Goal: Navigation & Orientation: Find specific page/section

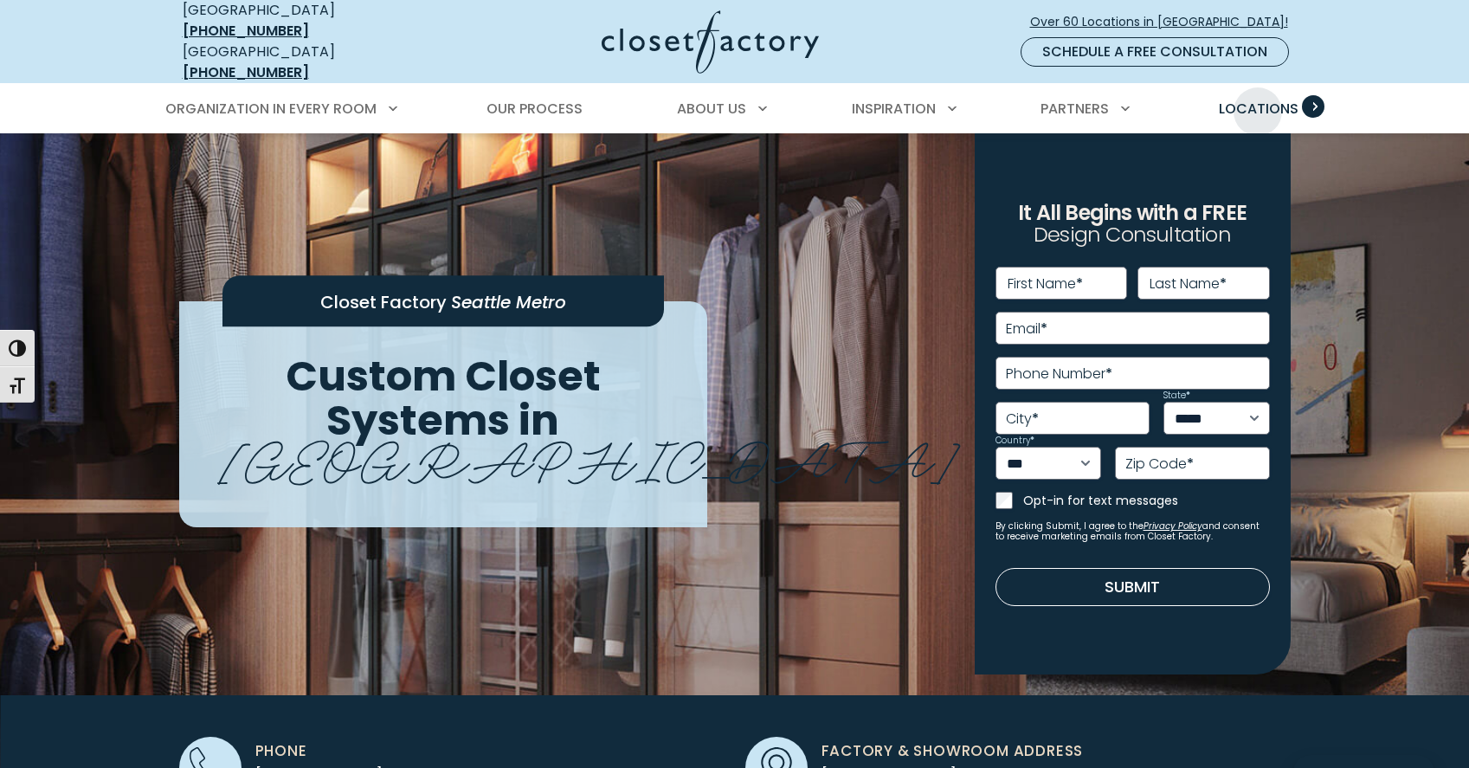
click at [1258, 99] on span "Locations" at bounding box center [1259, 109] width 80 height 20
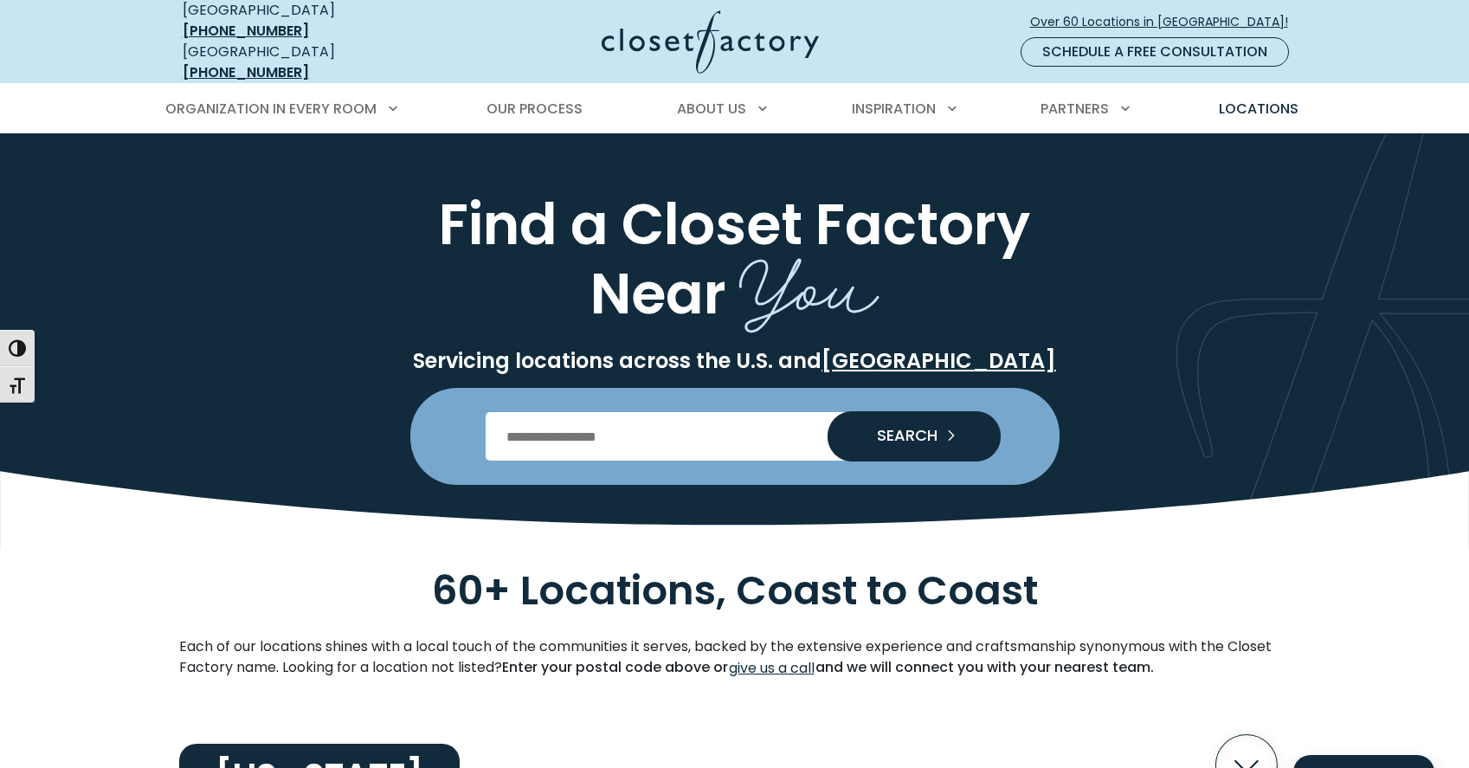
drag, startPoint x: 538, startPoint y: 422, endPoint x: 518, endPoint y: 417, distance: 20.4
click at [538, 422] on input "Enter Postal Code" at bounding box center [735, 436] width 498 height 48
type input "*****"
click at [907, 428] on span "SEARCH" at bounding box center [900, 436] width 74 height 16
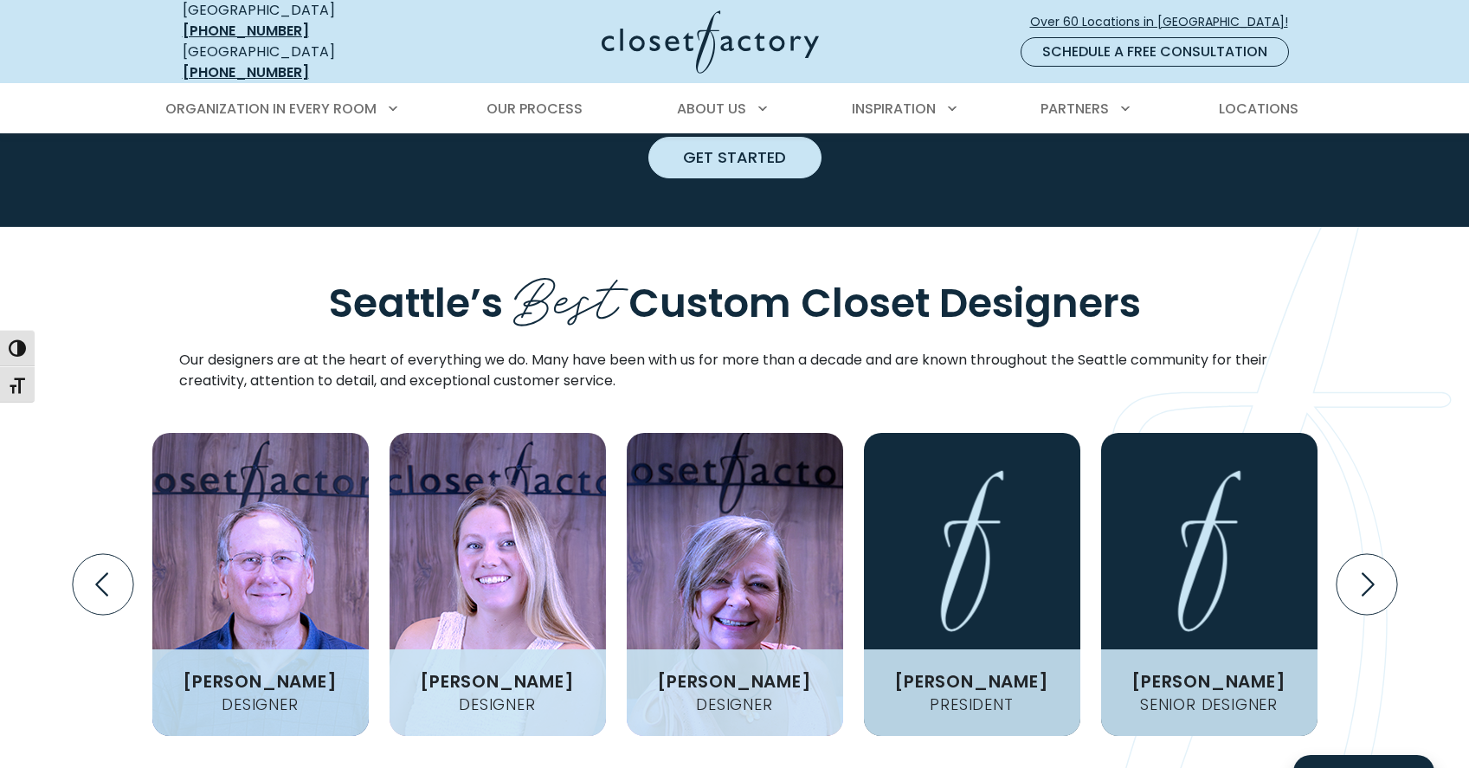
scroll to position [1904, 0]
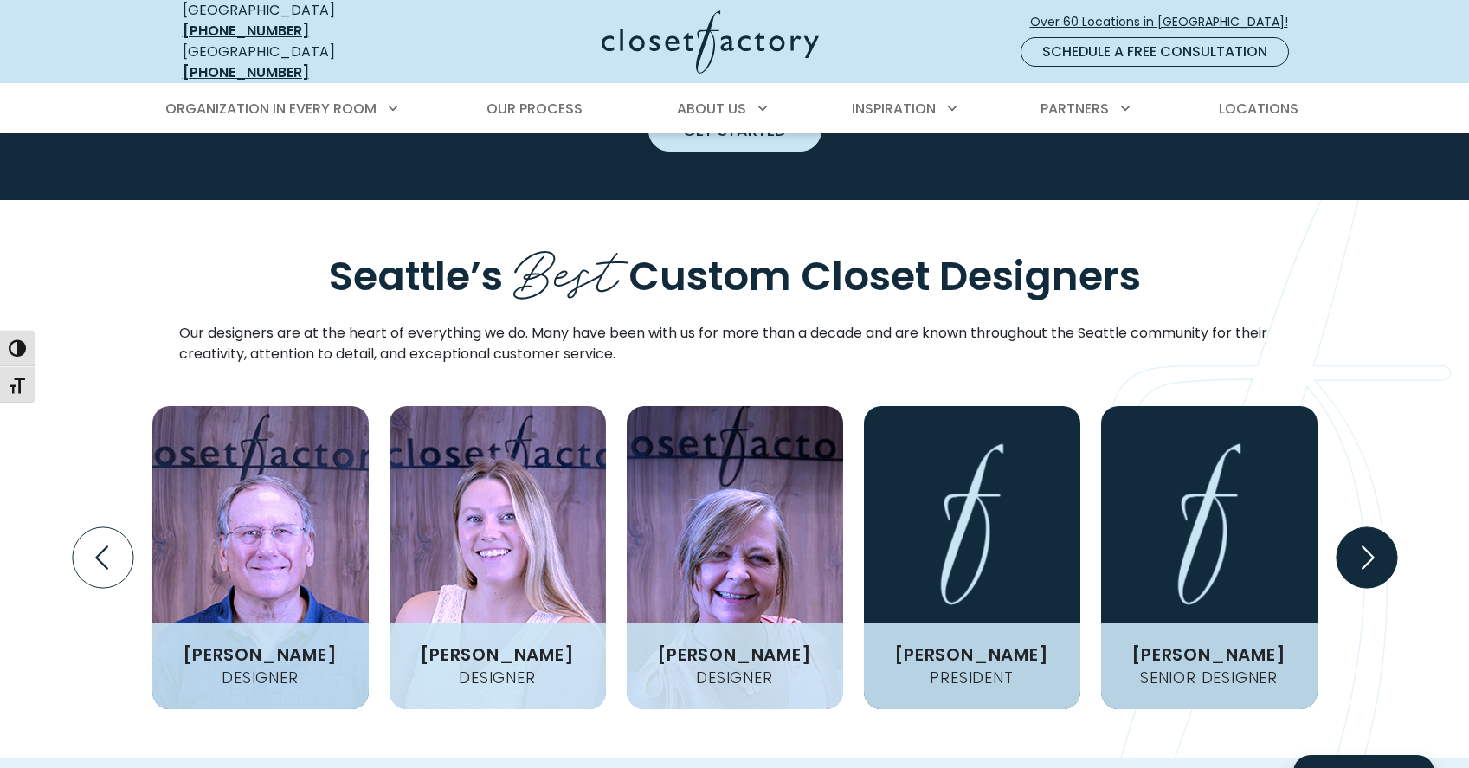
click at [1367, 526] on icon "Next slide" at bounding box center [1366, 556] width 61 height 61
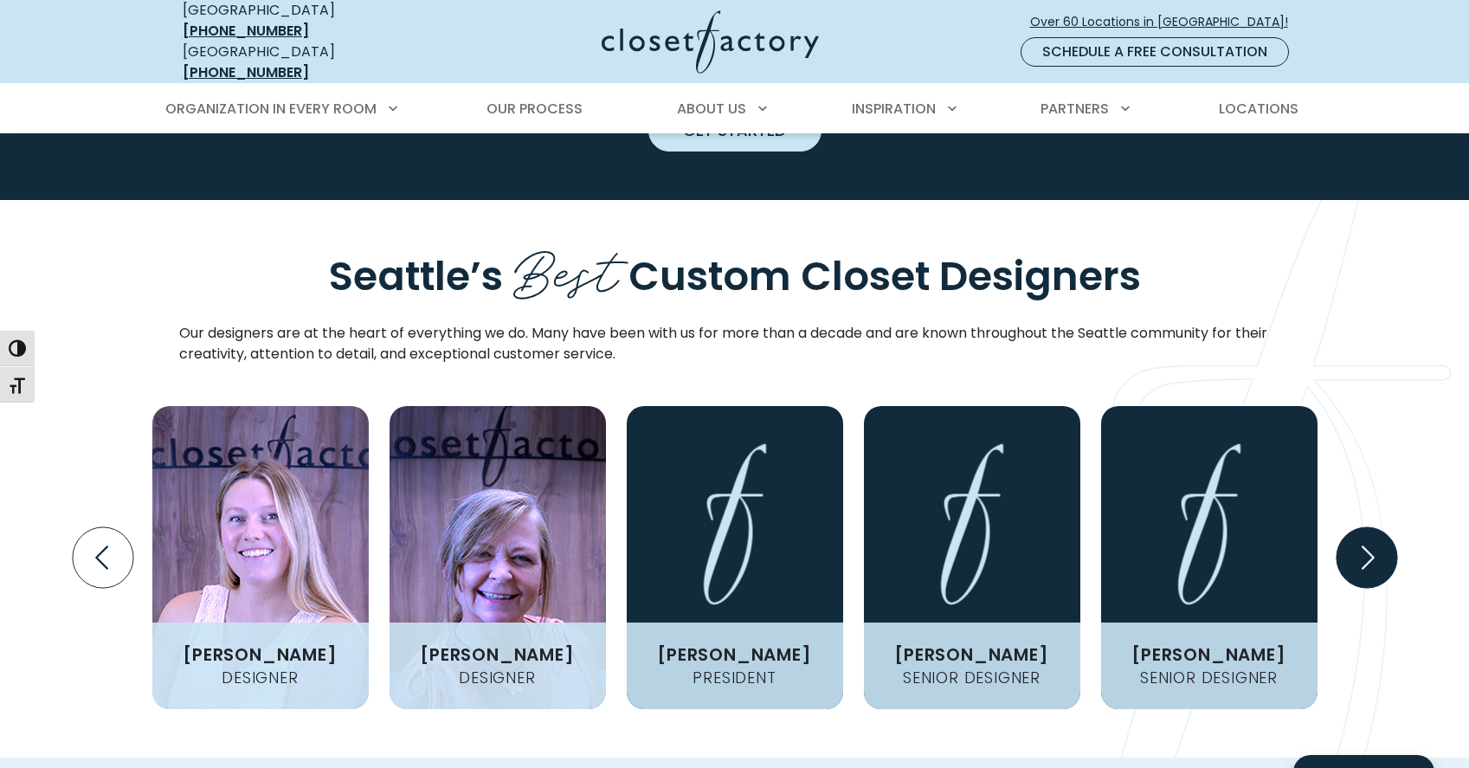
click at [1367, 526] on icon "Next slide" at bounding box center [1366, 556] width 61 height 61
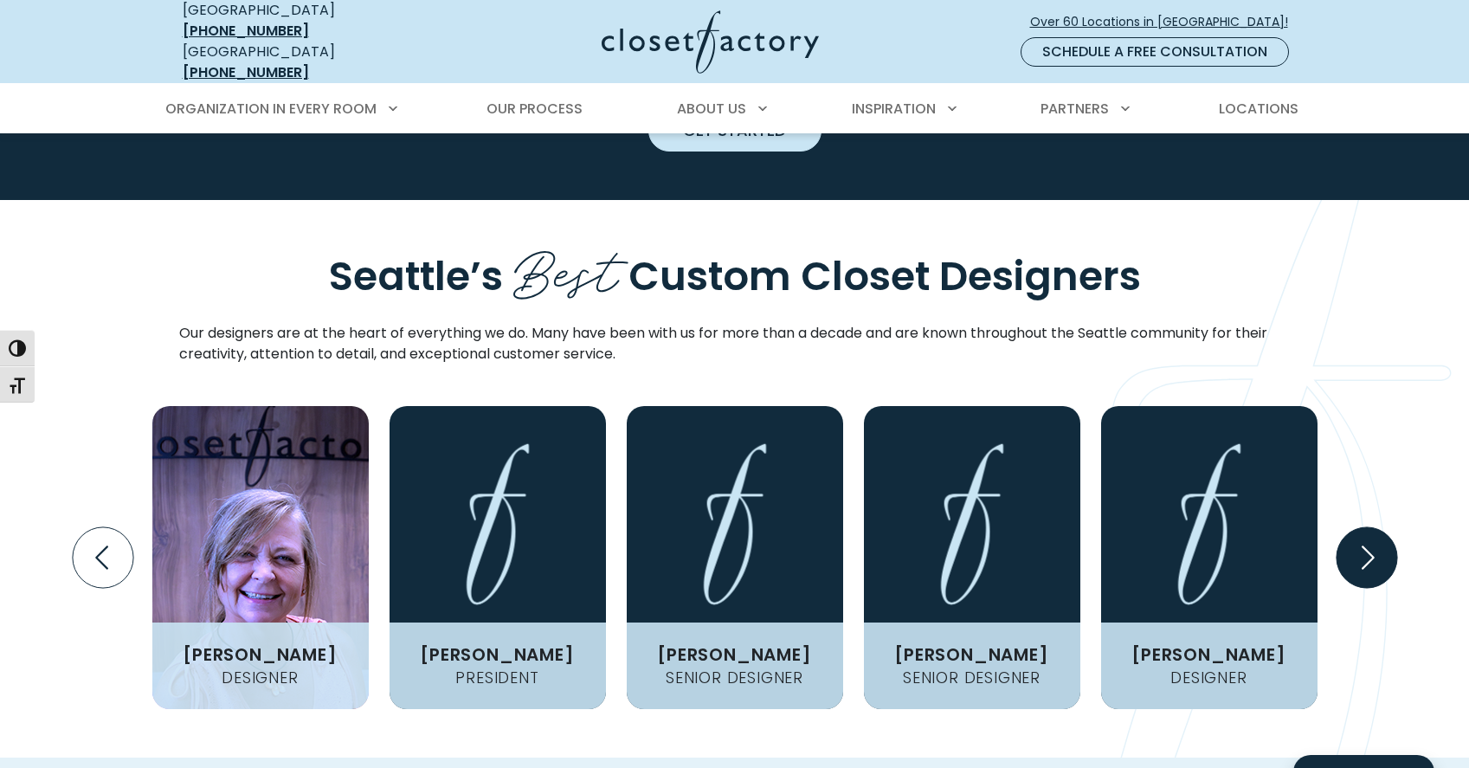
click at [1367, 526] on icon "Next slide" at bounding box center [1366, 556] width 61 height 61
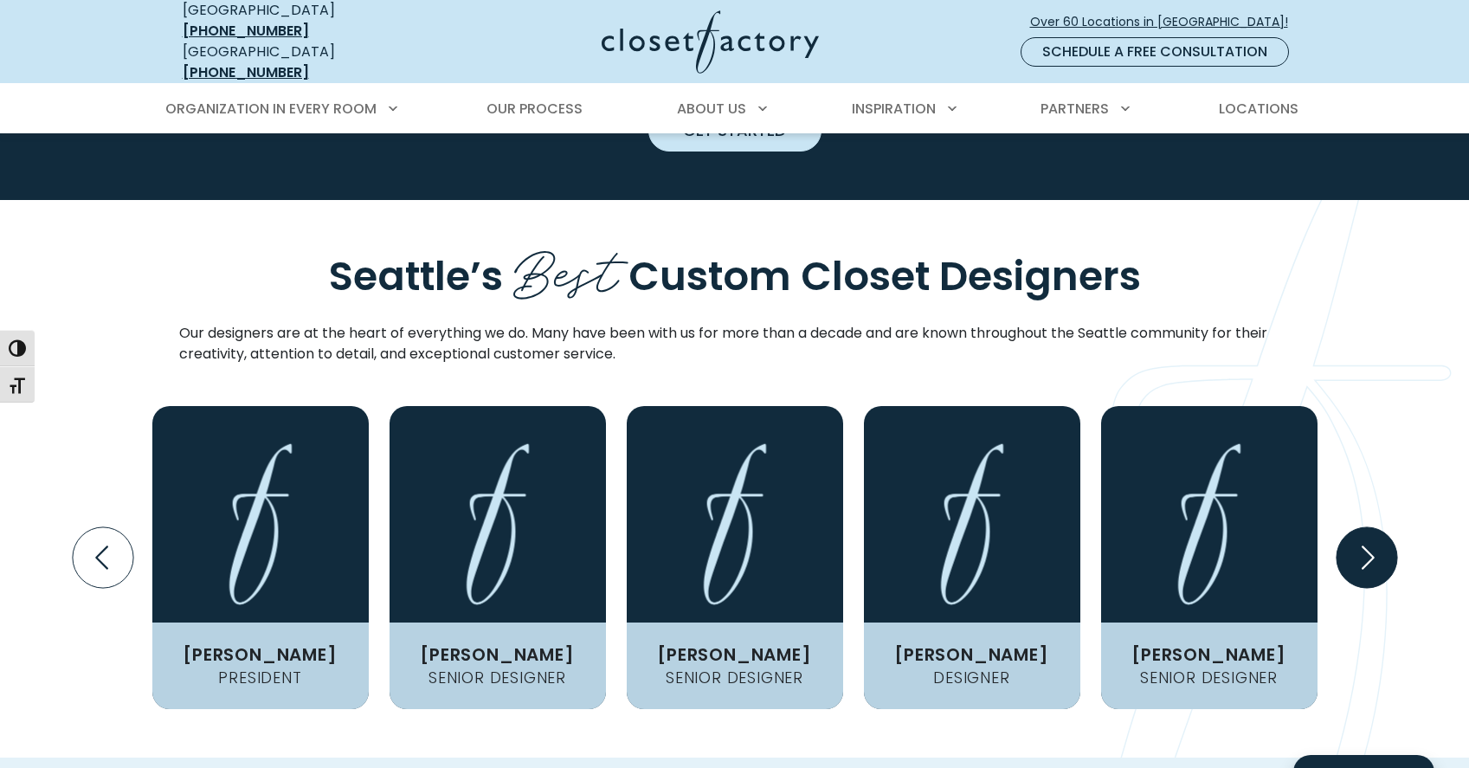
click at [1367, 526] on icon "Next slide" at bounding box center [1366, 556] width 61 height 61
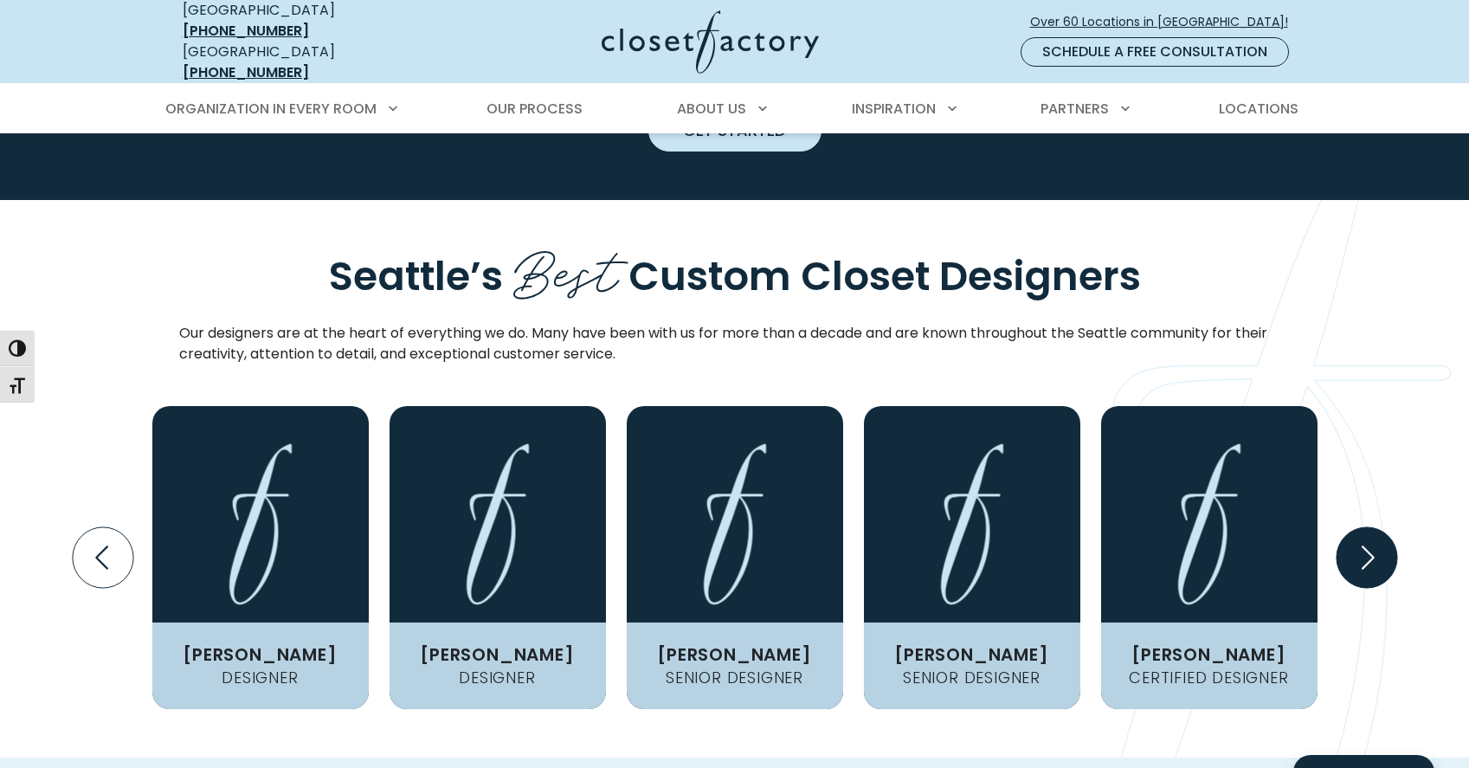
click at [1367, 526] on icon "Next slide" at bounding box center [1366, 556] width 61 height 61
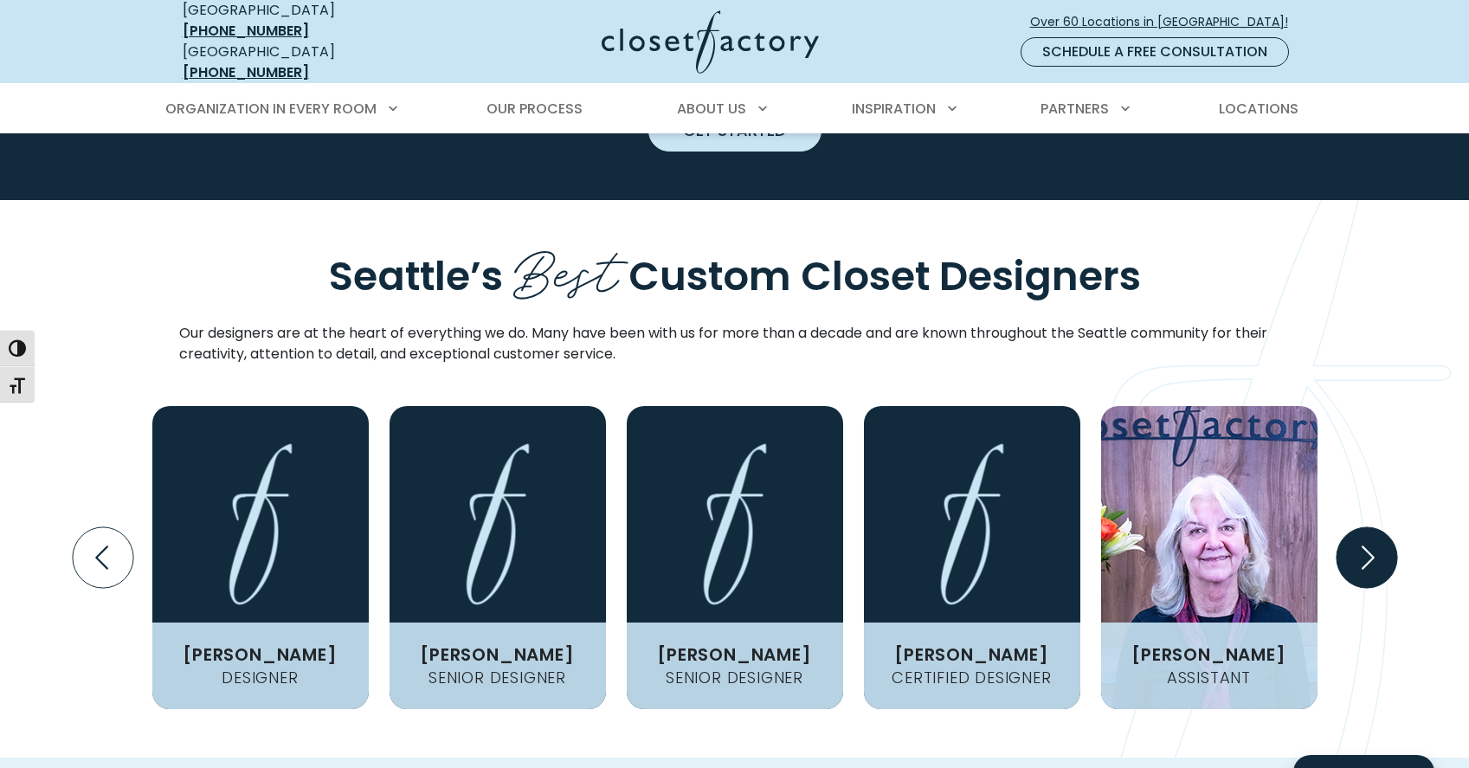
click at [1367, 526] on icon "Next slide" at bounding box center [1366, 556] width 61 height 61
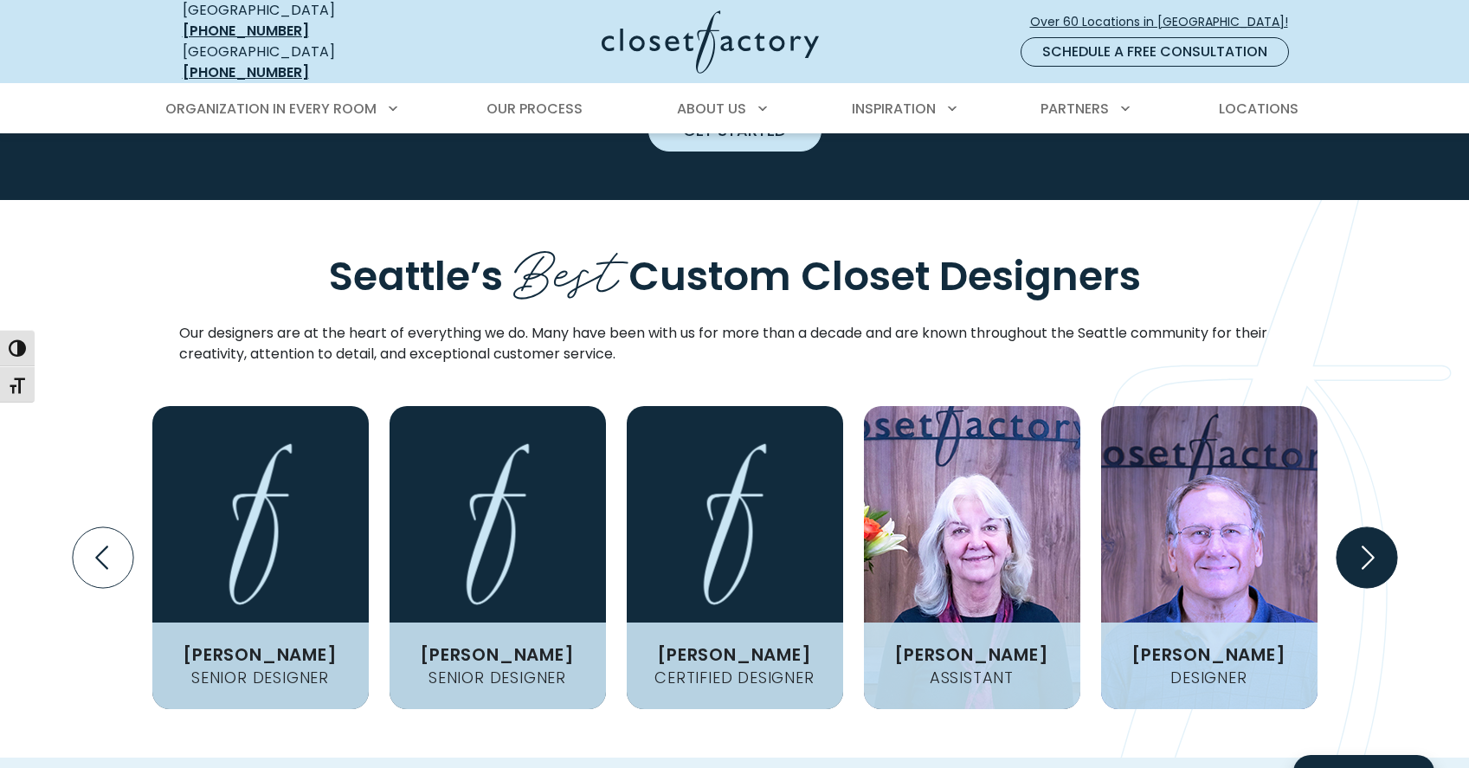
click at [1367, 526] on icon "Next slide" at bounding box center [1366, 556] width 61 height 61
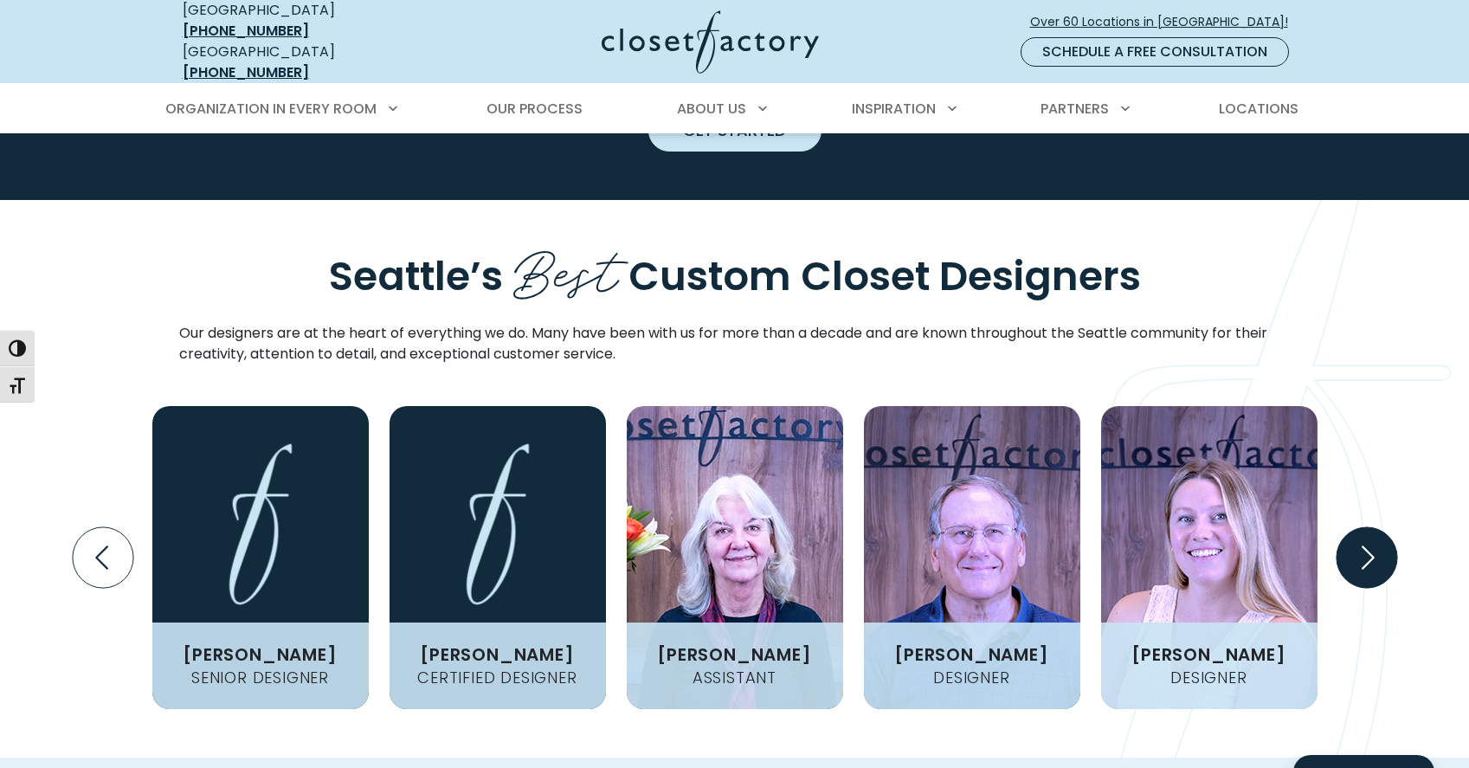
click at [1367, 526] on icon "Next slide" at bounding box center [1366, 556] width 61 height 61
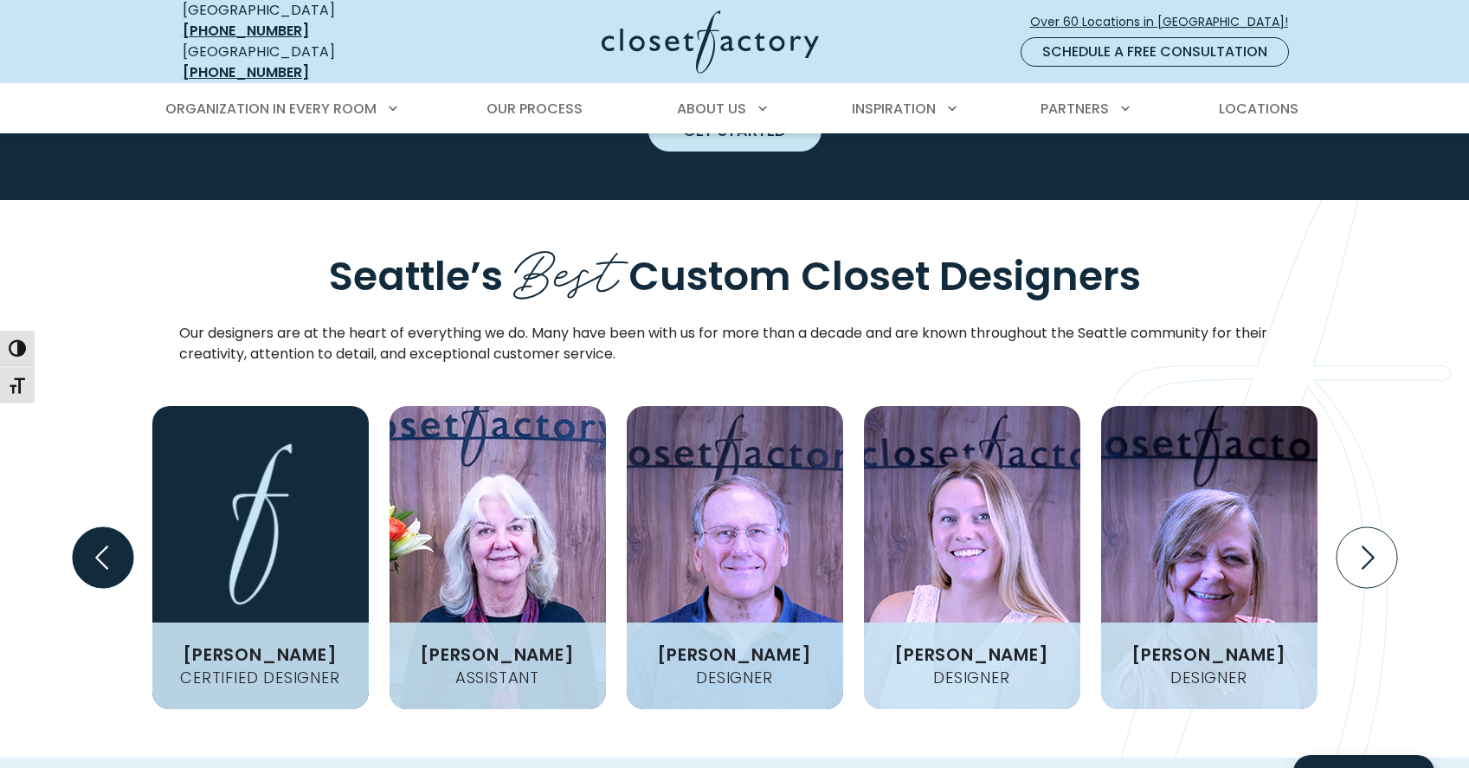
click at [106, 526] on icon "Previous slide" at bounding box center [102, 556] width 61 height 61
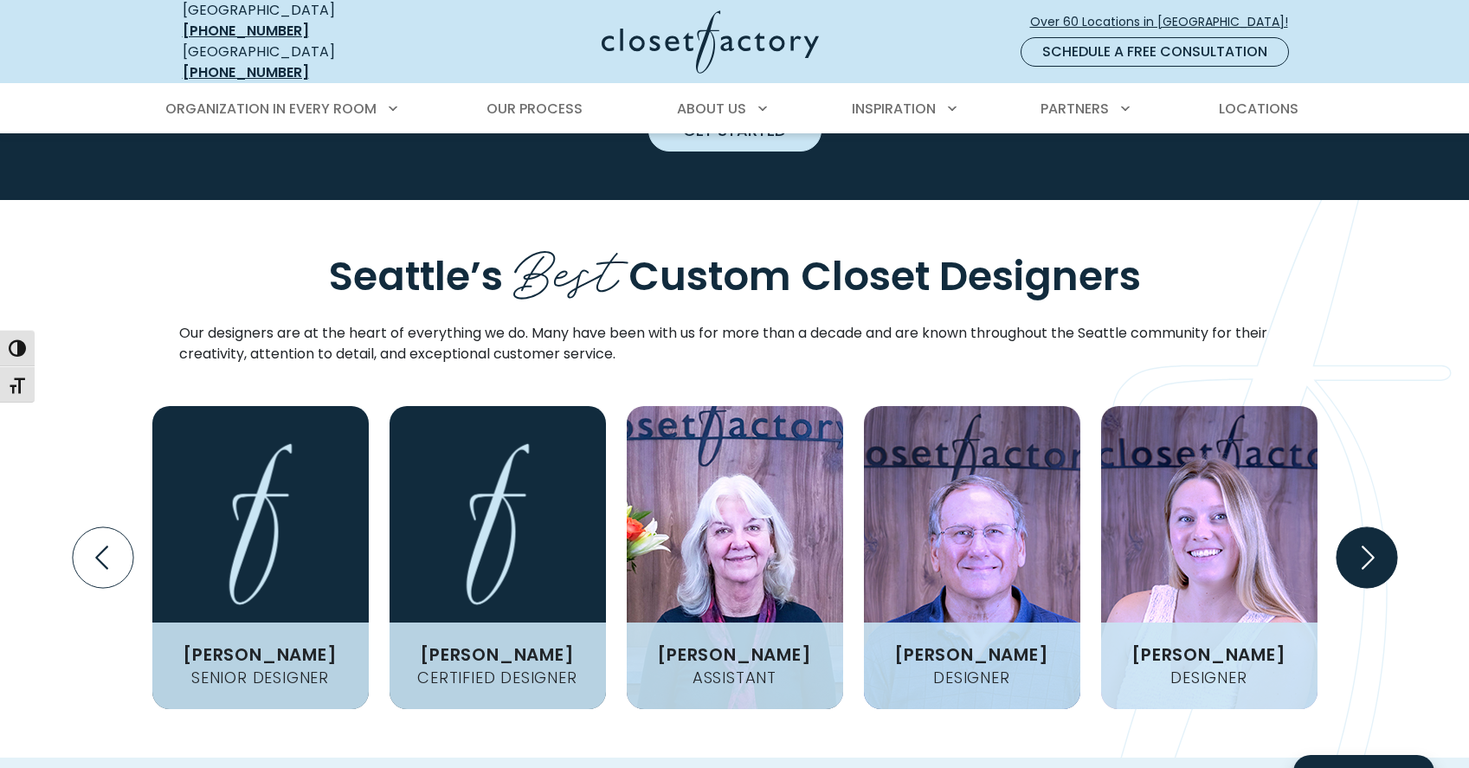
click at [1365, 526] on icon "Next slide" at bounding box center [1366, 556] width 61 height 61
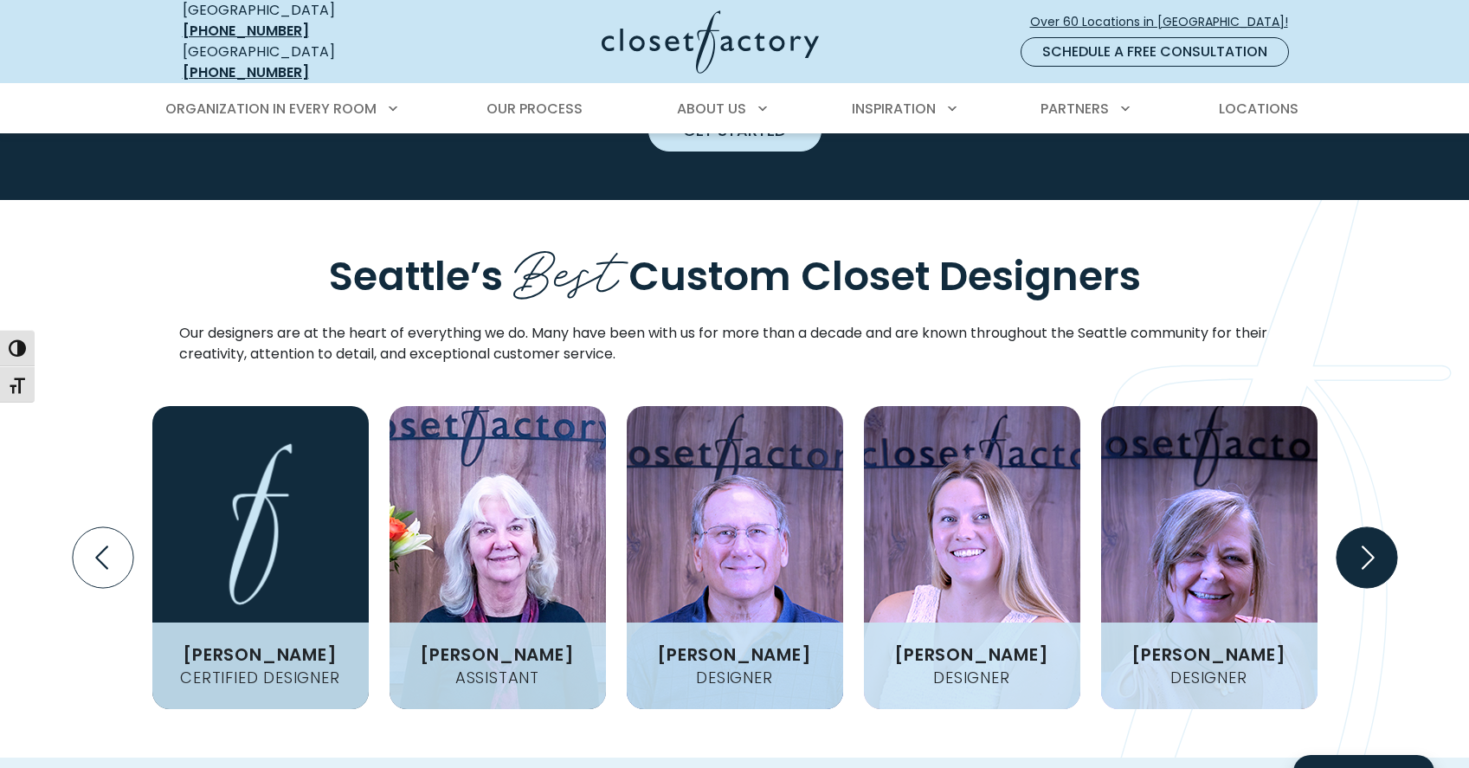
click at [1365, 526] on icon "Next slide" at bounding box center [1366, 556] width 61 height 61
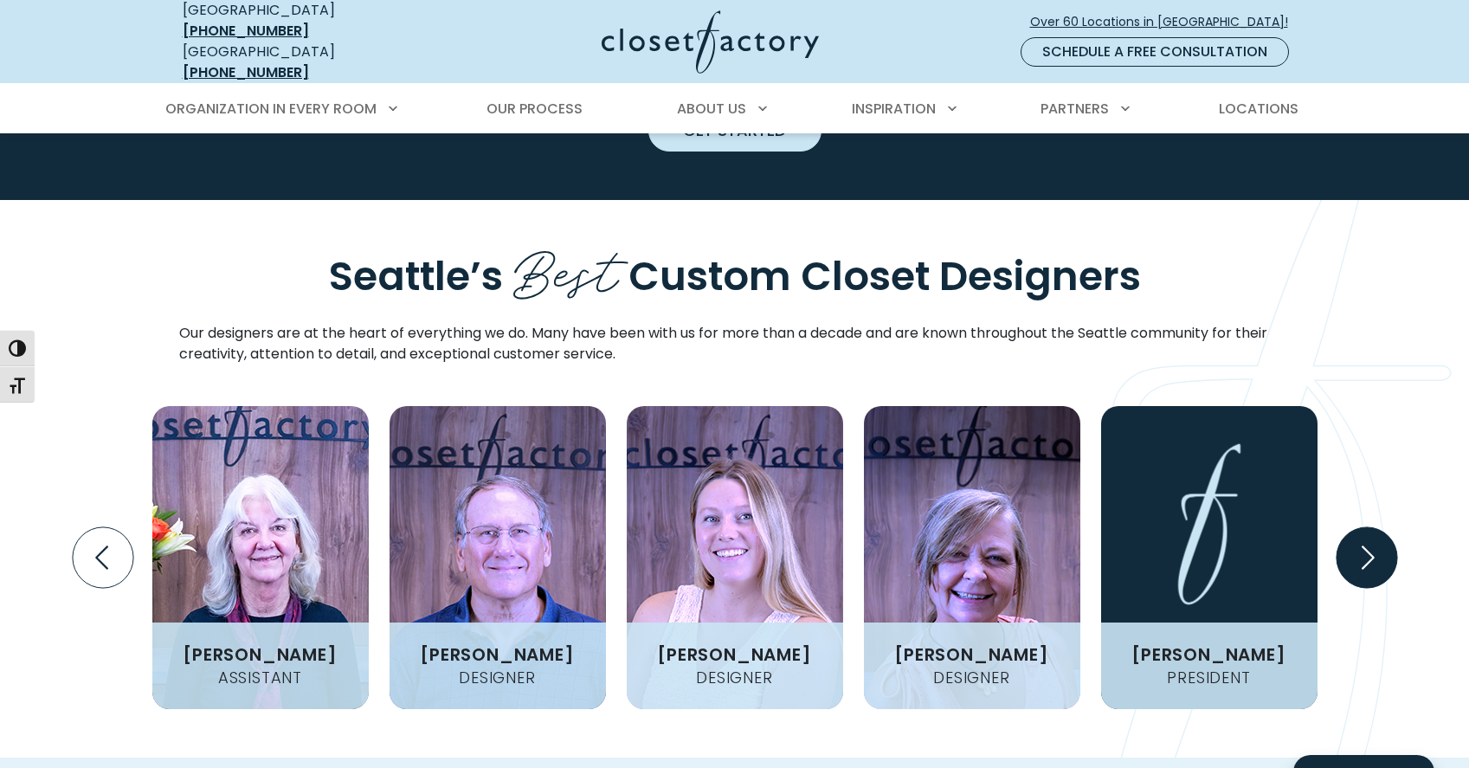
click at [1365, 526] on icon "Next slide" at bounding box center [1366, 556] width 61 height 61
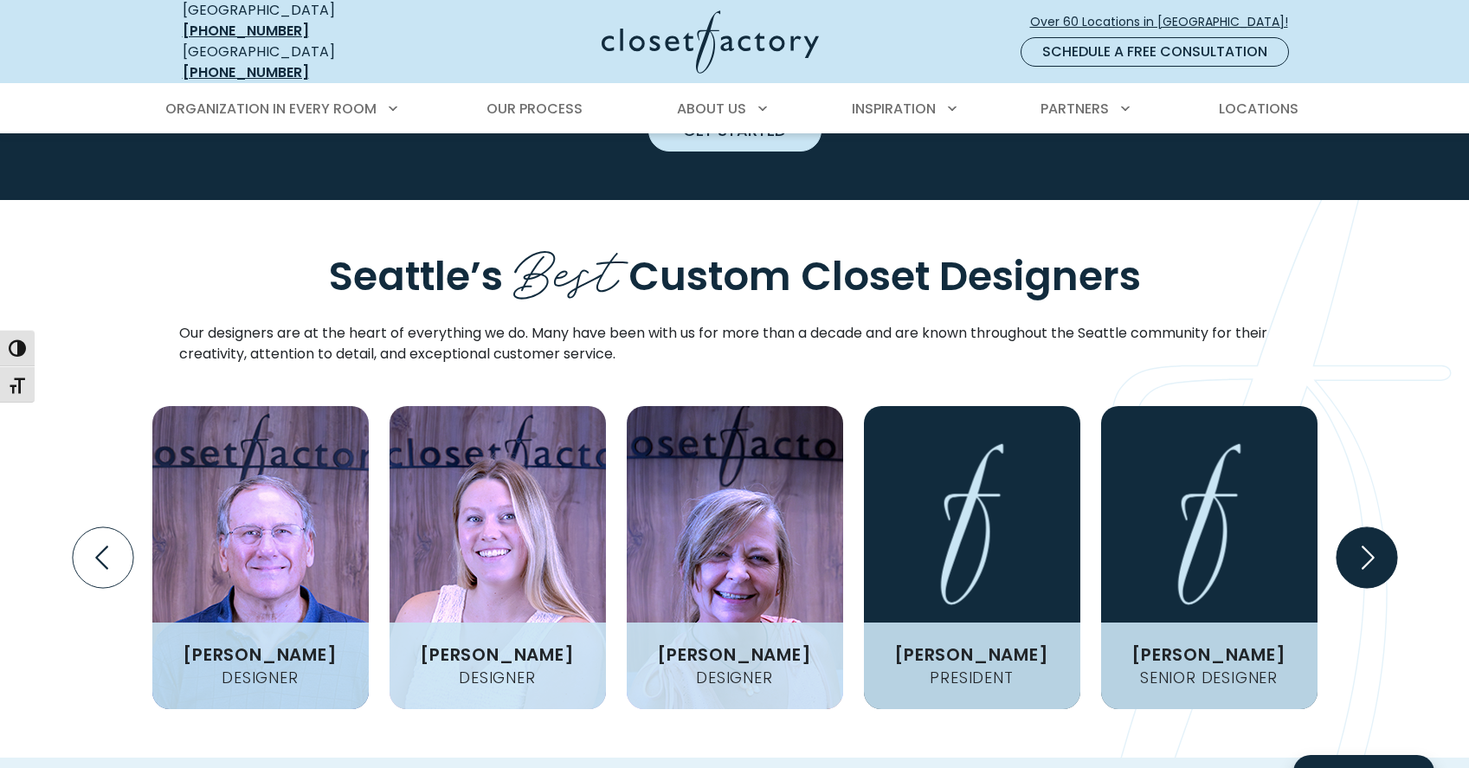
click at [1365, 526] on icon "Next slide" at bounding box center [1366, 556] width 61 height 61
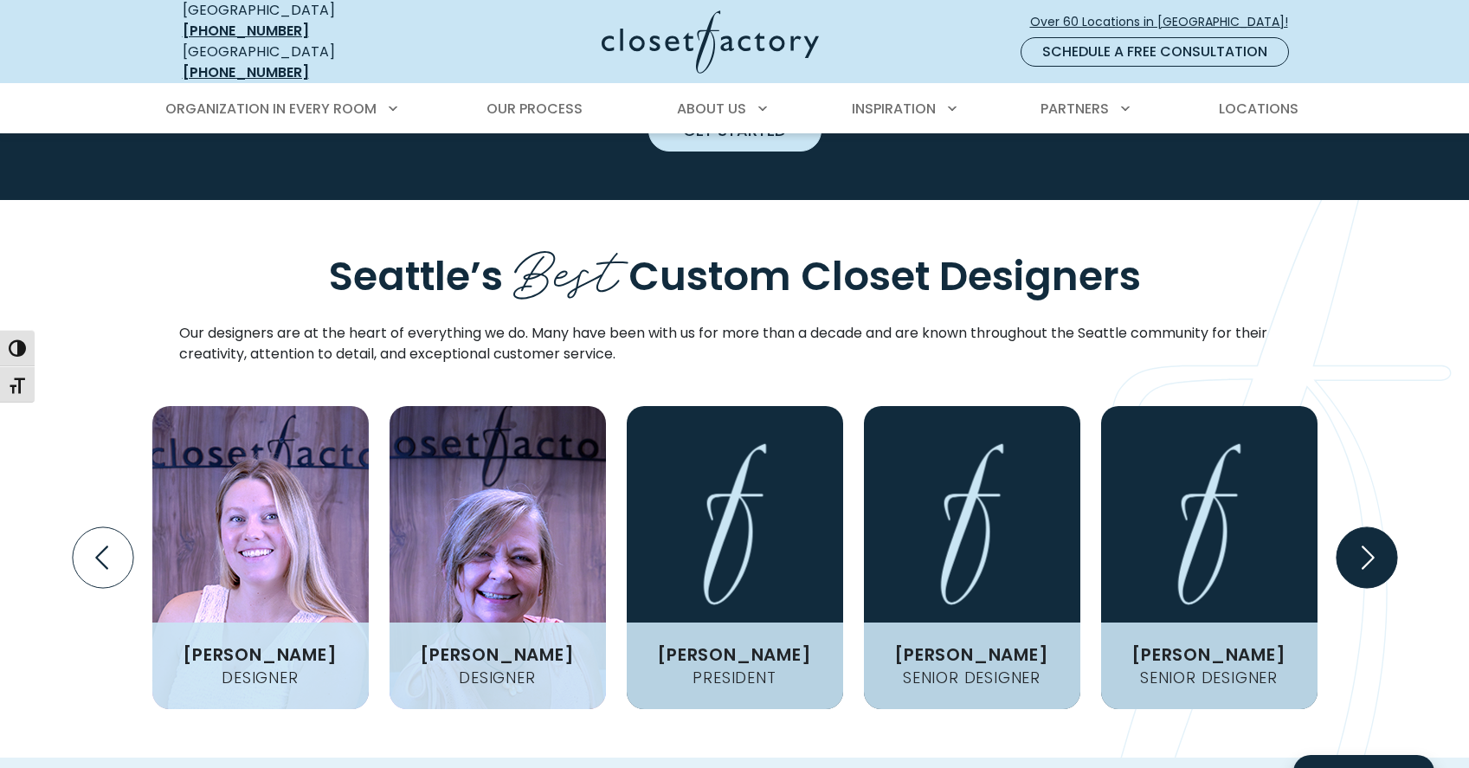
click at [1365, 526] on icon "Next slide" at bounding box center [1366, 556] width 61 height 61
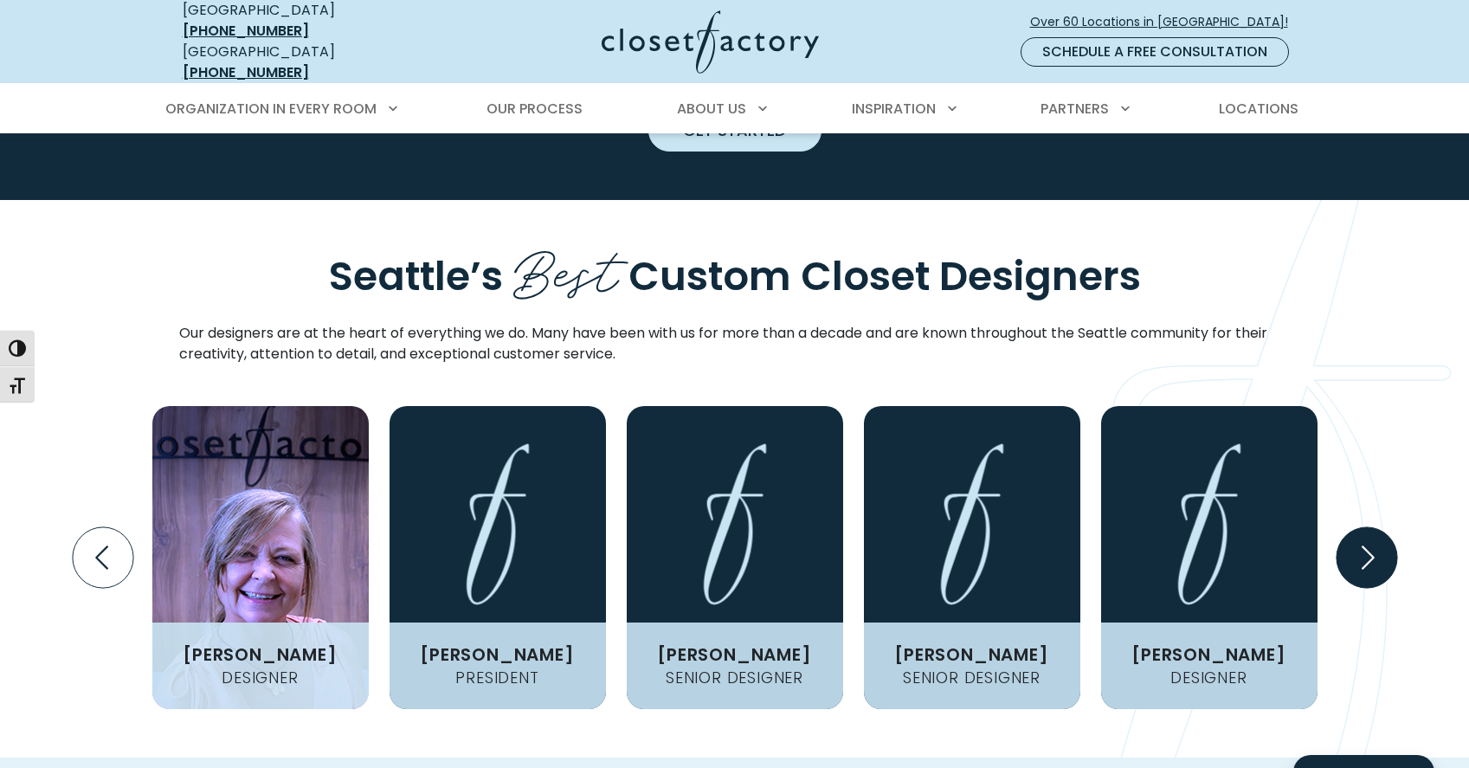
click at [1365, 526] on icon "Next slide" at bounding box center [1366, 556] width 61 height 61
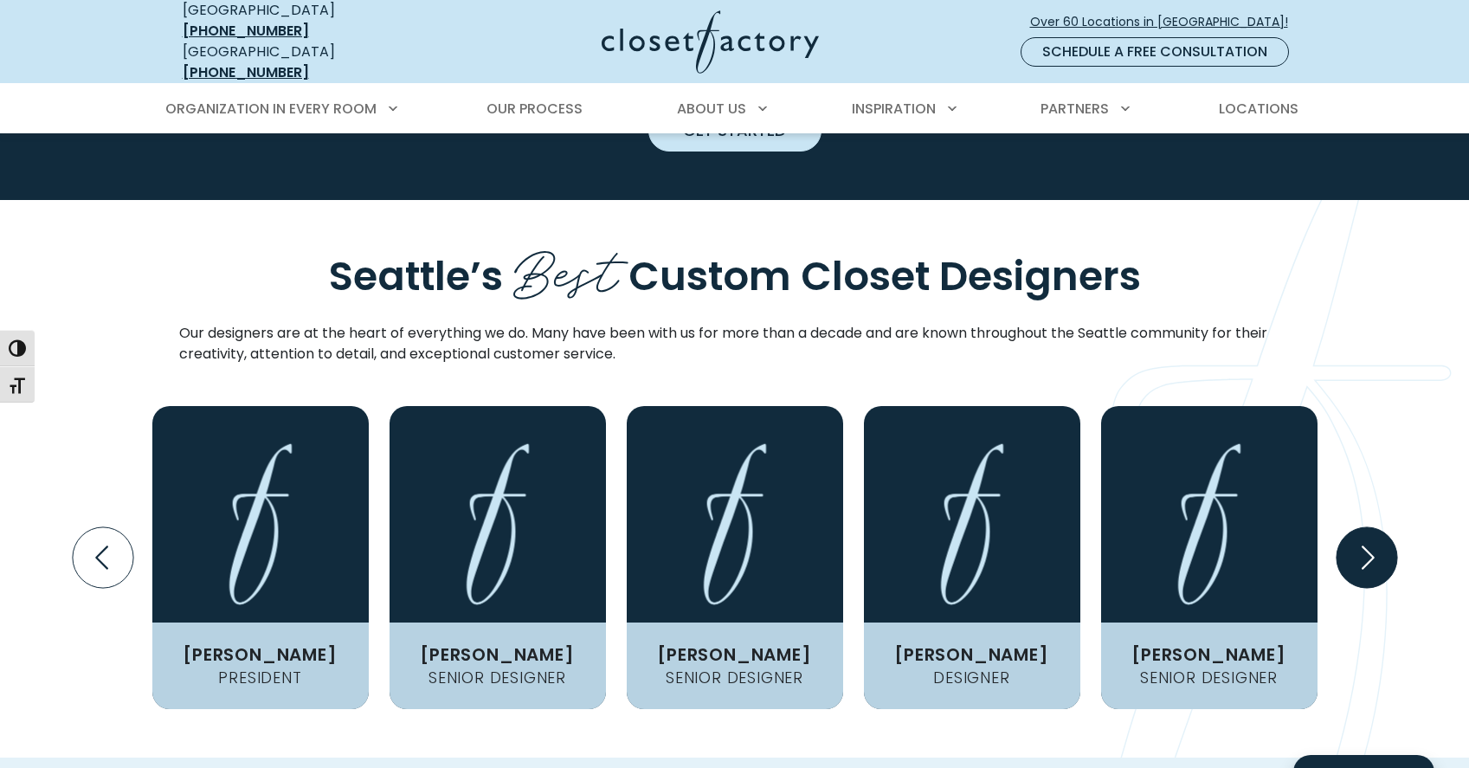
click at [1365, 526] on icon "Next slide" at bounding box center [1366, 556] width 61 height 61
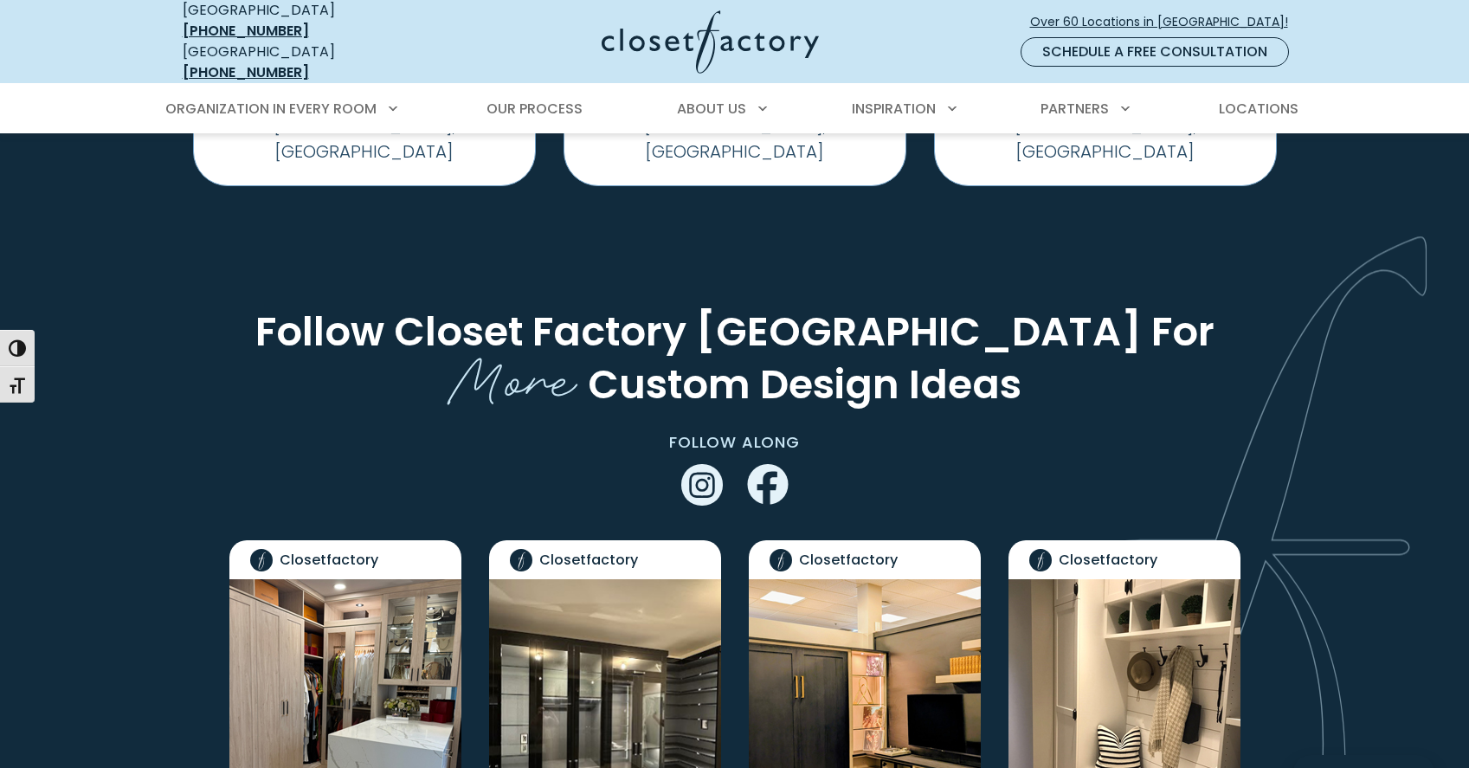
scroll to position [4120, 0]
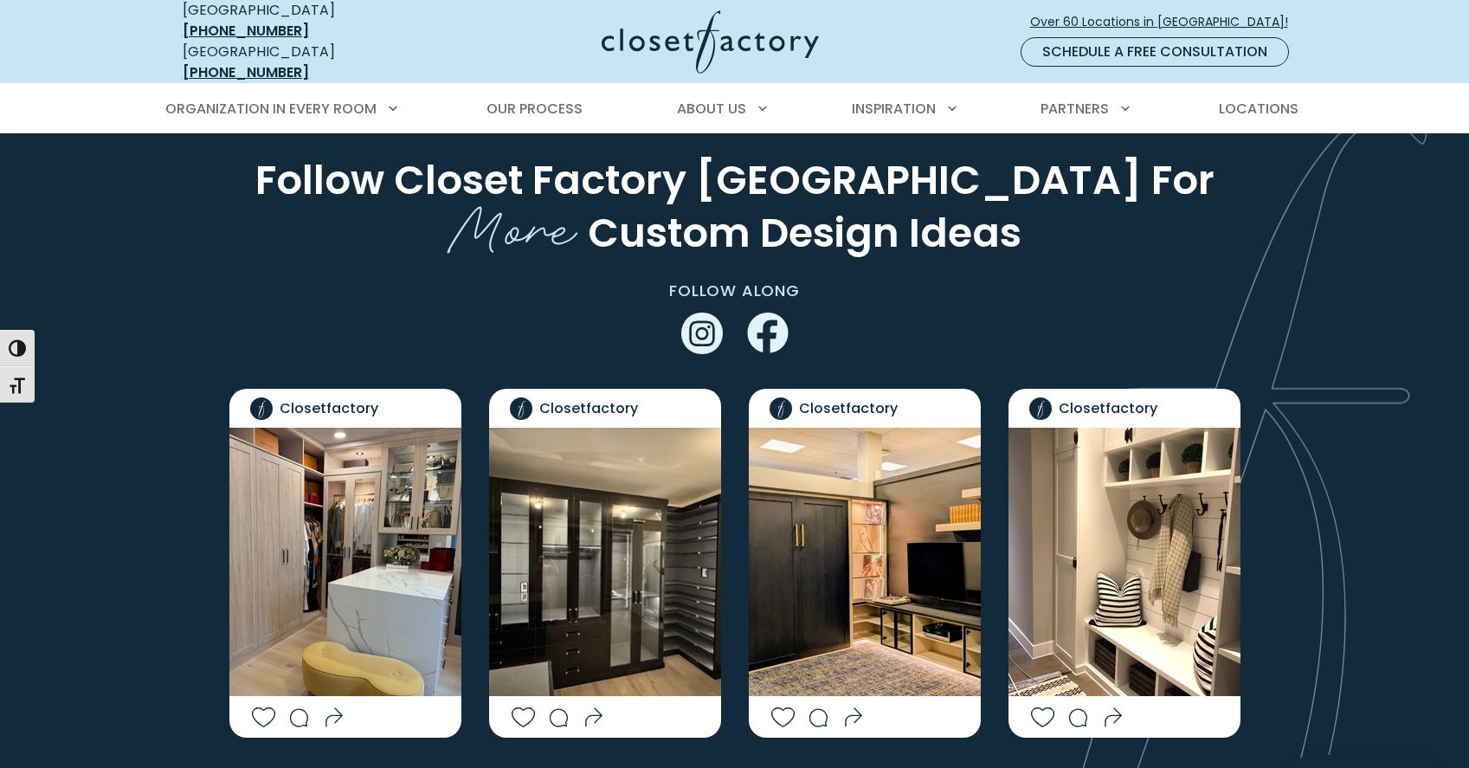
click at [259, 707] on icon "Social Grid" at bounding box center [297, 717] width 91 height 20
click at [384, 497] on img "Social Grid" at bounding box center [345, 562] width 232 height 268
drag, startPoint x: 399, startPoint y: 356, endPoint x: 310, endPoint y: 382, distance: 92.9
click at [310, 428] on img "Social Grid" at bounding box center [345, 562] width 232 height 268
click at [357, 428] on img "Social Grid" at bounding box center [345, 562] width 232 height 268
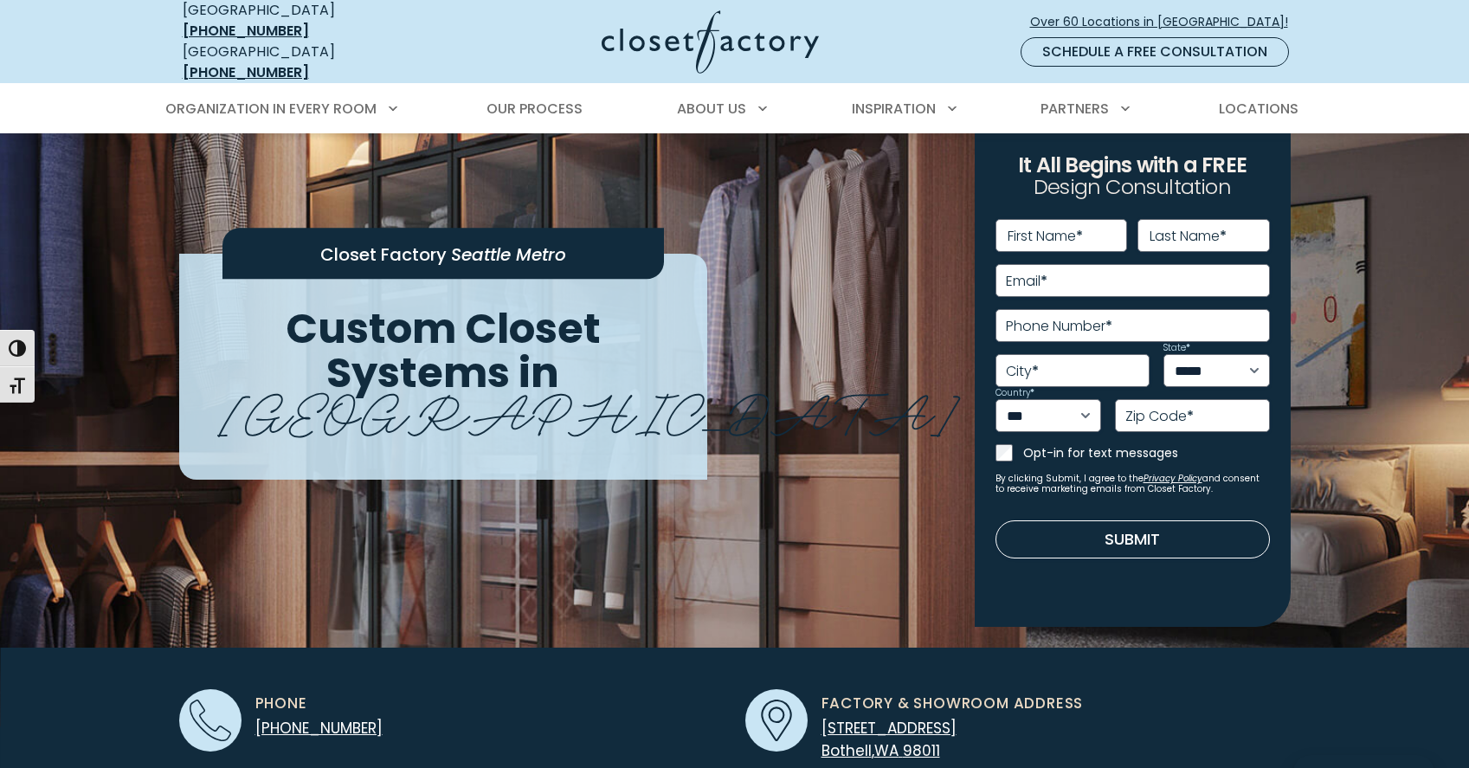
scroll to position [0, 0]
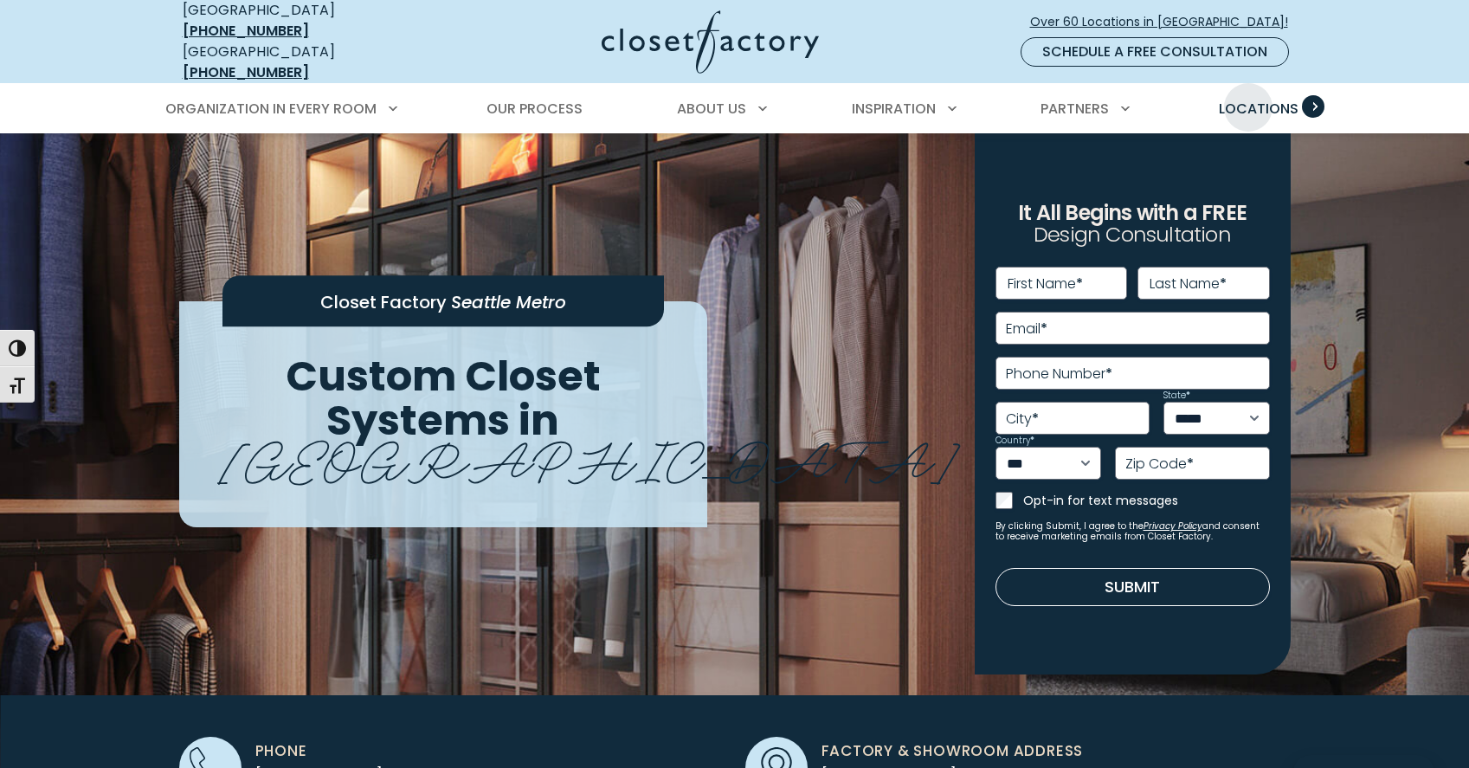
click at [1248, 99] on span "Locations" at bounding box center [1259, 109] width 80 height 20
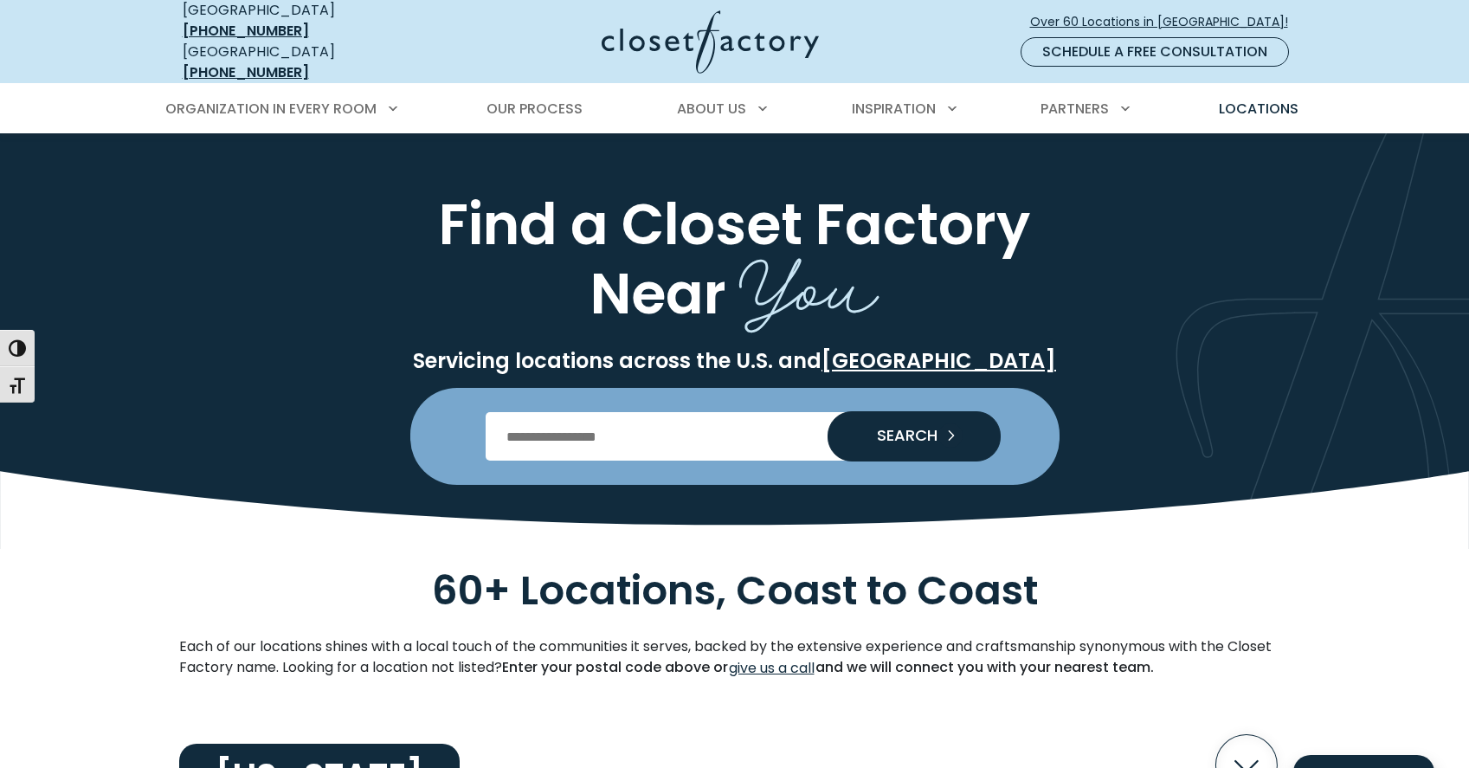
click at [525, 422] on input "Enter Postal Code" at bounding box center [735, 436] width 498 height 48
click at [321, 469] on div "SEARCH" at bounding box center [735, 436] width 1132 height 97
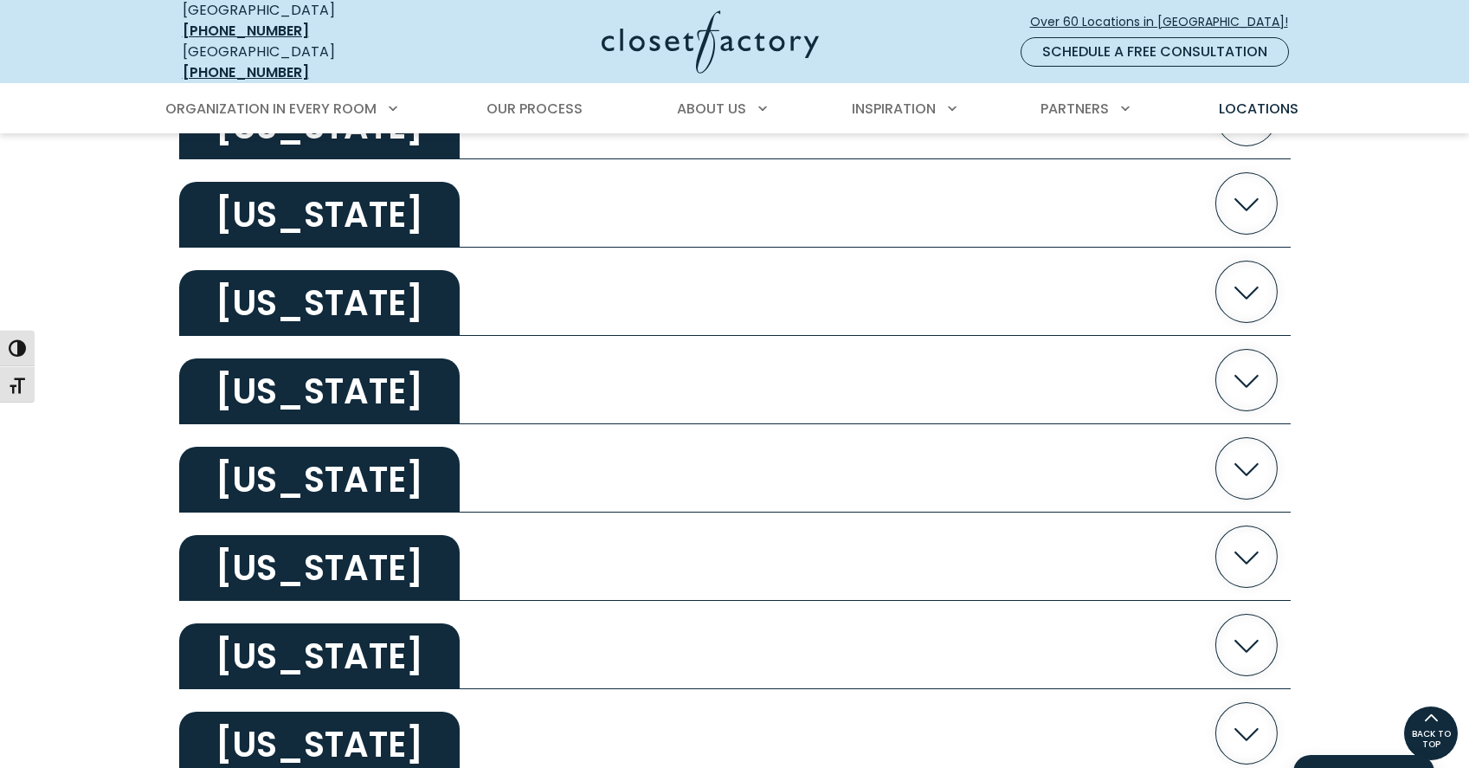
scroll to position [3030, 0]
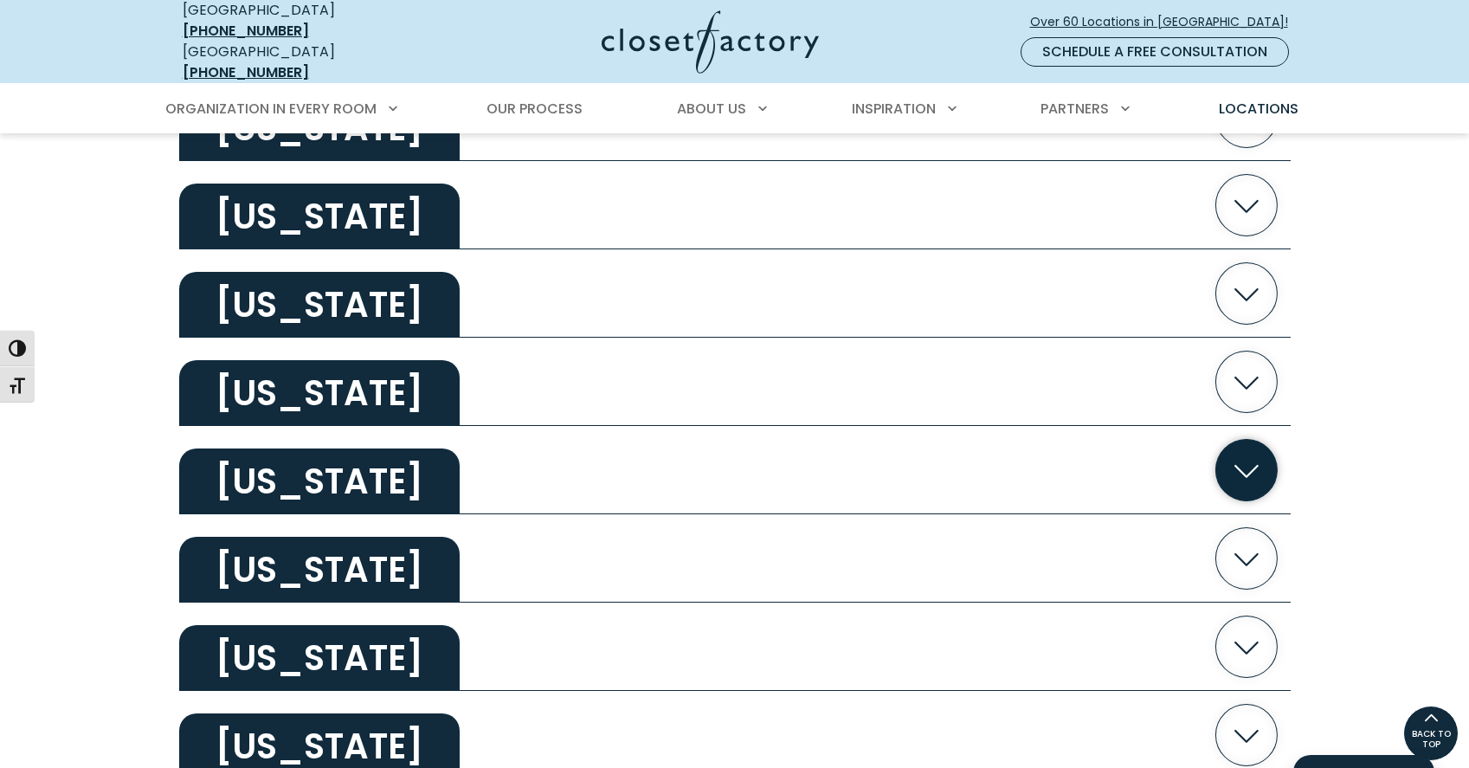
click at [1253, 461] on icon "button" at bounding box center [1245, 470] width 61 height 61
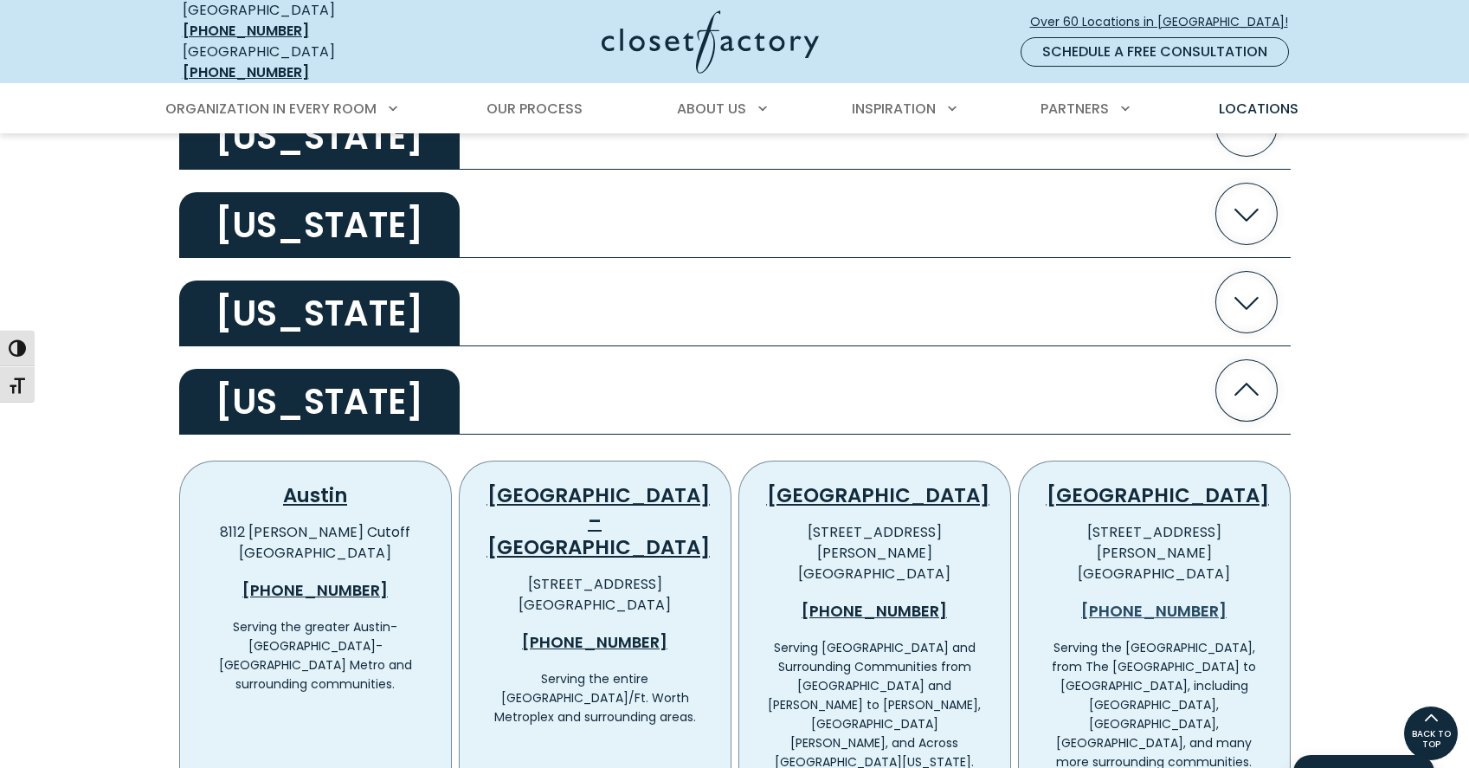
scroll to position [3116, 0]
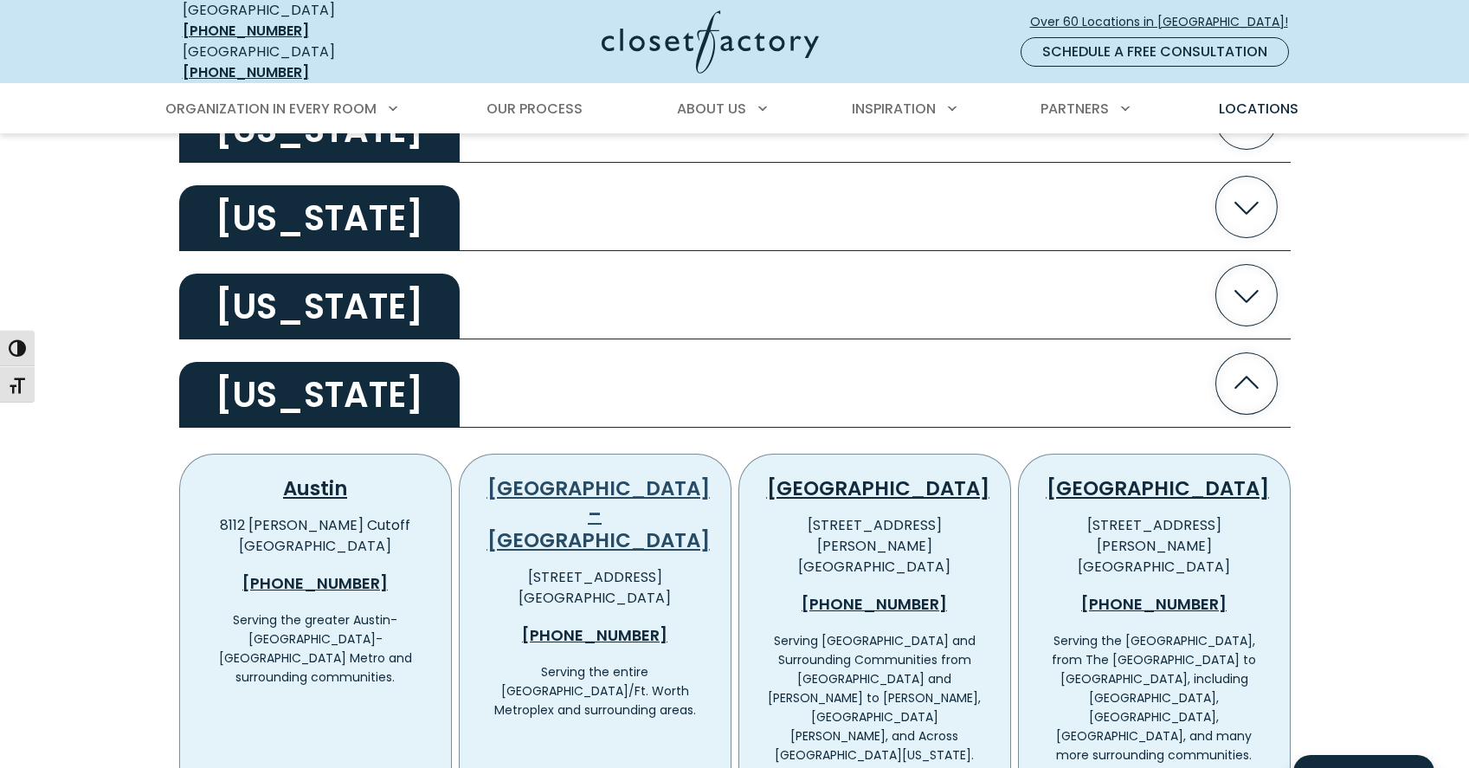
click at [583, 474] on link "[GEOGRAPHIC_DATA] – [GEOGRAPHIC_DATA]" at bounding box center [598, 514] width 222 height 80
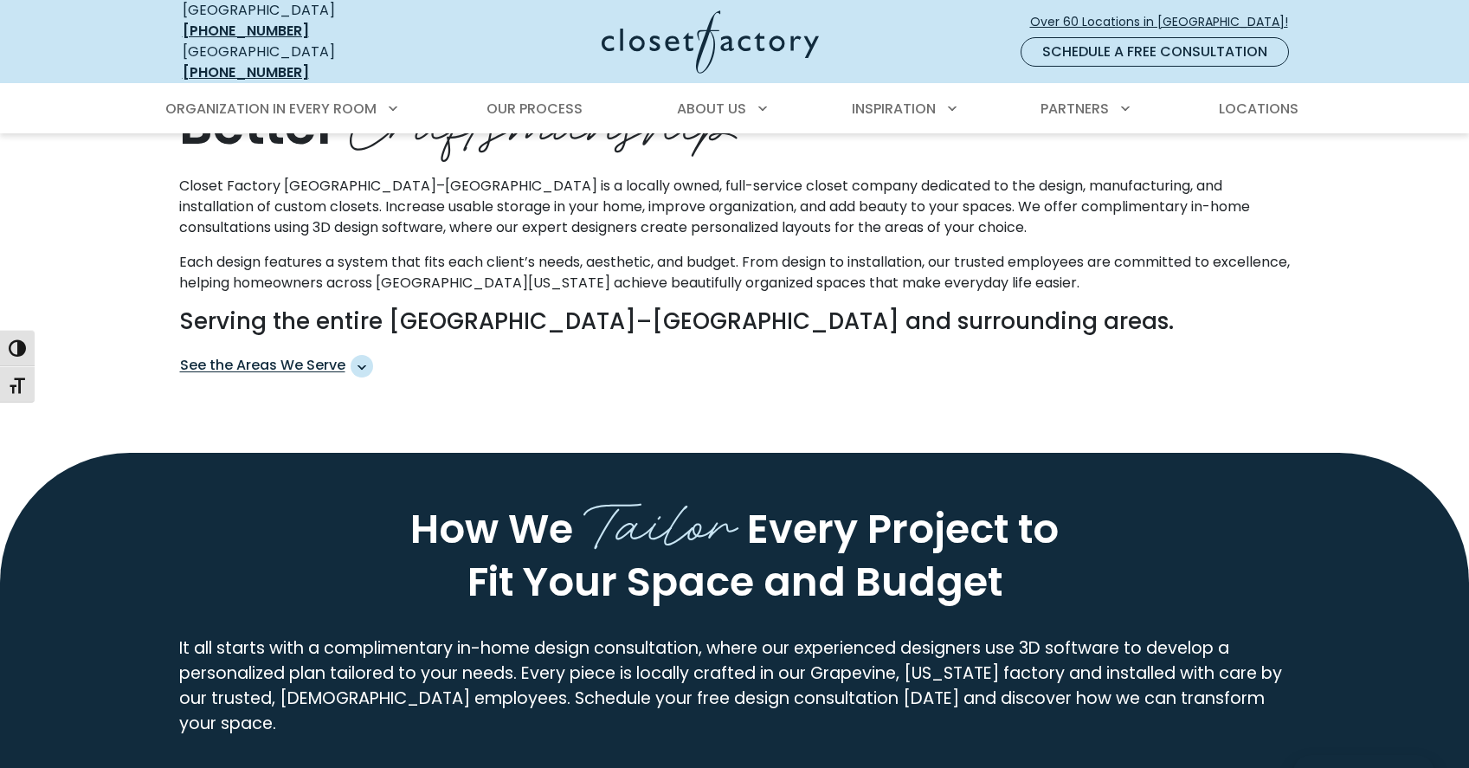
scroll to position [866, 0]
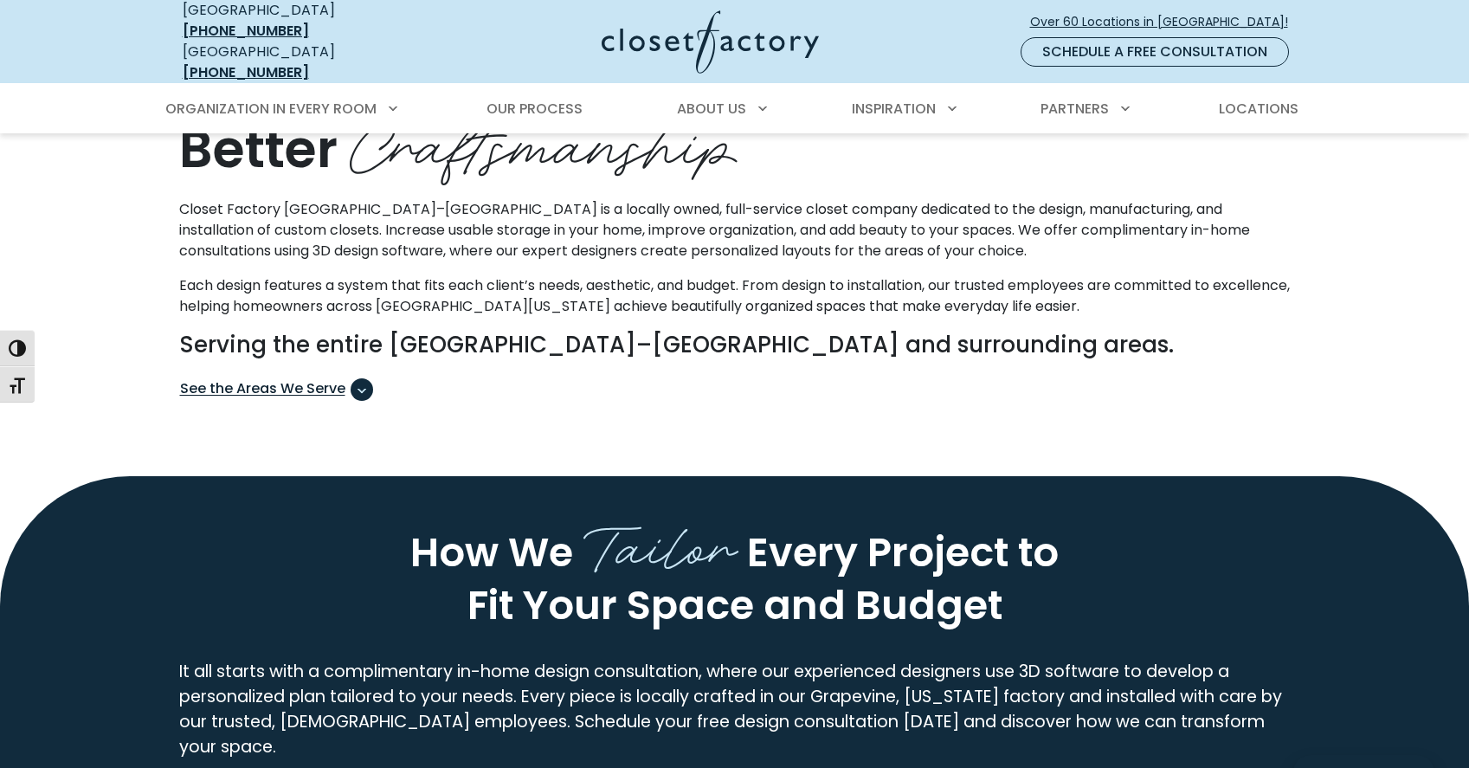
click at [261, 378] on span "See the Areas We Serve" at bounding box center [276, 389] width 193 height 23
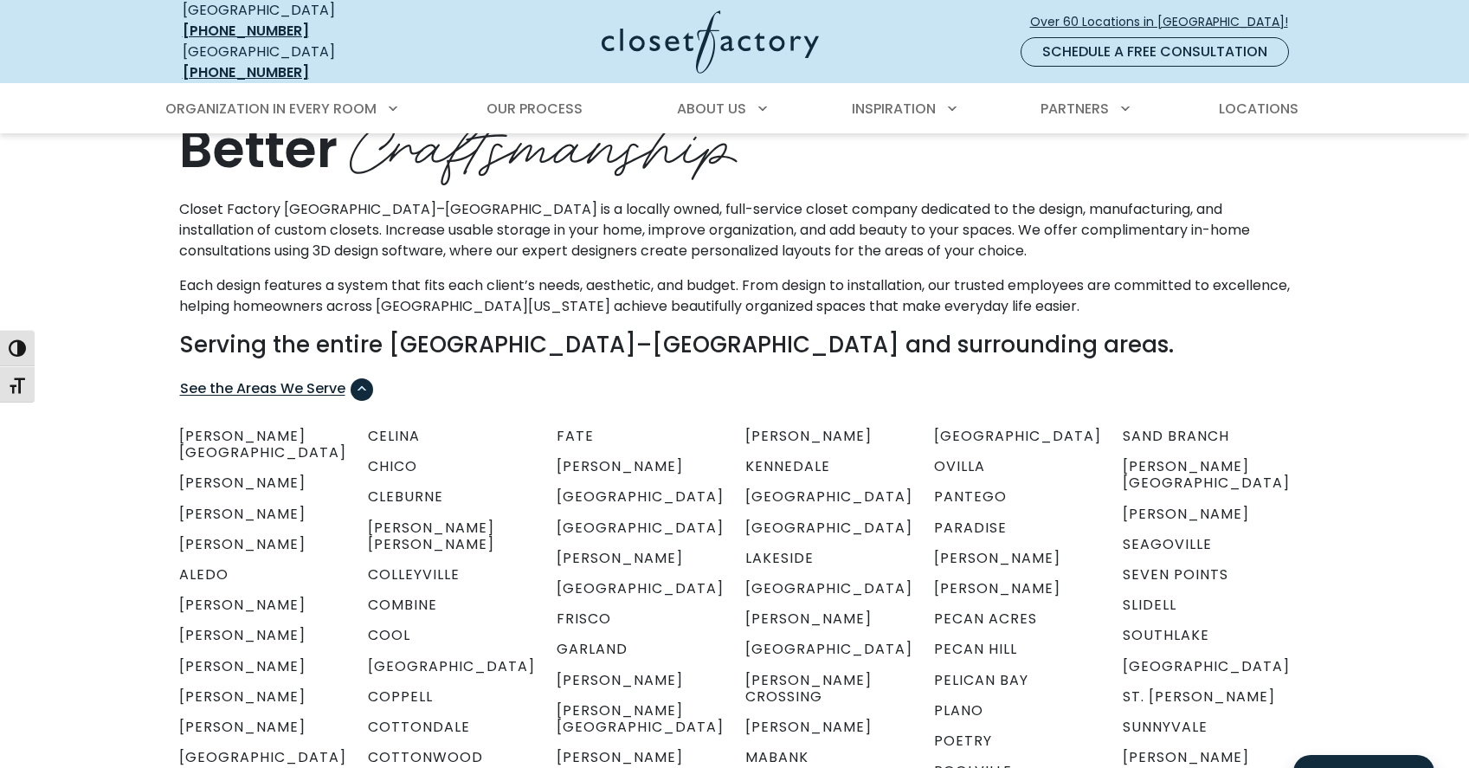
click at [366, 378] on span "See the Areas We Serve" at bounding box center [362, 389] width 23 height 23
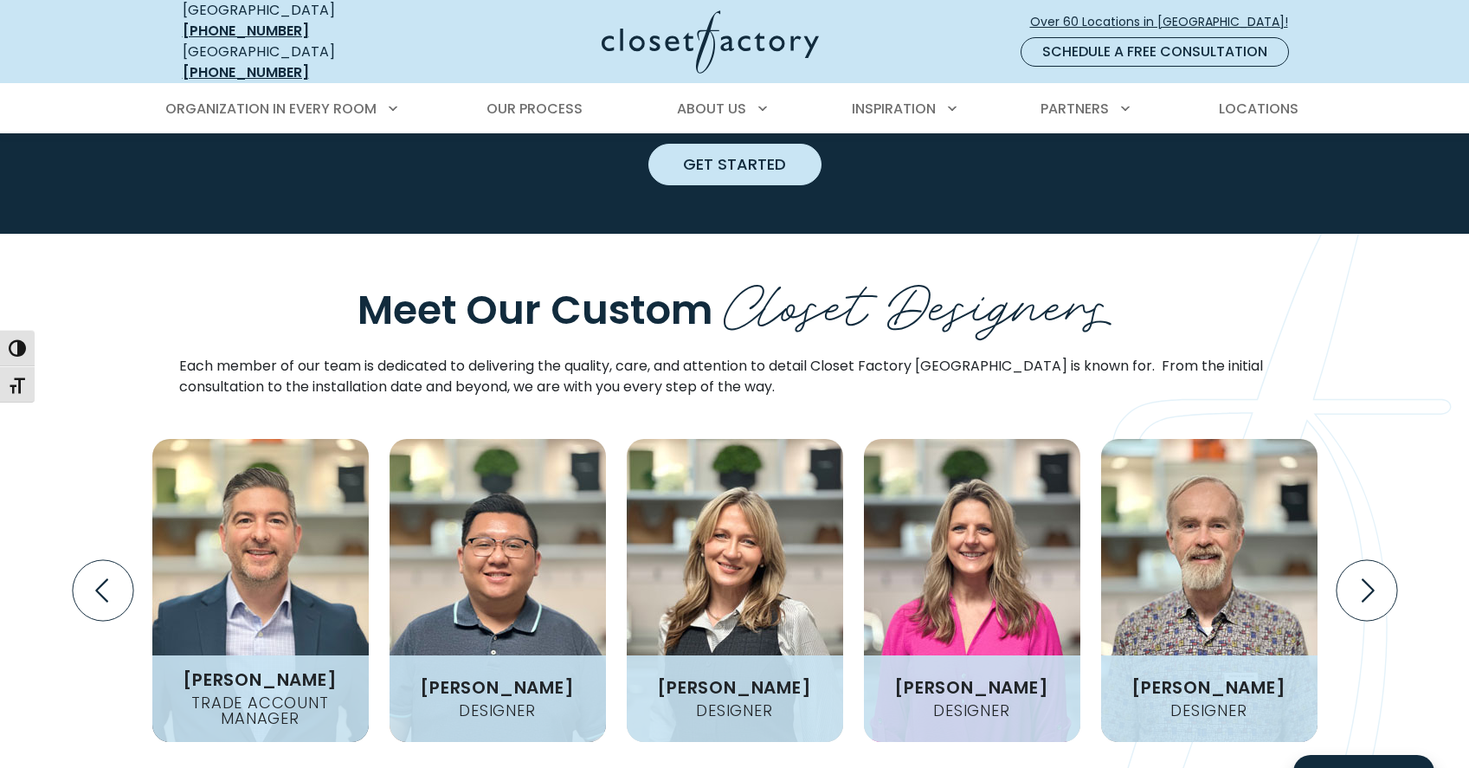
scroll to position [1818, 0]
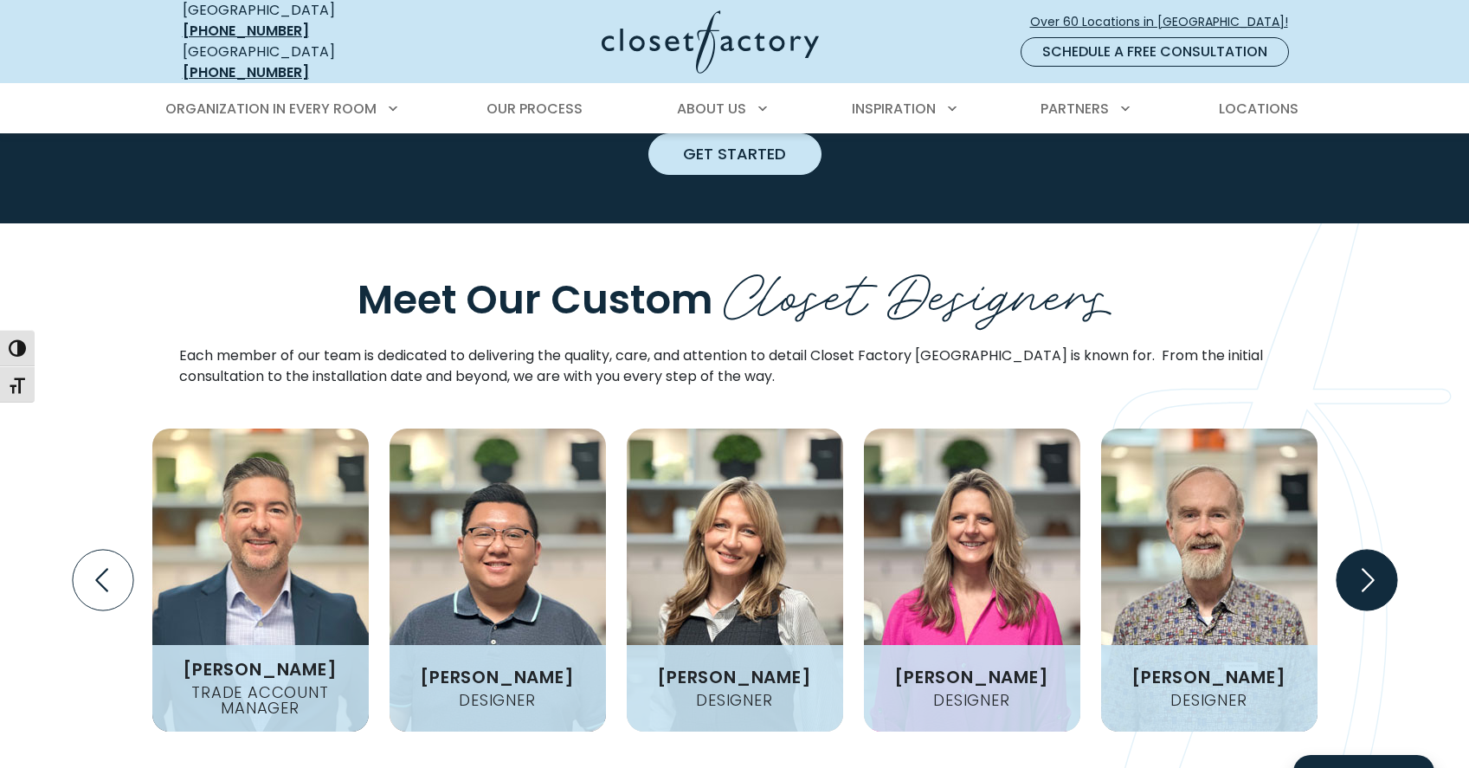
click at [1361, 550] on icon "Next slide" at bounding box center [1366, 580] width 61 height 61
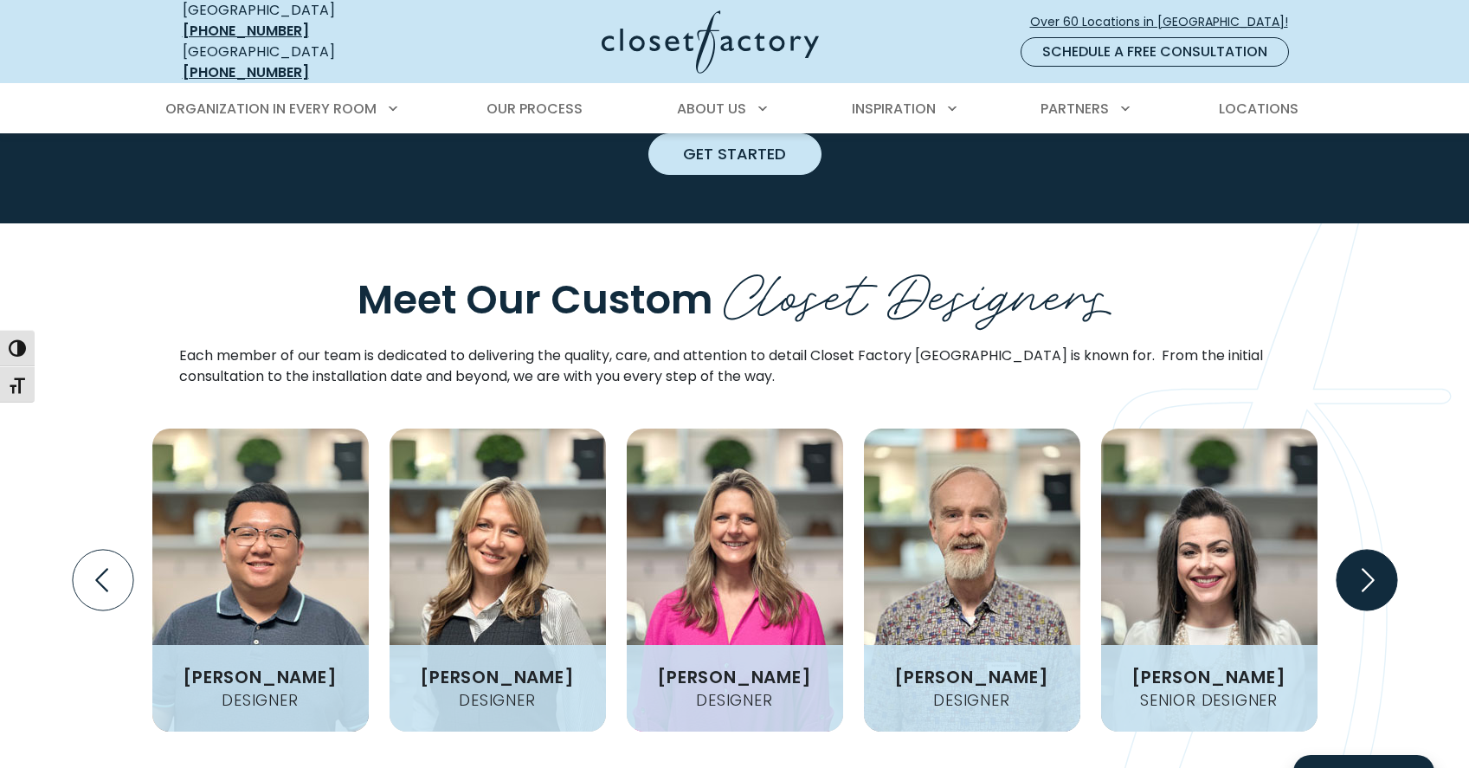
click at [1361, 550] on icon "Next slide" at bounding box center [1366, 580] width 61 height 61
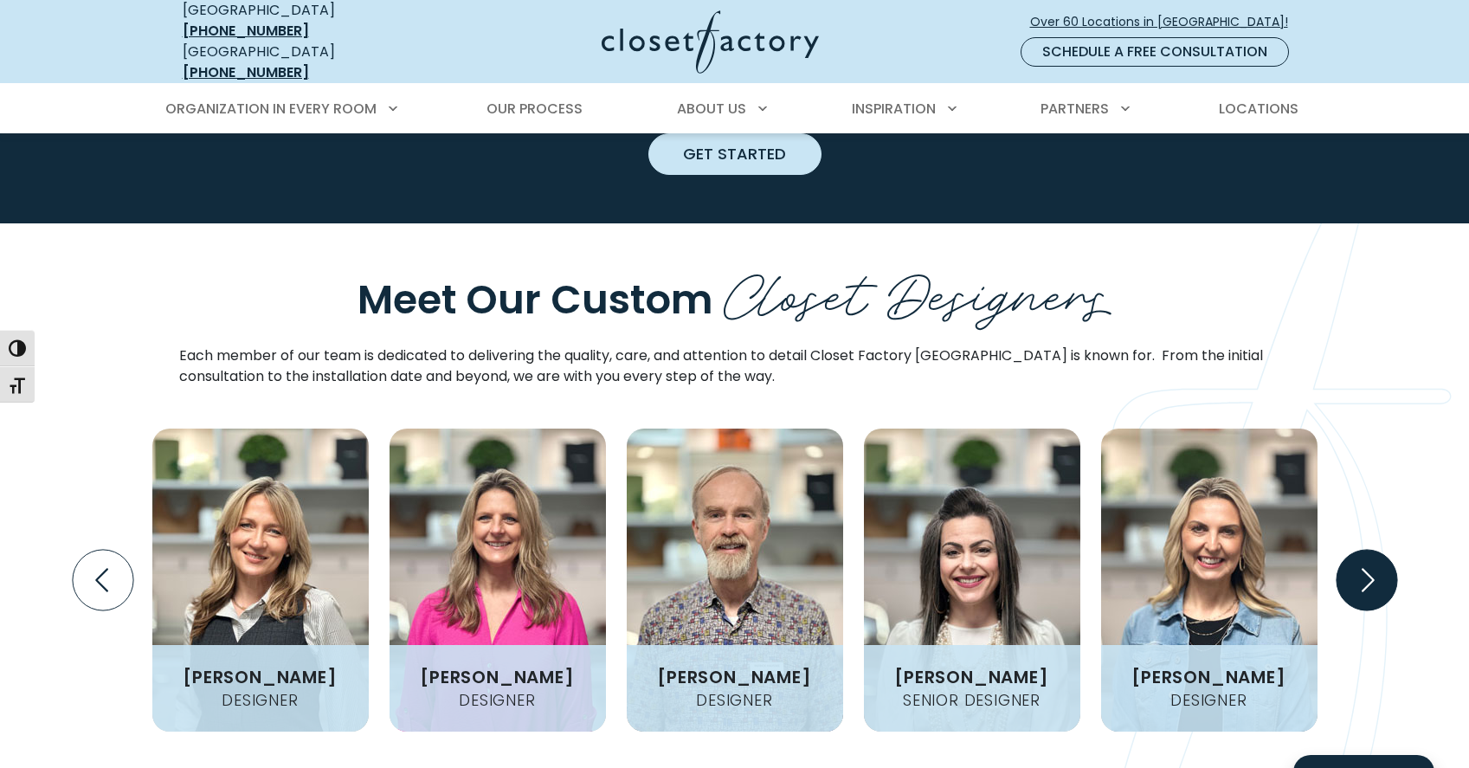
click at [1361, 550] on icon "Next slide" at bounding box center [1366, 580] width 61 height 61
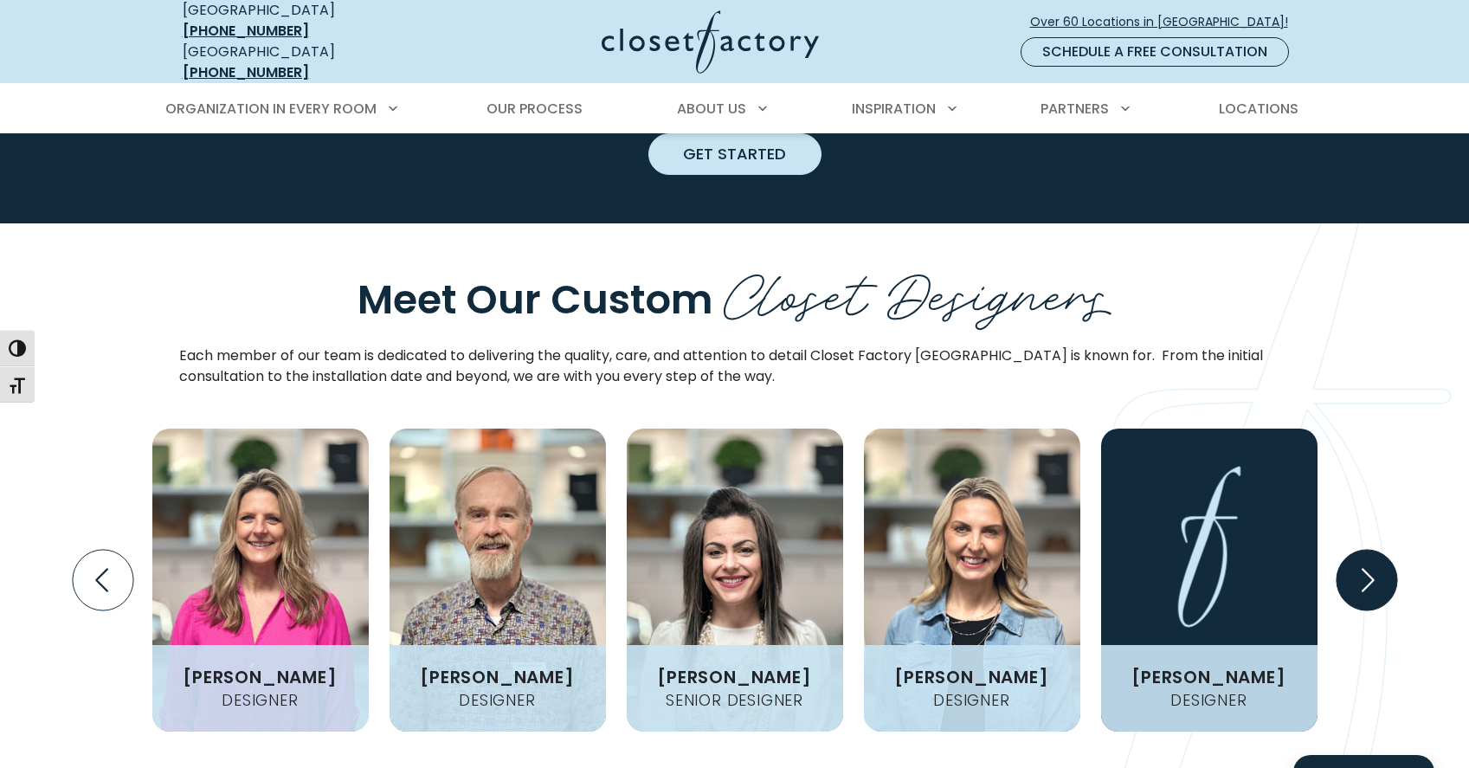
click at [1361, 550] on icon "Next slide" at bounding box center [1366, 580] width 61 height 61
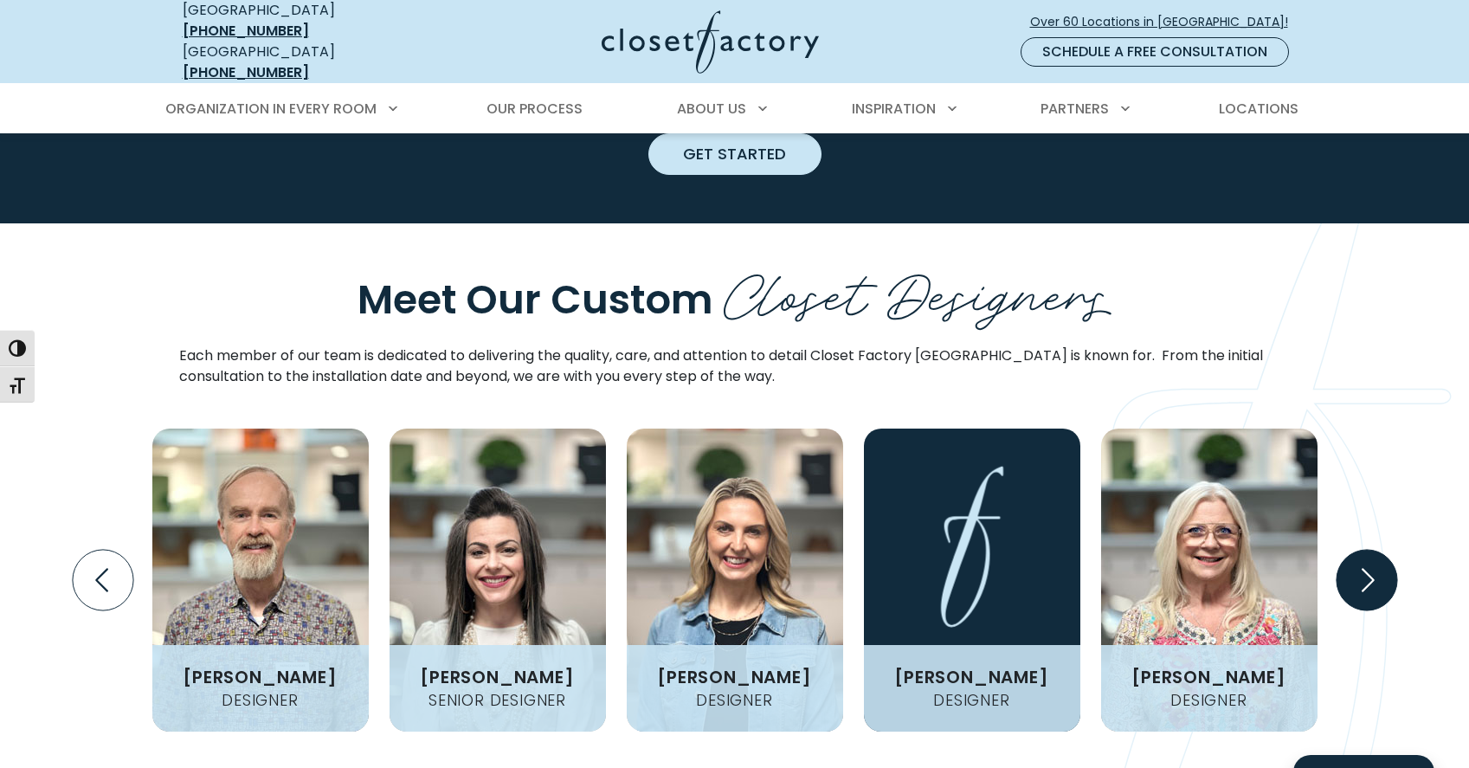
click at [1364, 550] on icon "Next slide" at bounding box center [1366, 580] width 61 height 61
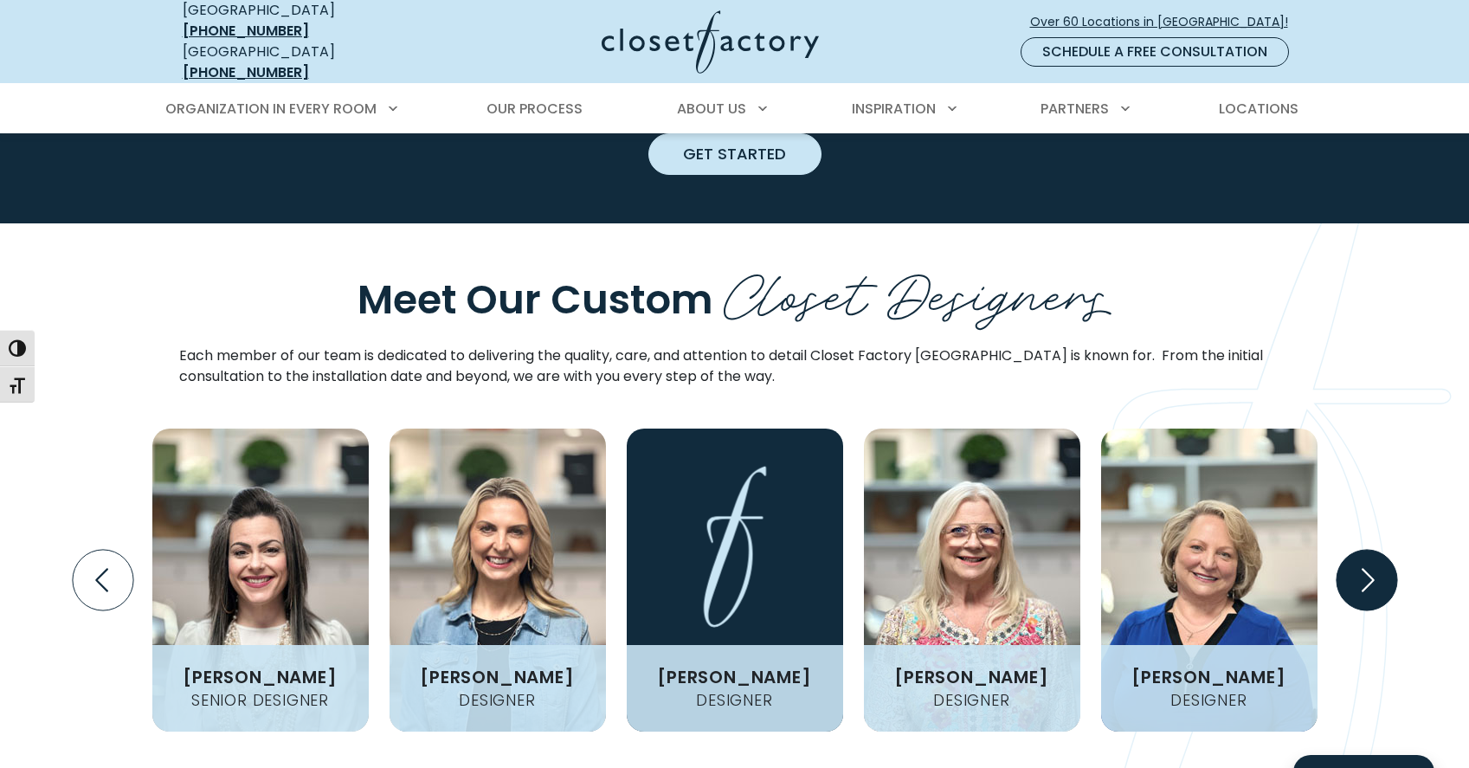
click at [1364, 550] on icon "Next slide" at bounding box center [1366, 580] width 61 height 61
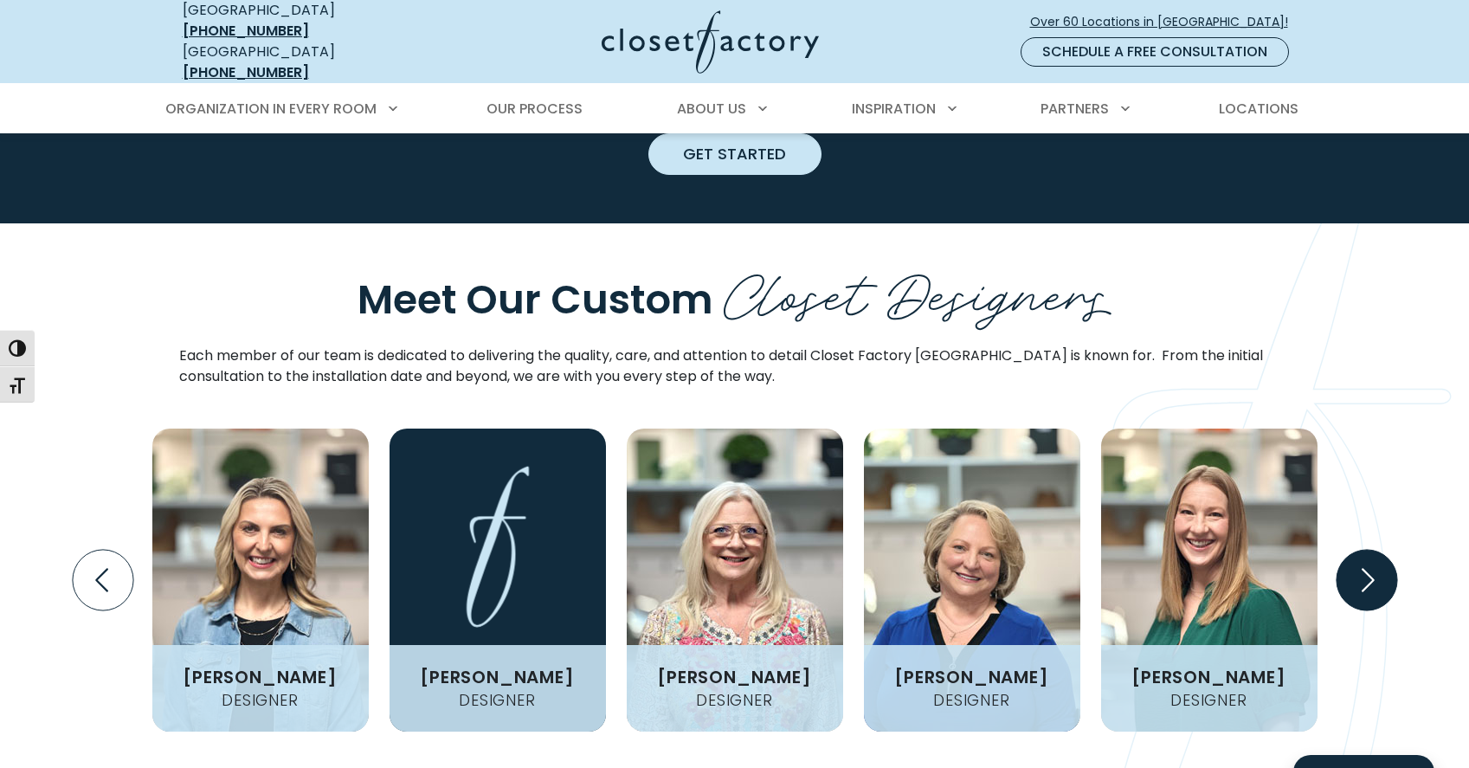
click at [1364, 550] on icon "Next slide" at bounding box center [1366, 580] width 61 height 61
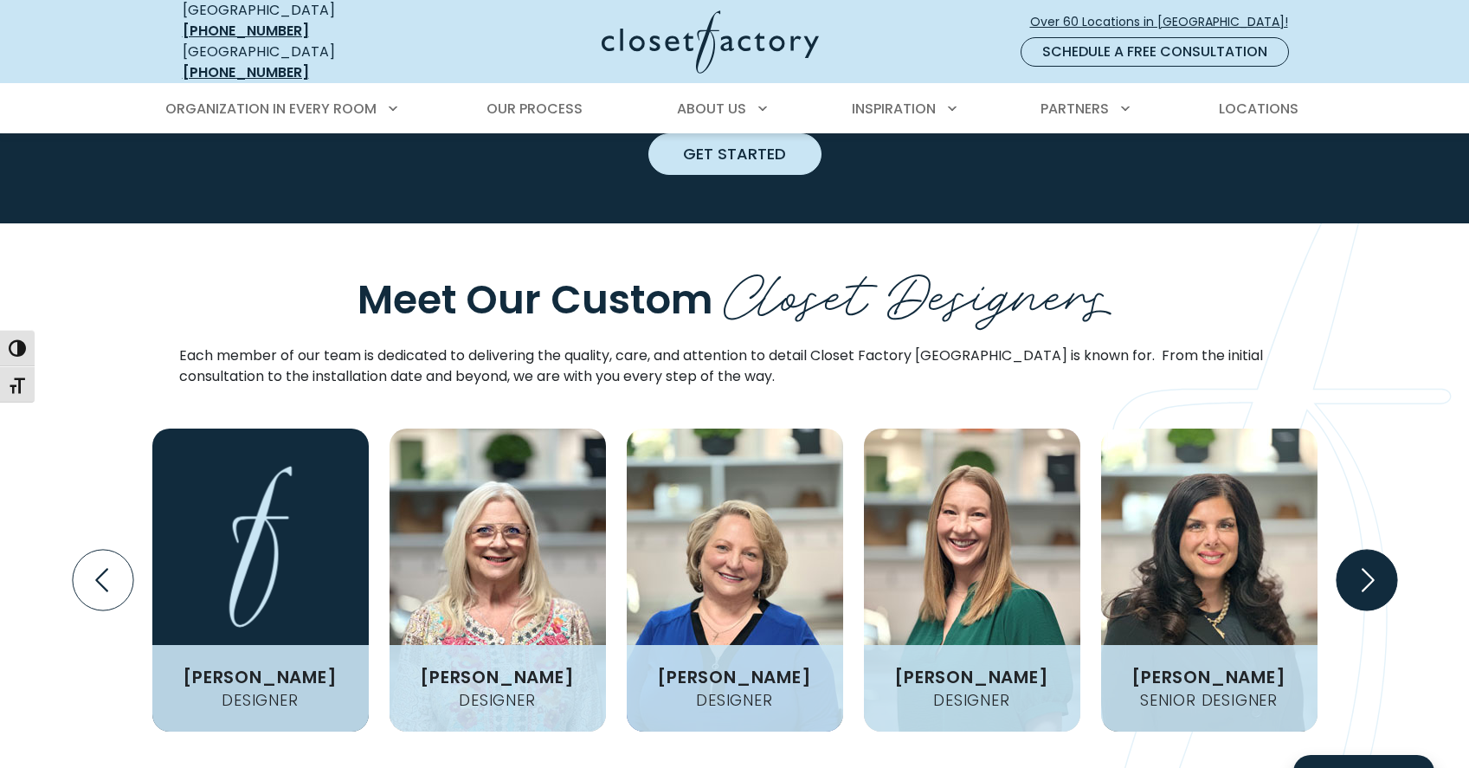
click at [1364, 550] on icon "Next slide" at bounding box center [1366, 580] width 61 height 61
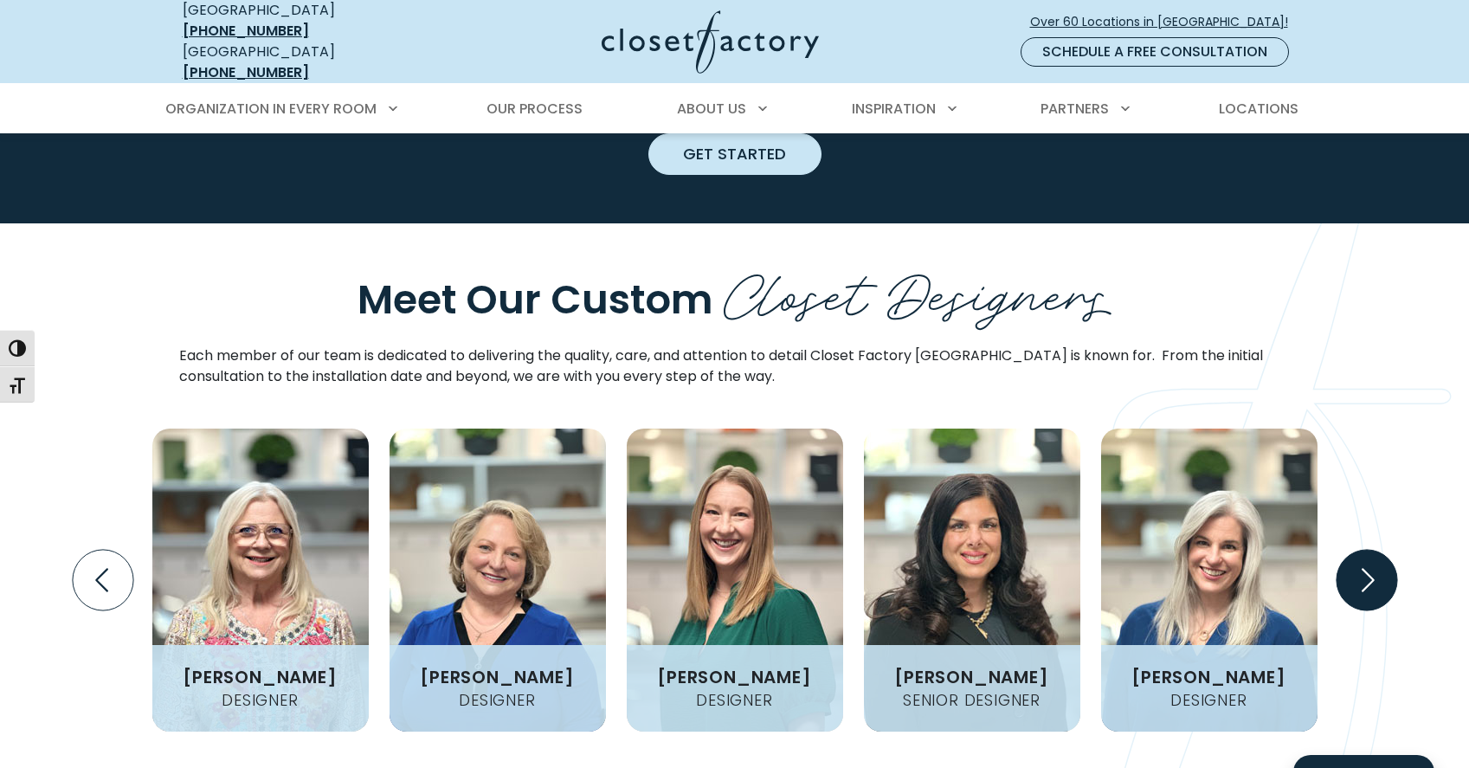
click at [1364, 550] on icon "Next slide" at bounding box center [1366, 580] width 61 height 61
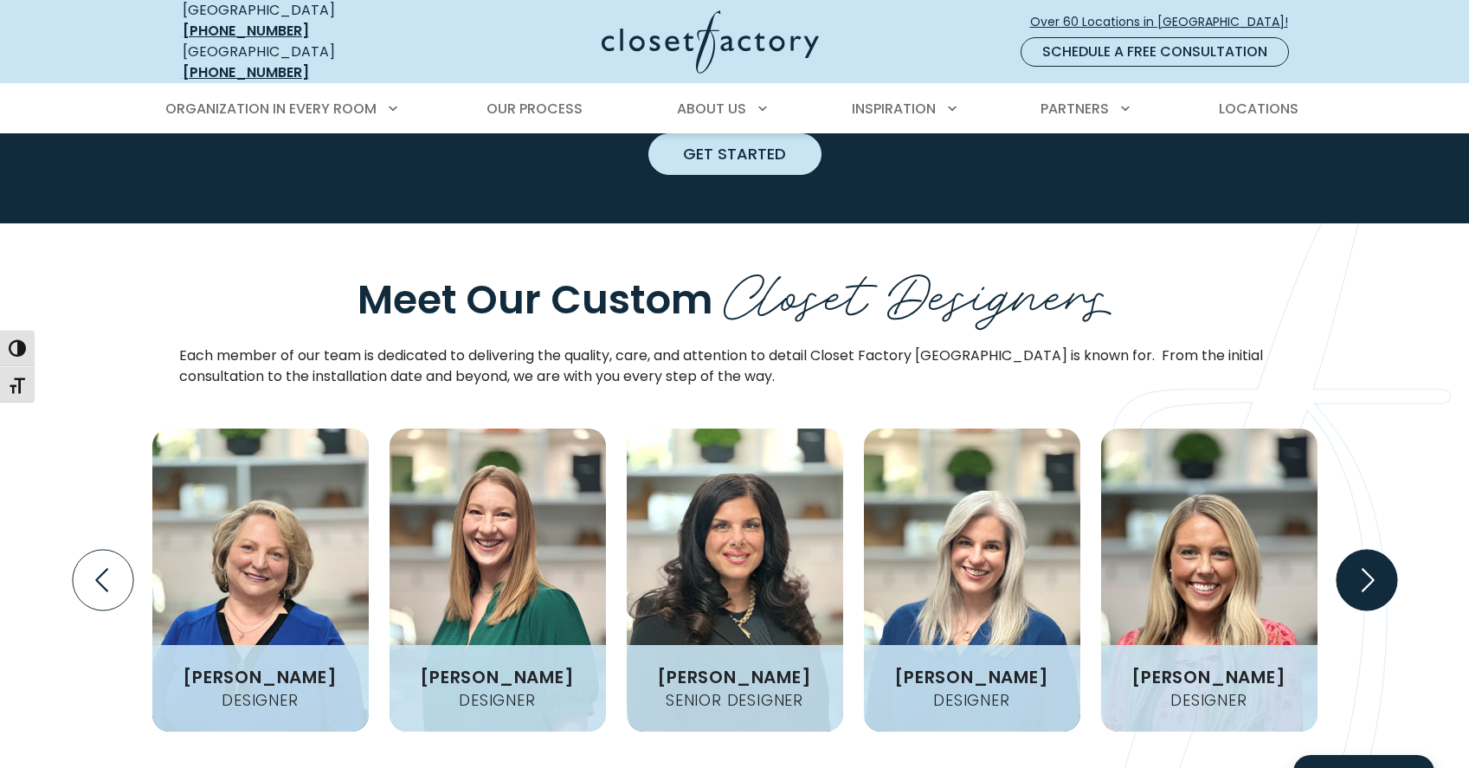
click at [1364, 550] on icon "Next slide" at bounding box center [1366, 580] width 61 height 61
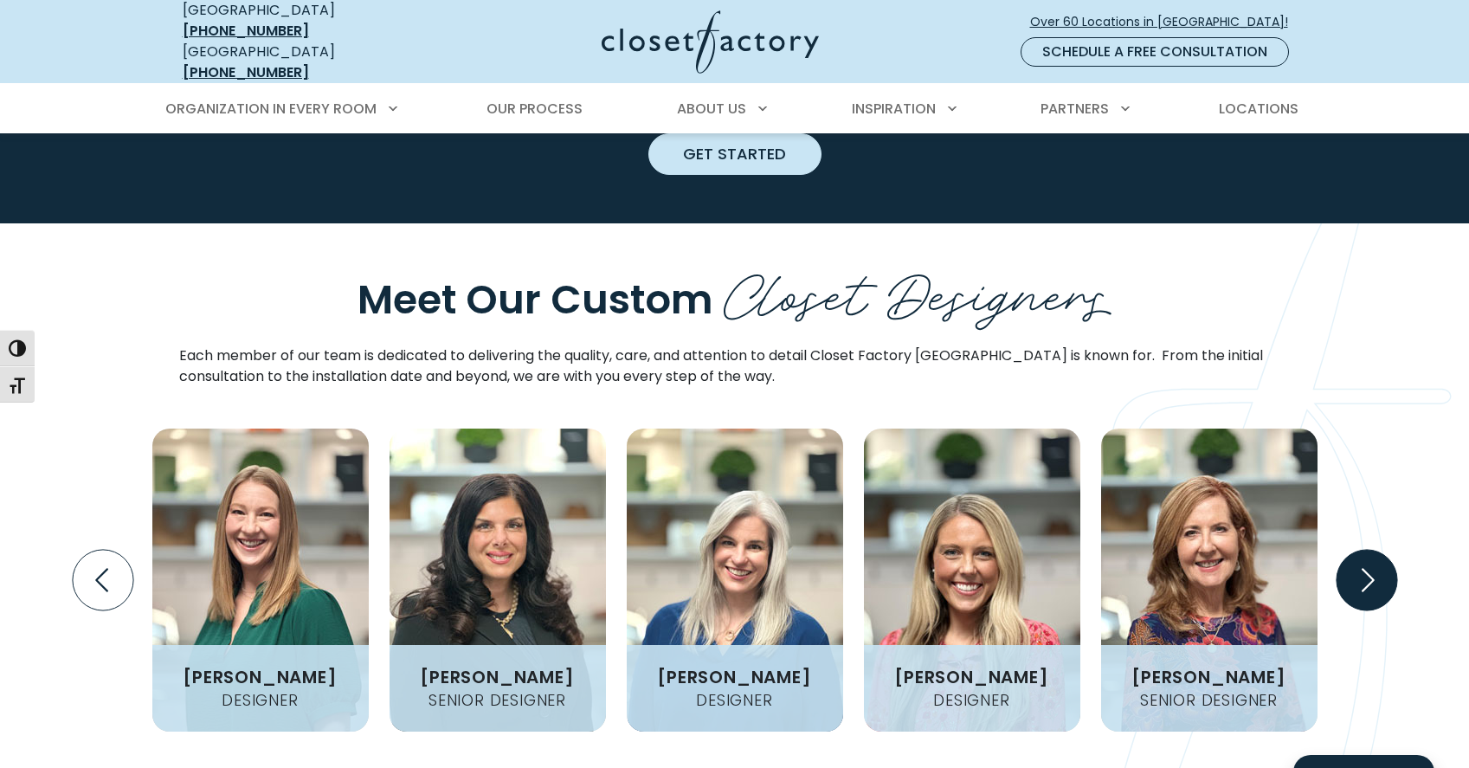
click at [1365, 550] on icon "Next slide" at bounding box center [1366, 580] width 61 height 61
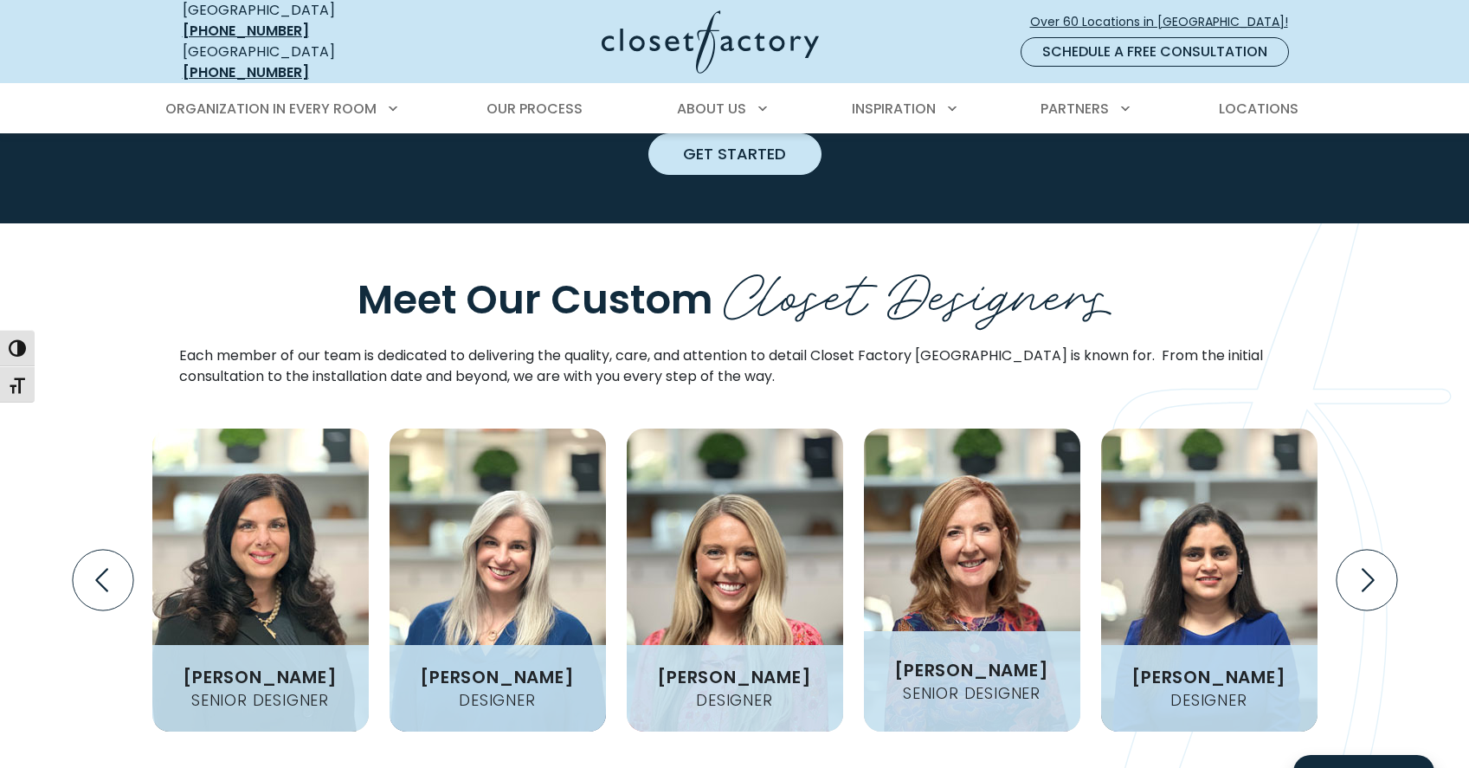
click at [968, 505] on img "Design Experts Gallery" at bounding box center [972, 579] width 216 height 303
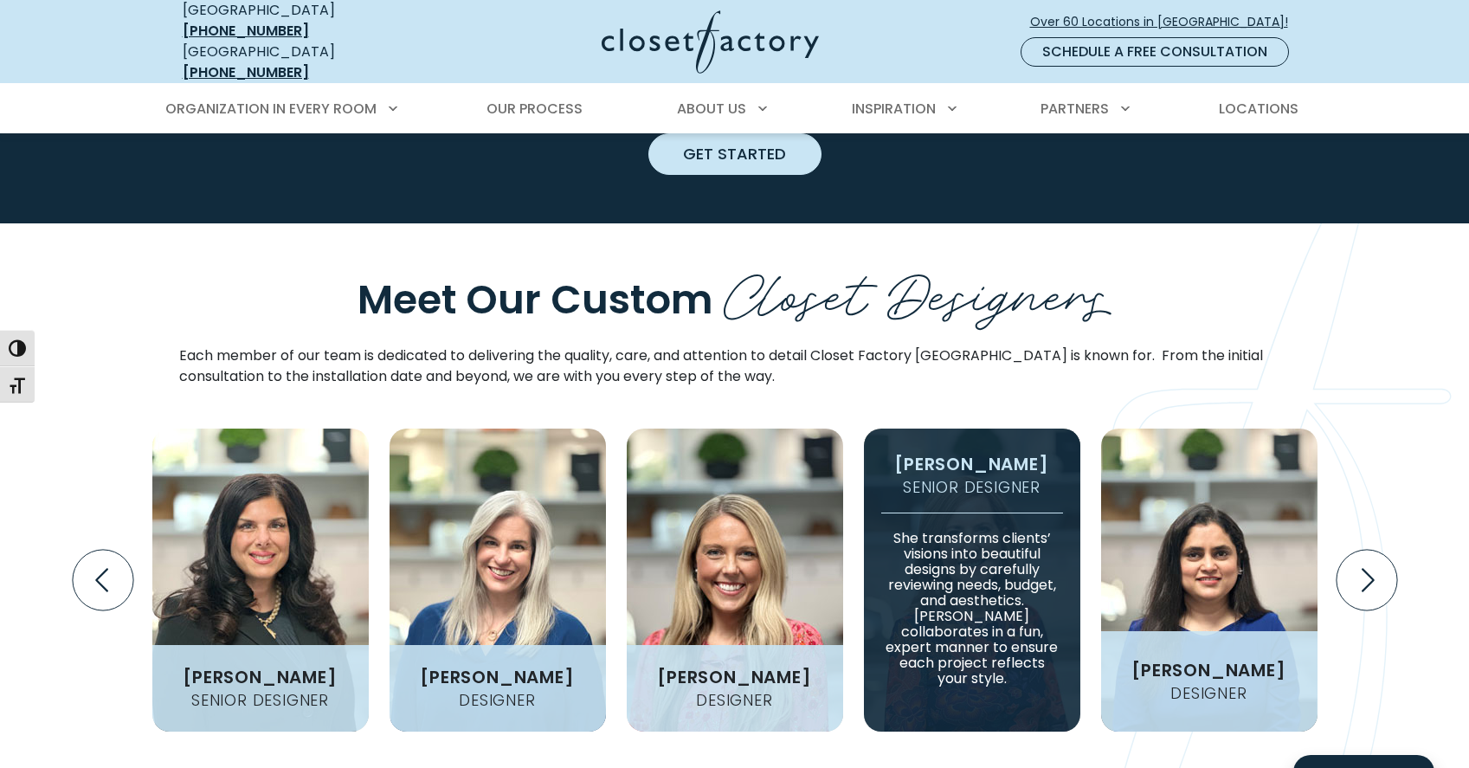
click at [1249, 503] on img "Design Experts Gallery" at bounding box center [1209, 579] width 216 height 303
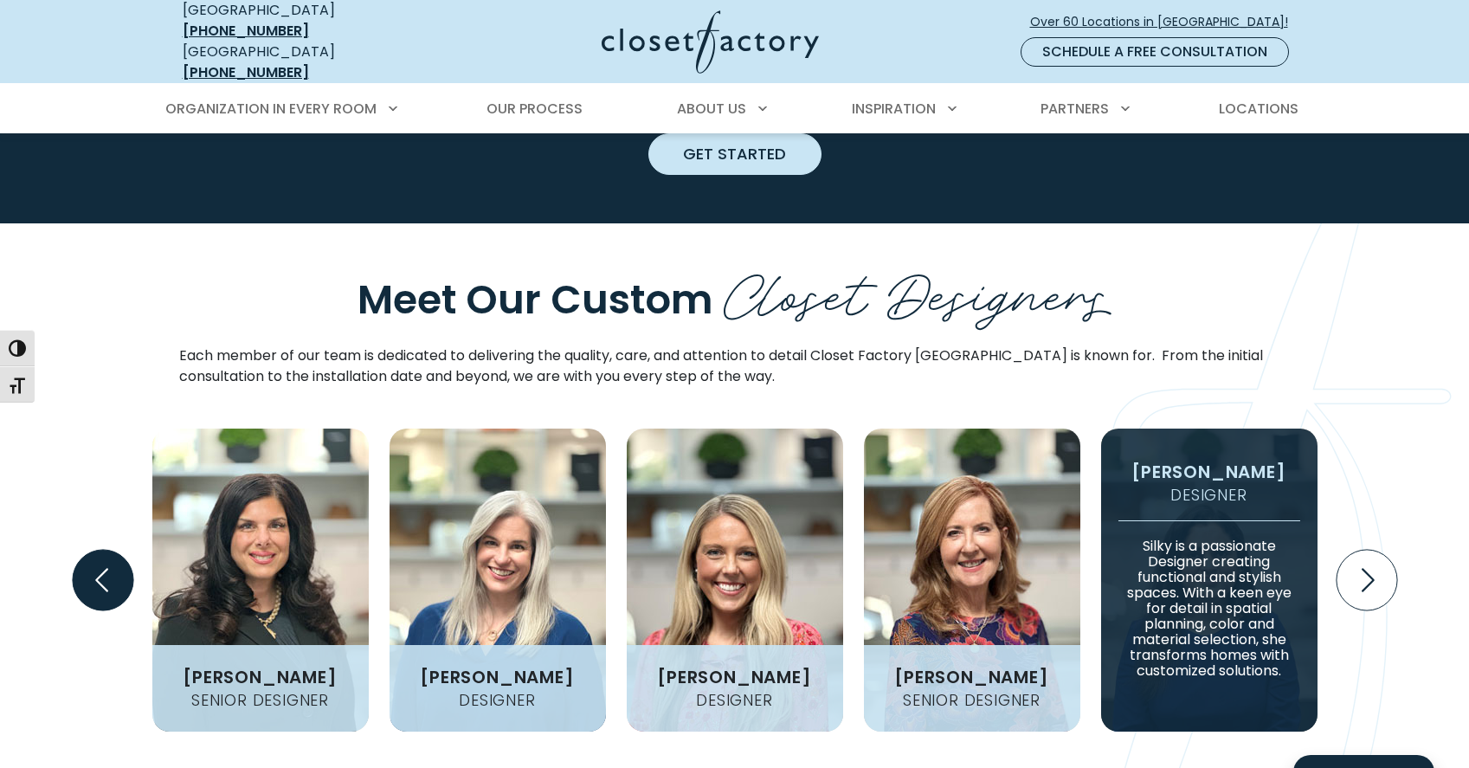
click at [80, 550] on icon "Previous slide" at bounding box center [102, 580] width 61 height 61
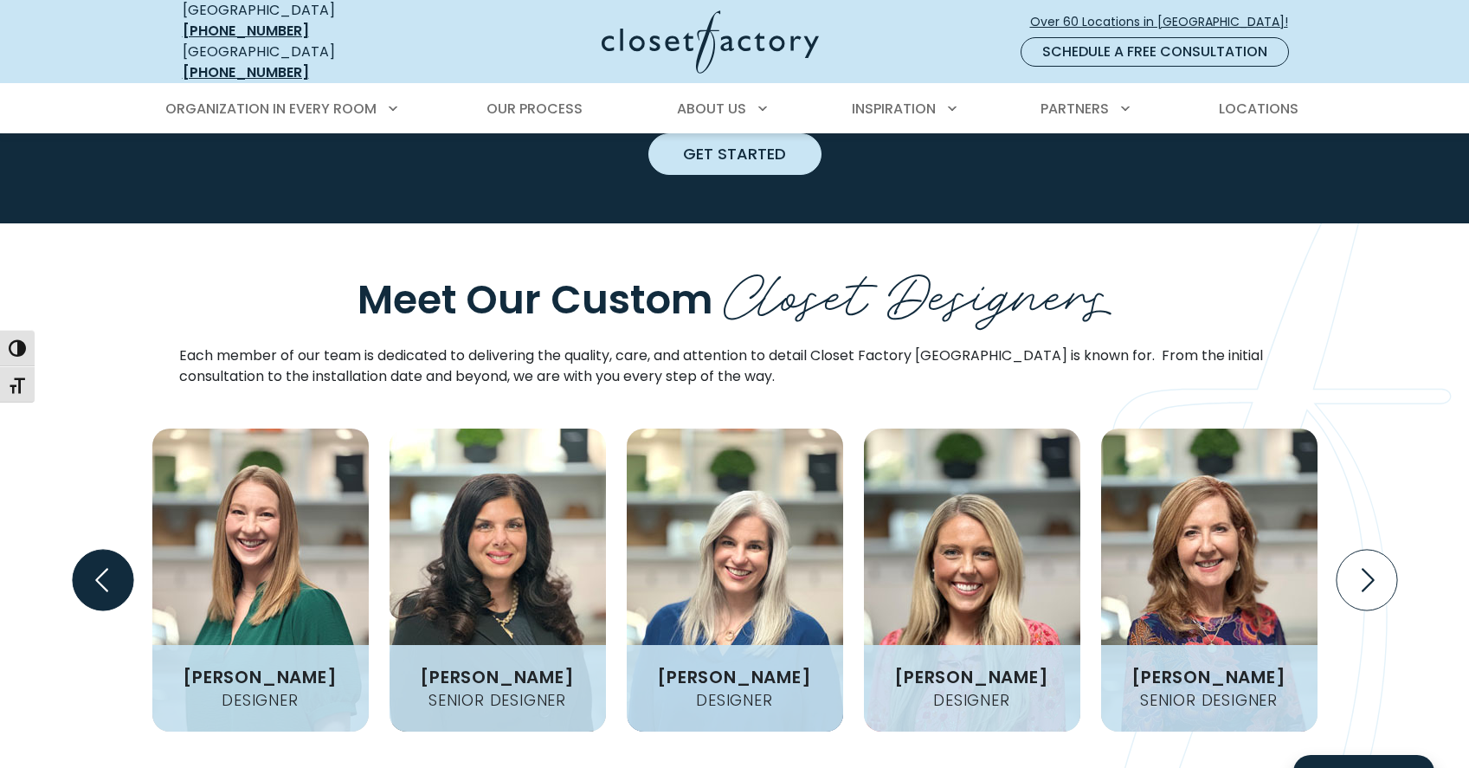
click at [84, 550] on icon "Previous slide" at bounding box center [102, 580] width 61 height 61
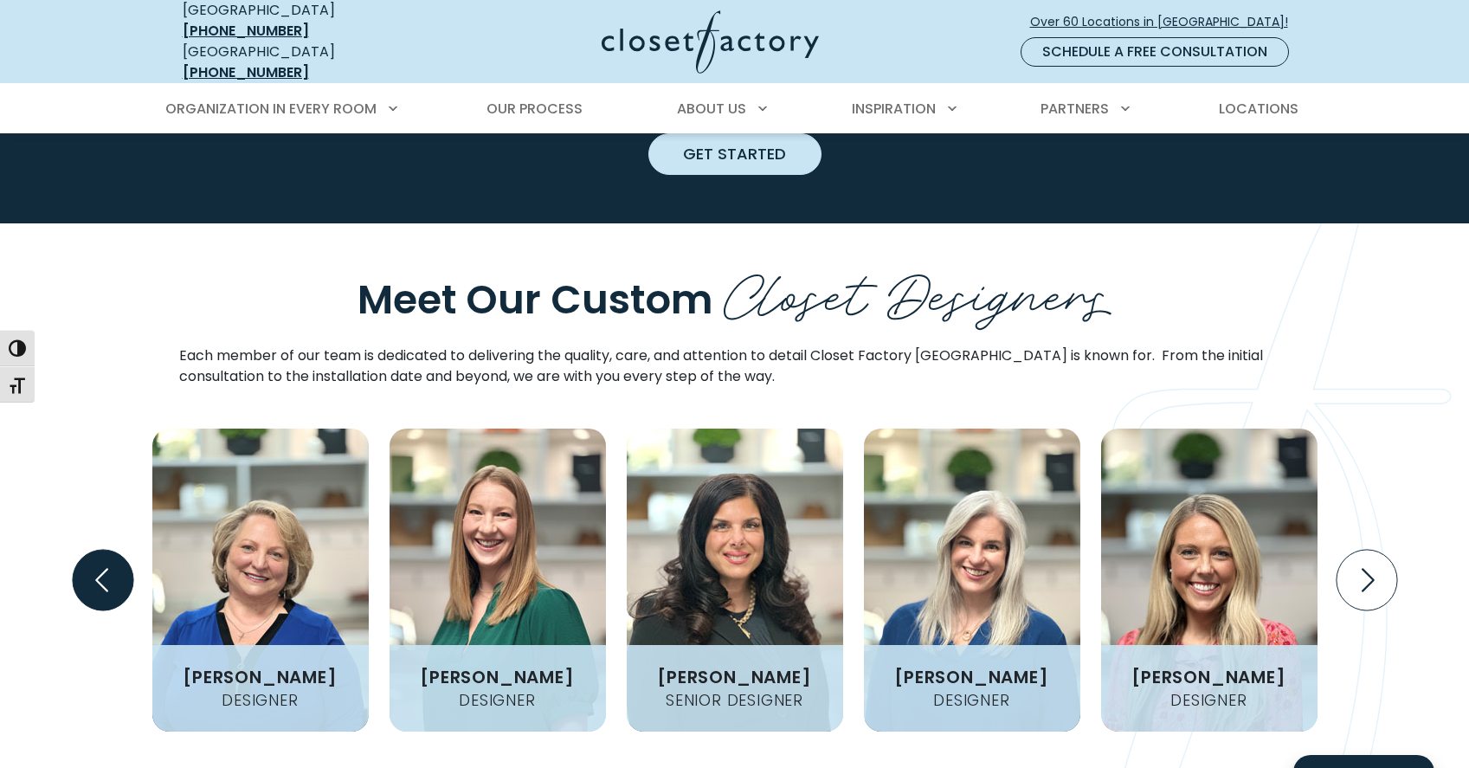
click at [87, 550] on icon "Previous slide" at bounding box center [102, 580] width 61 height 61
click at [88, 550] on icon "Previous slide" at bounding box center [102, 580] width 61 height 61
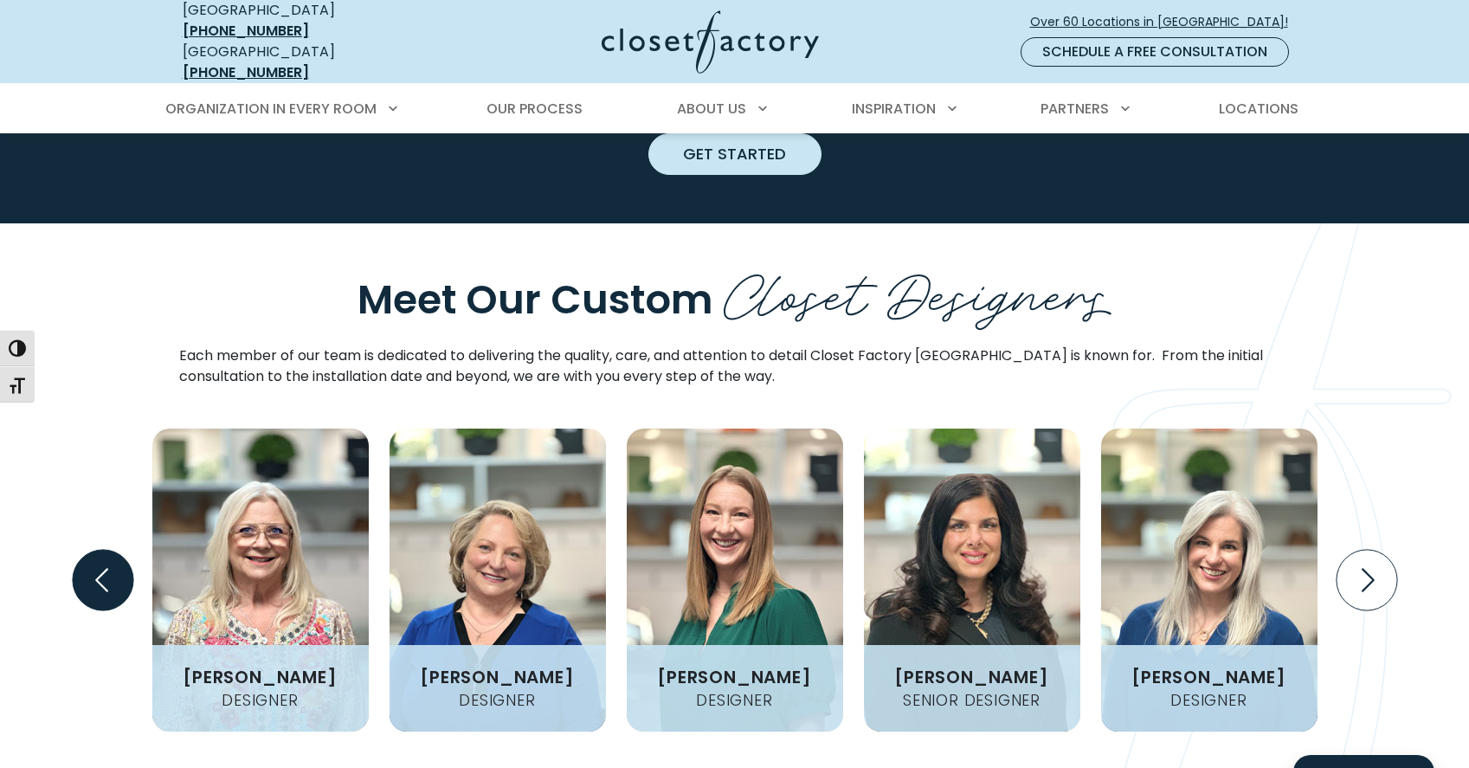
click at [88, 550] on icon "Previous slide" at bounding box center [102, 580] width 61 height 61
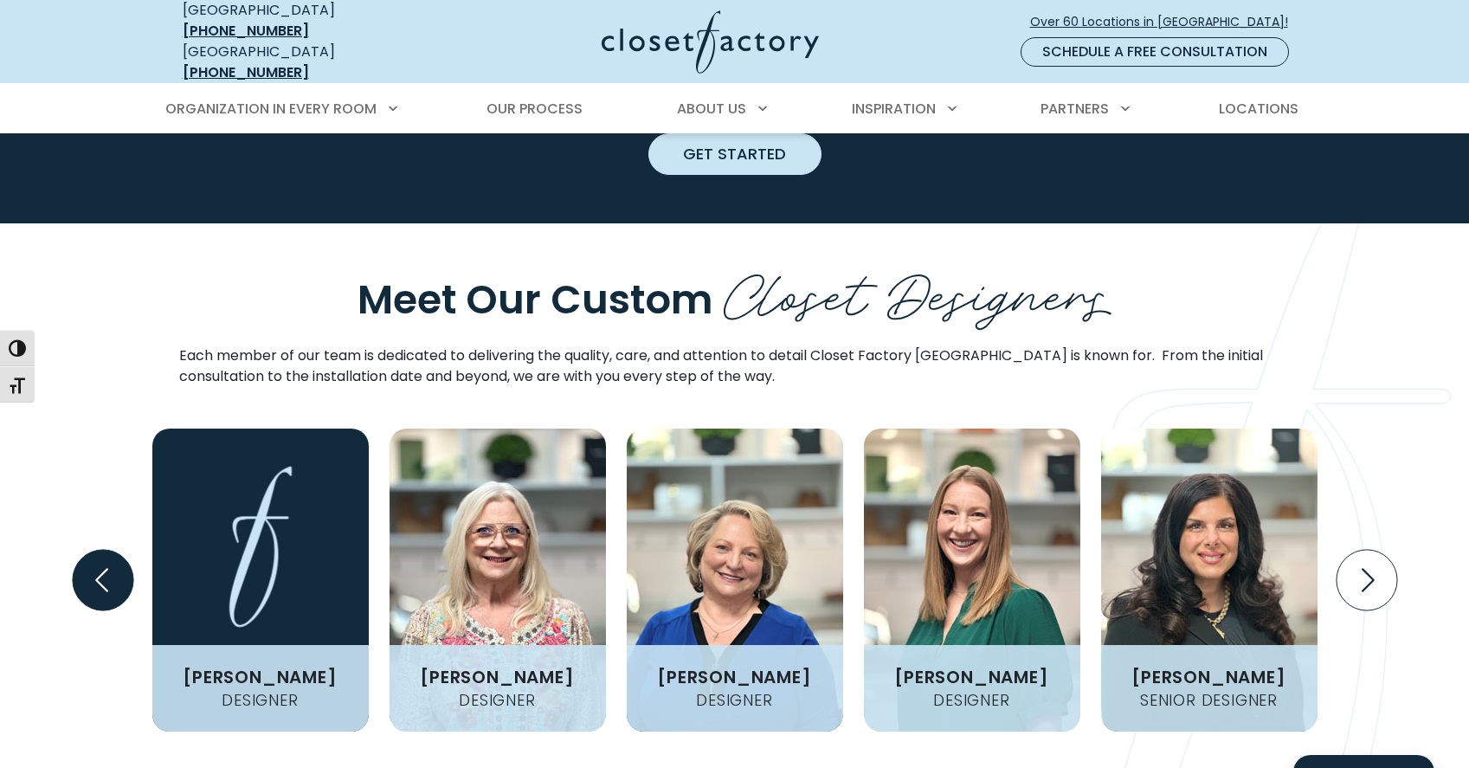
click at [88, 550] on icon "Previous slide" at bounding box center [102, 580] width 61 height 61
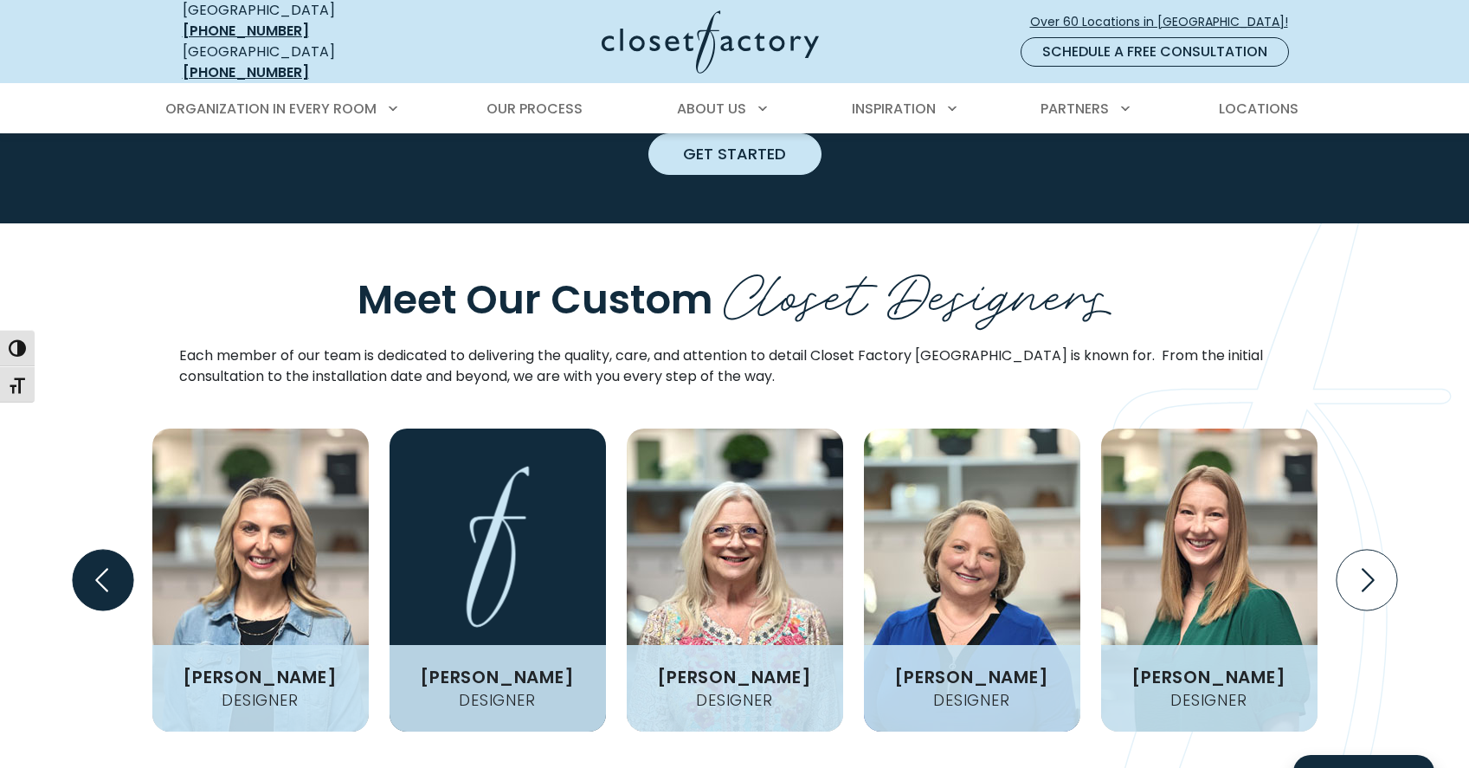
click at [88, 550] on icon "Previous slide" at bounding box center [102, 580] width 61 height 61
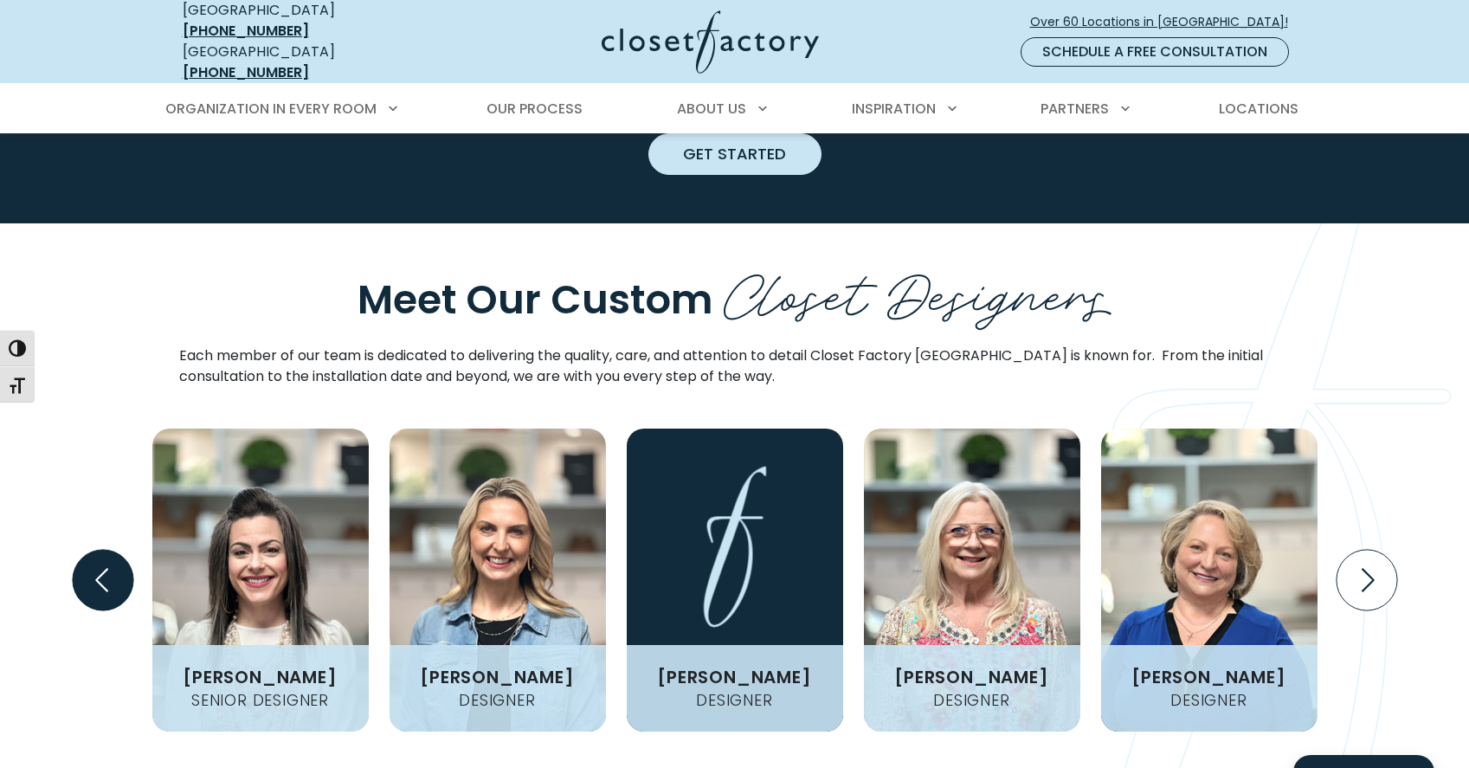
click at [88, 550] on icon "Previous slide" at bounding box center [102, 580] width 61 height 61
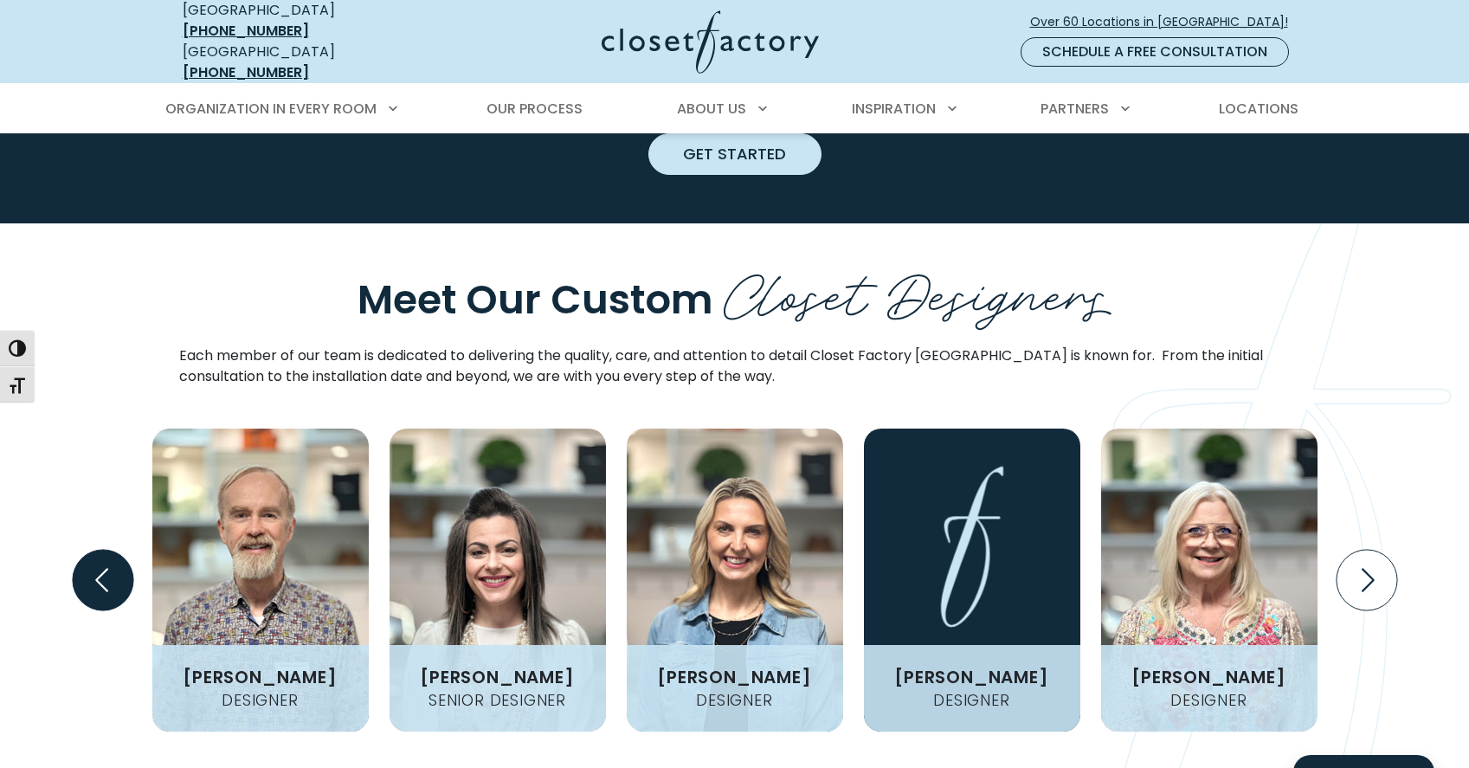
click at [88, 550] on icon "Previous slide" at bounding box center [102, 580] width 61 height 61
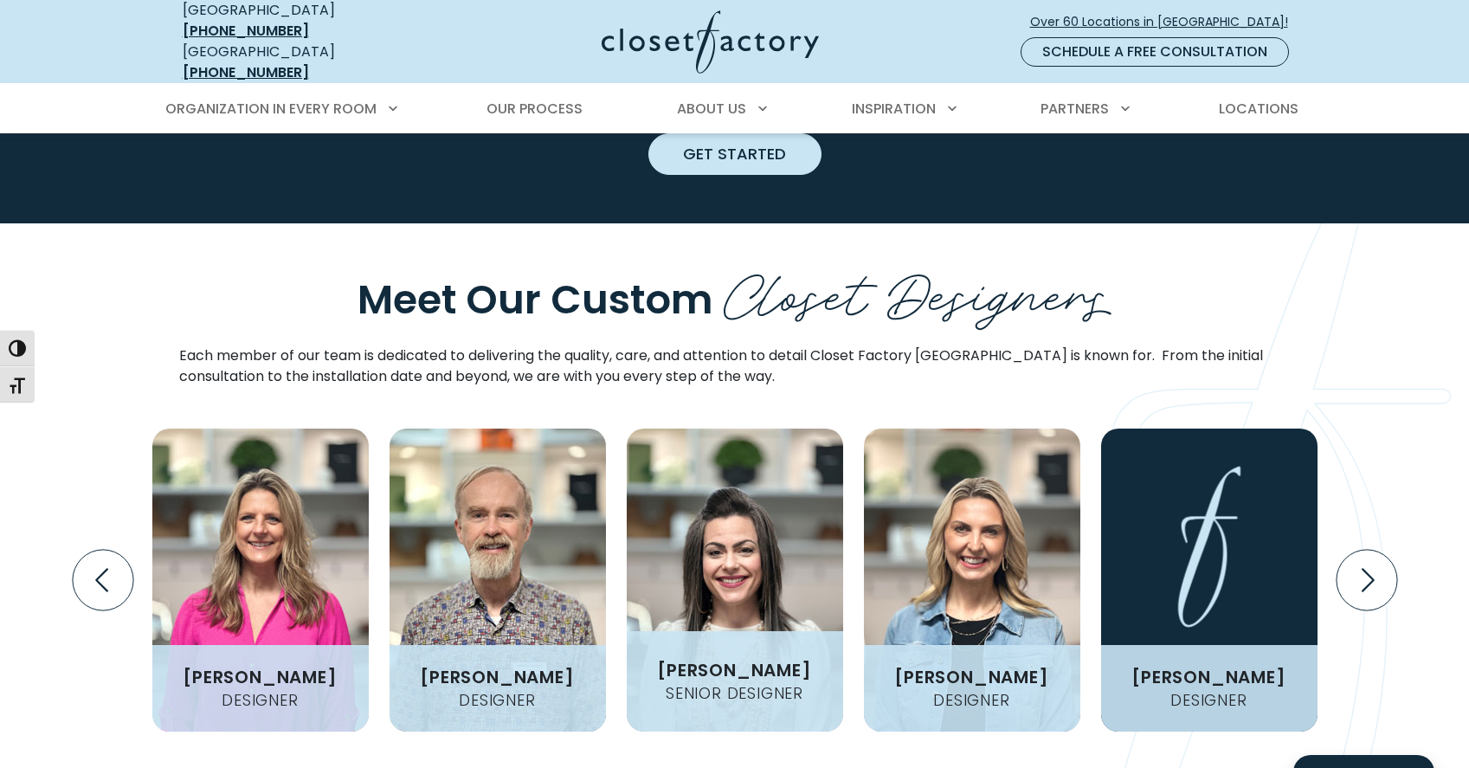
click at [789, 496] on img "Design Experts Gallery" at bounding box center [735, 579] width 216 height 303
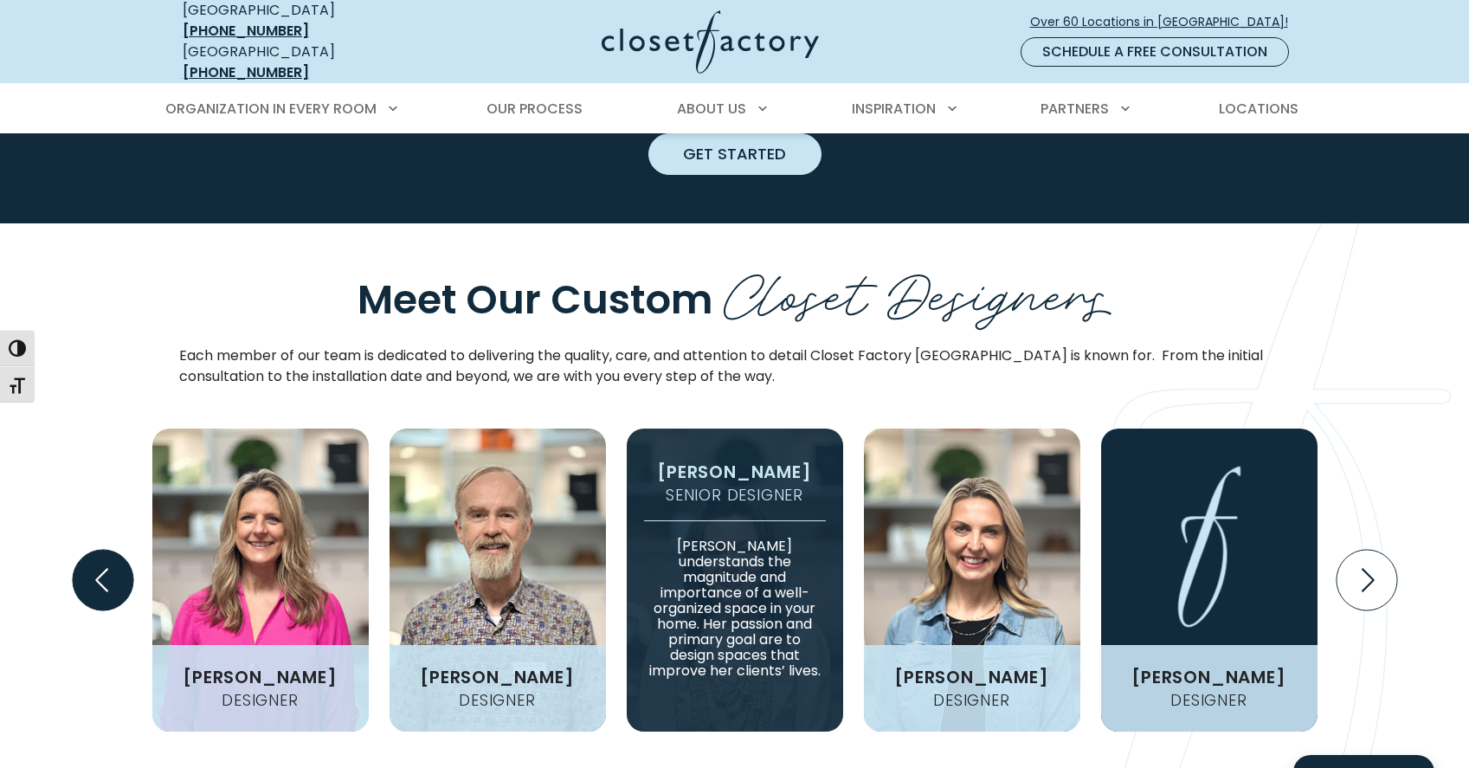
click at [97, 550] on icon "Previous slide" at bounding box center [102, 580] width 61 height 61
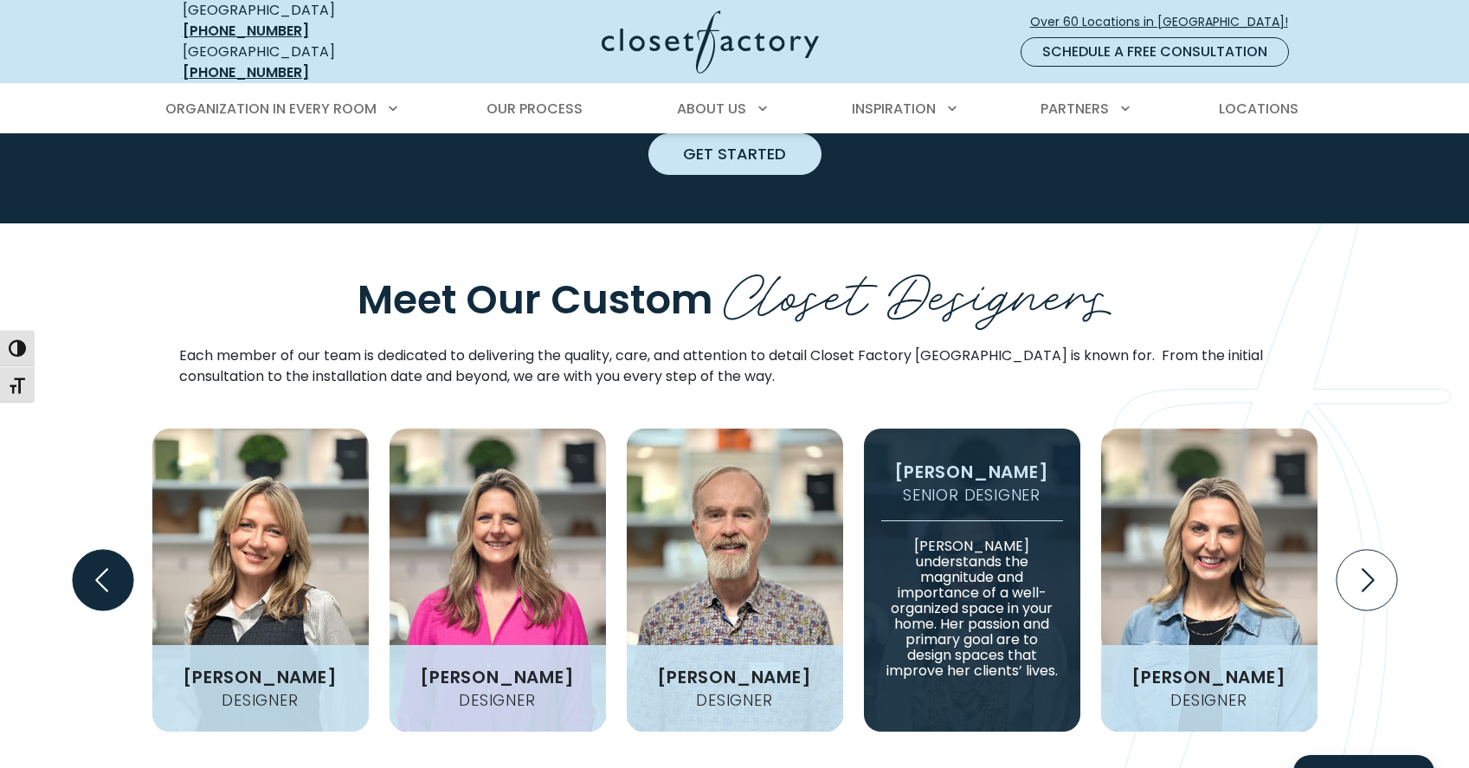
click at [97, 550] on icon "Previous slide" at bounding box center [102, 580] width 61 height 61
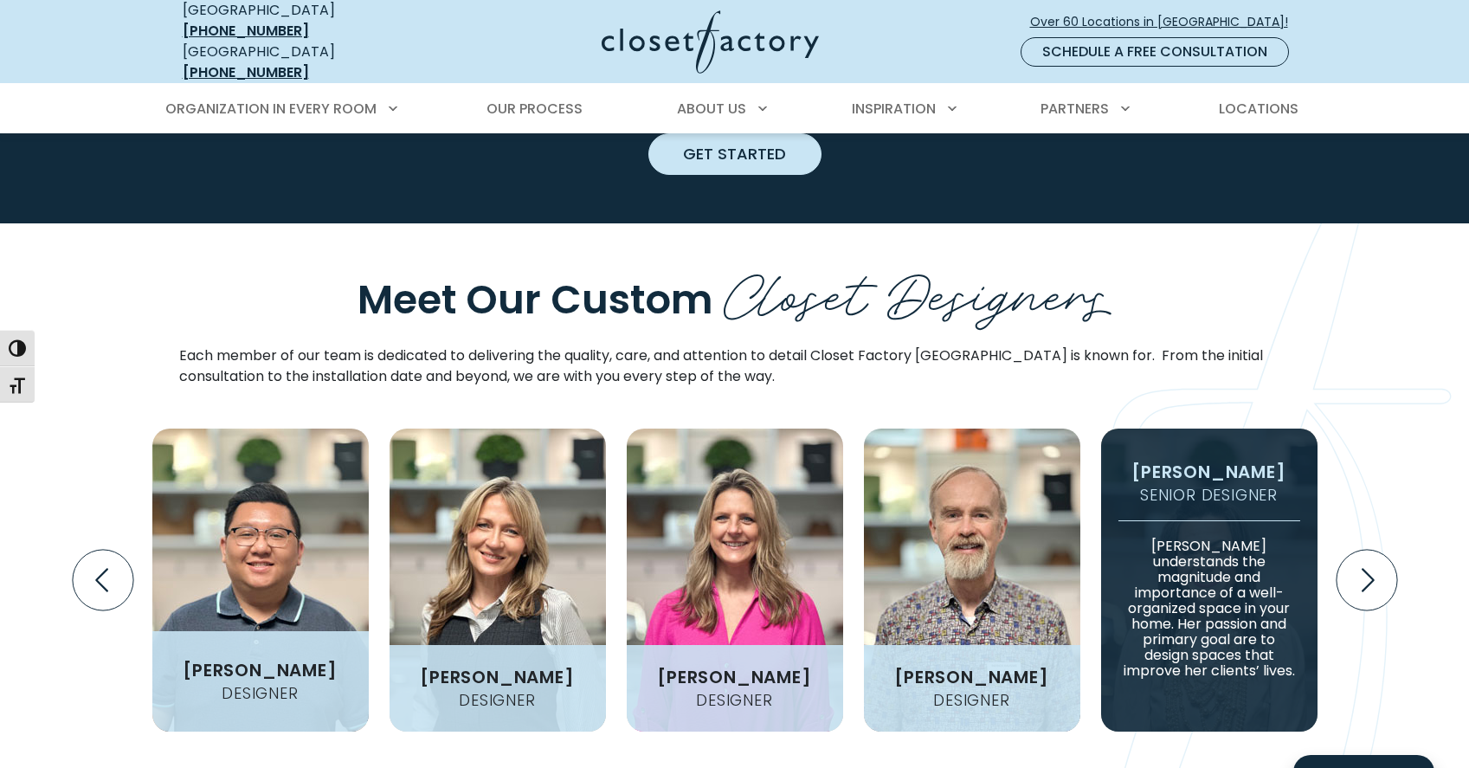
click at [304, 476] on img "Design Experts Gallery" at bounding box center [260, 579] width 216 height 303
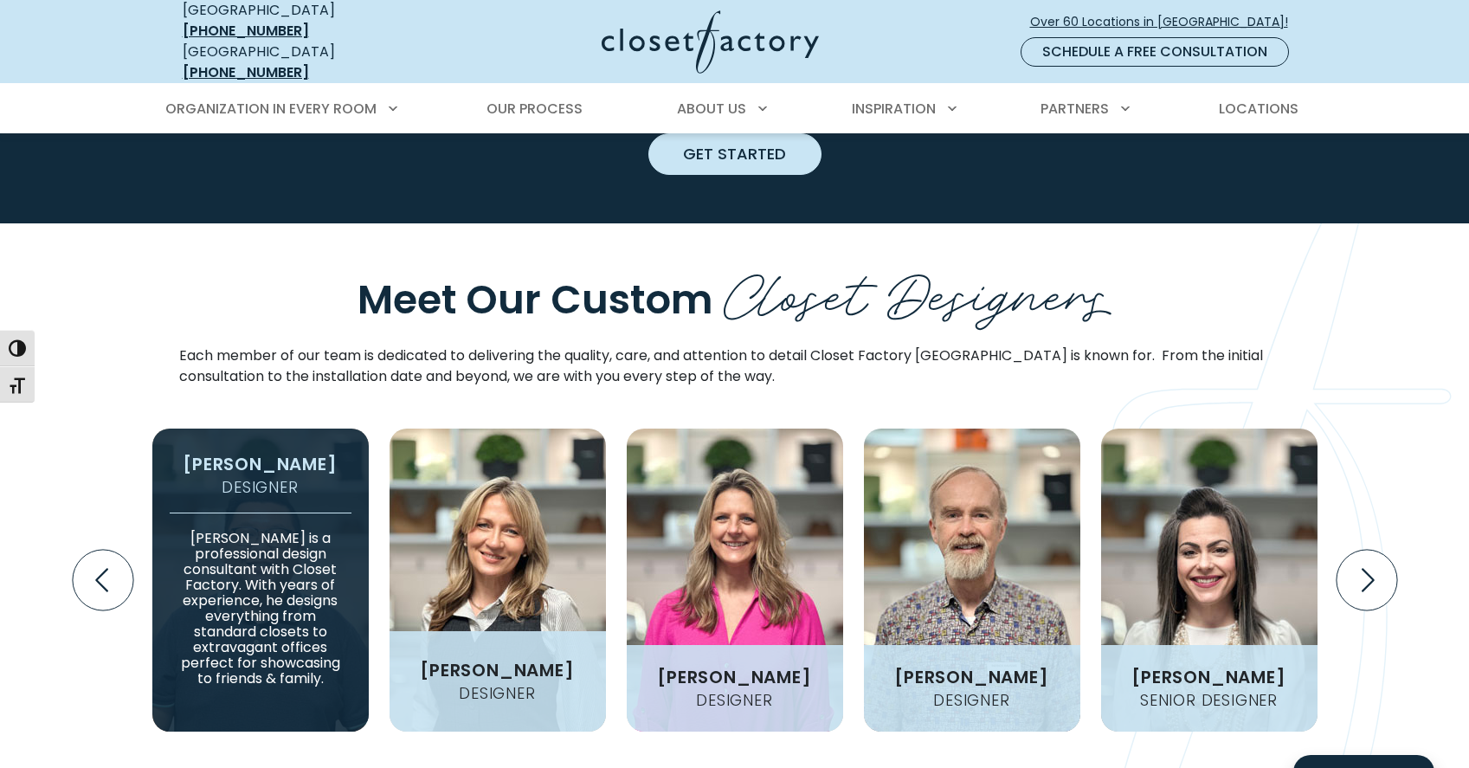
click at [488, 474] on img "Design Experts Gallery" at bounding box center [498, 579] width 216 height 303
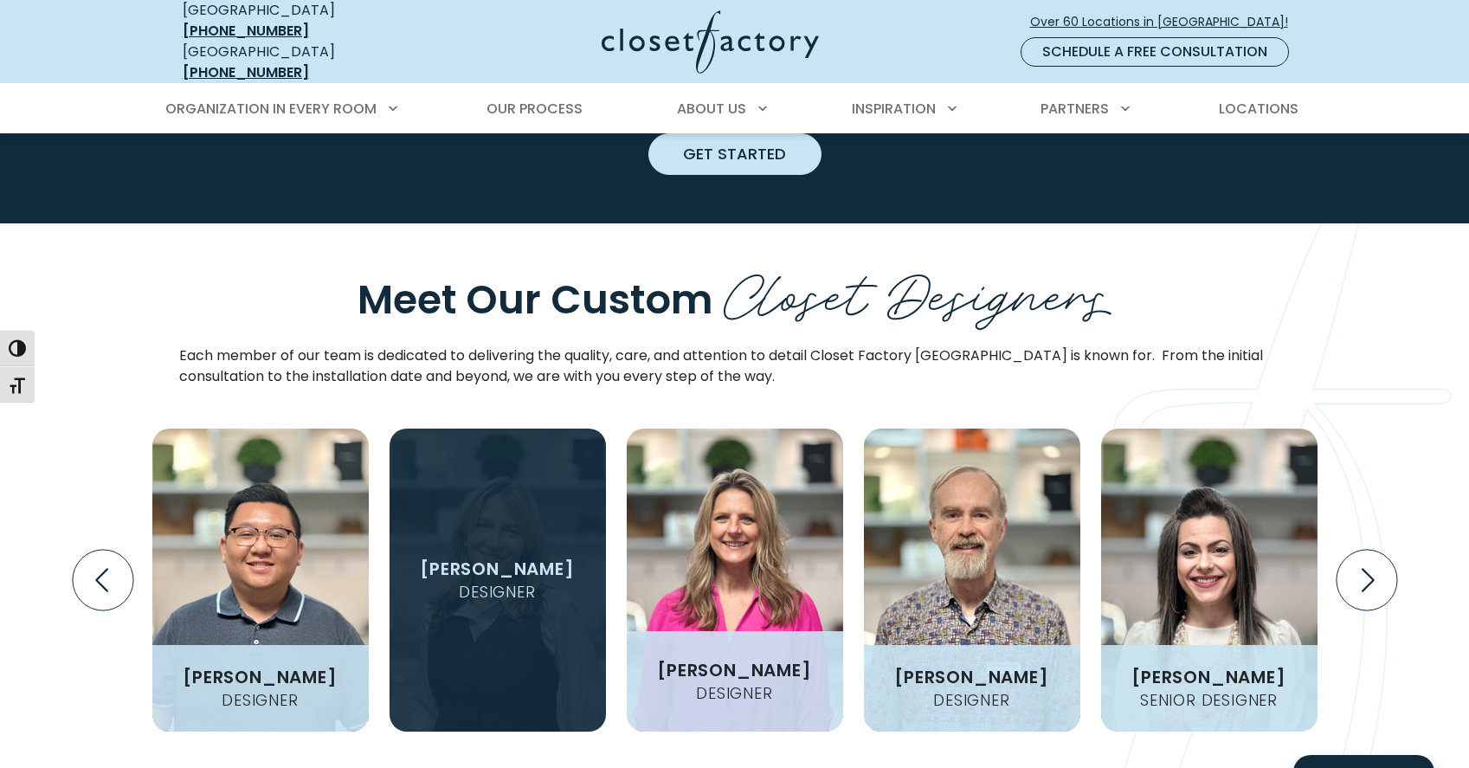
click at [754, 474] on img "Design Experts Gallery" at bounding box center [735, 579] width 216 height 303
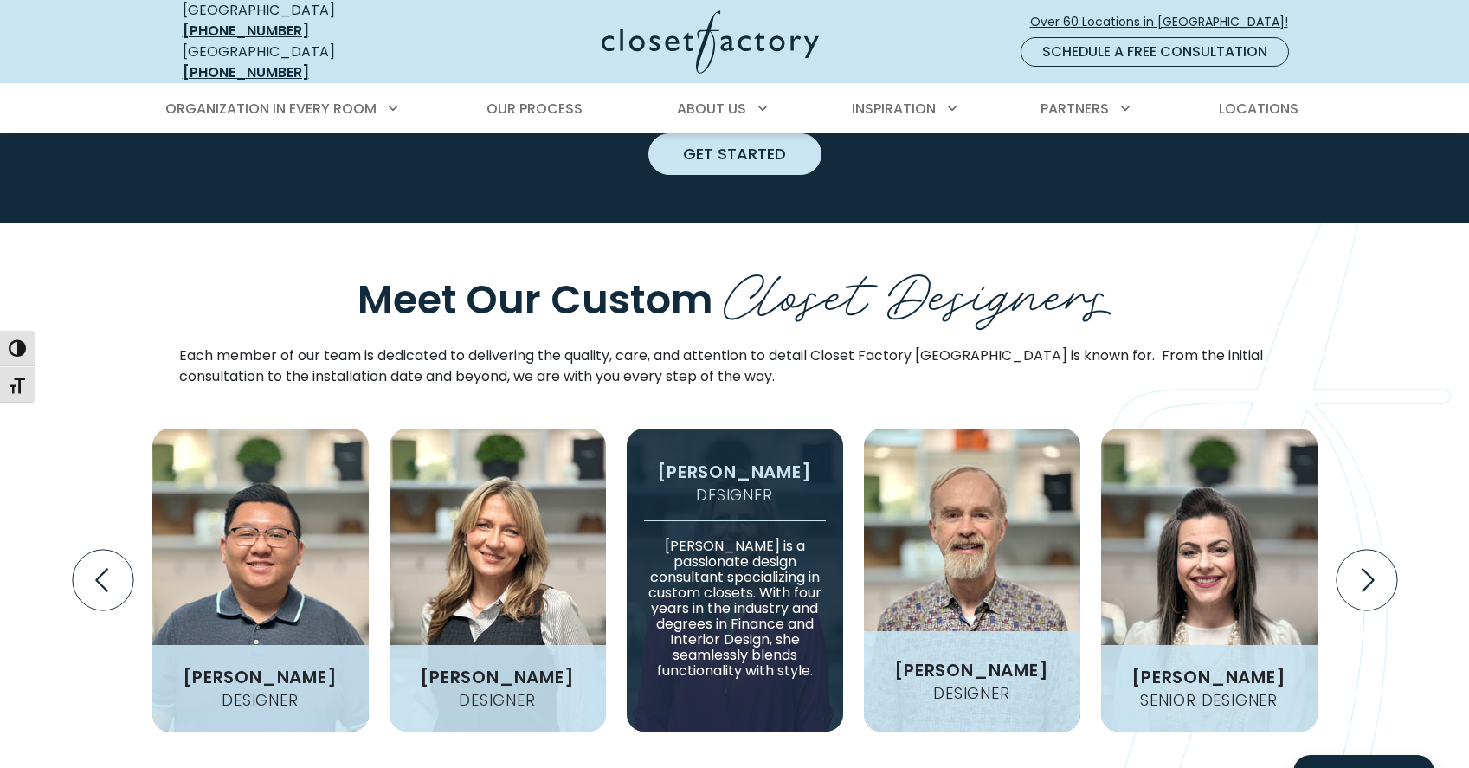
click at [926, 474] on img "Design Experts Gallery" at bounding box center [972, 579] width 216 height 303
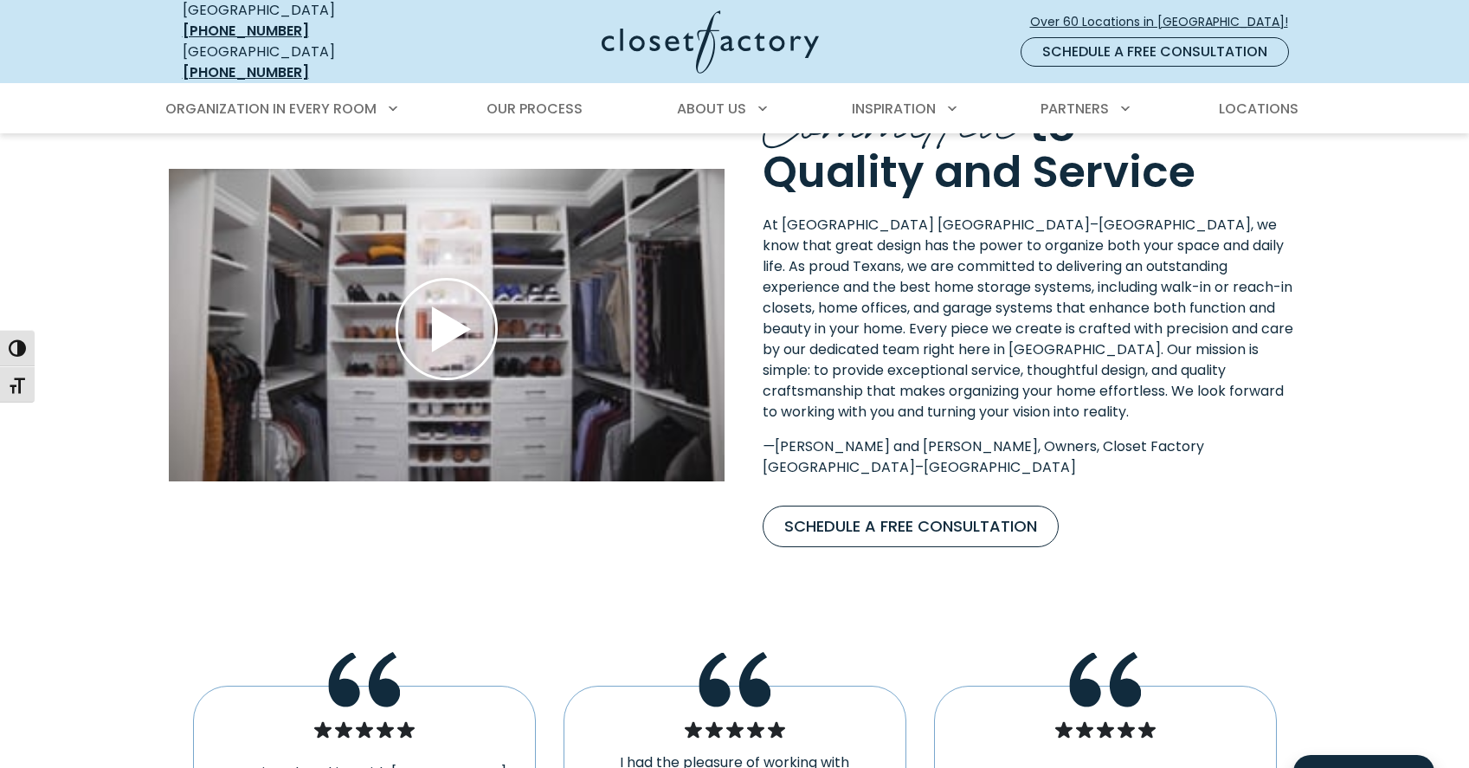
scroll to position [2418, 0]
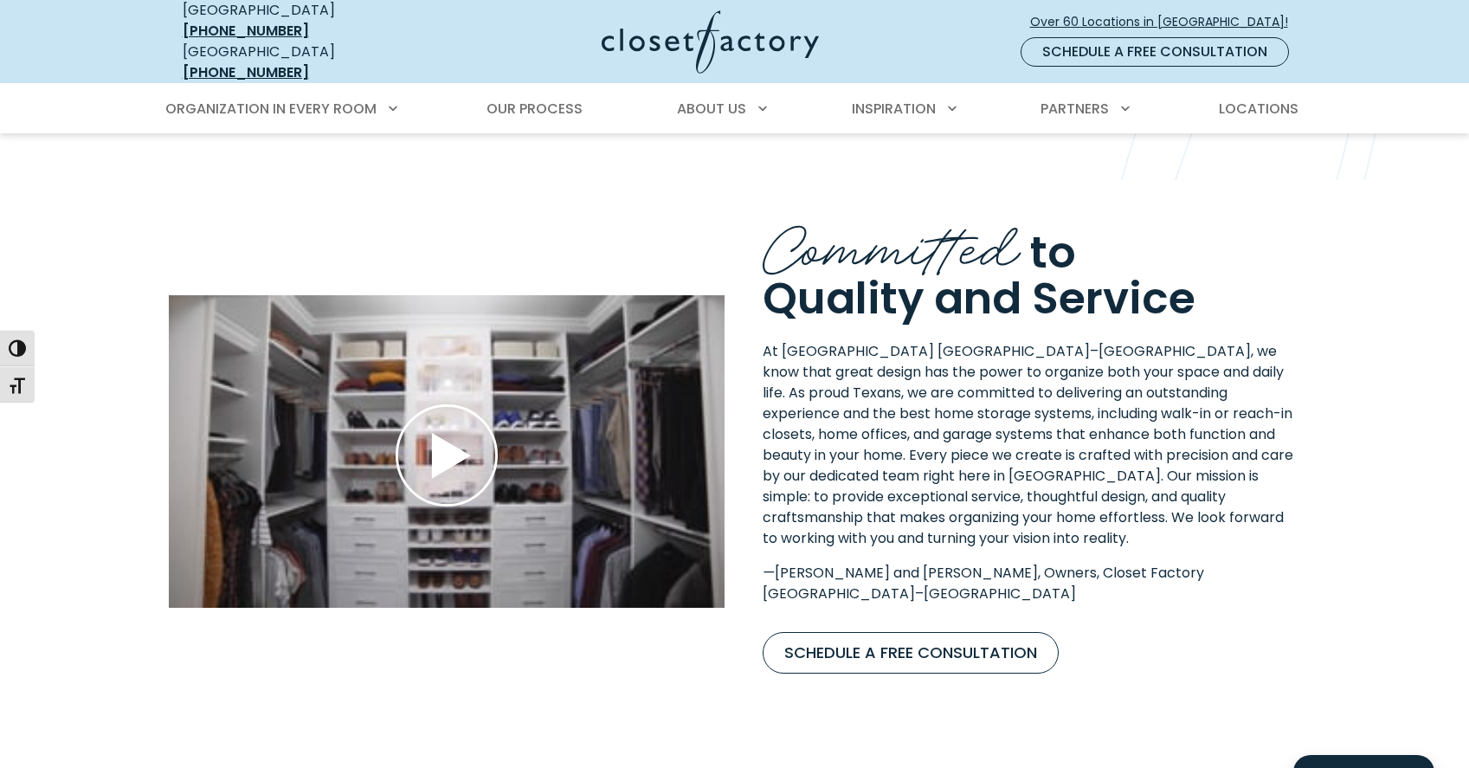
click at [420, 404] on icon "Play Wistia video" at bounding box center [447, 455] width 102 height 102
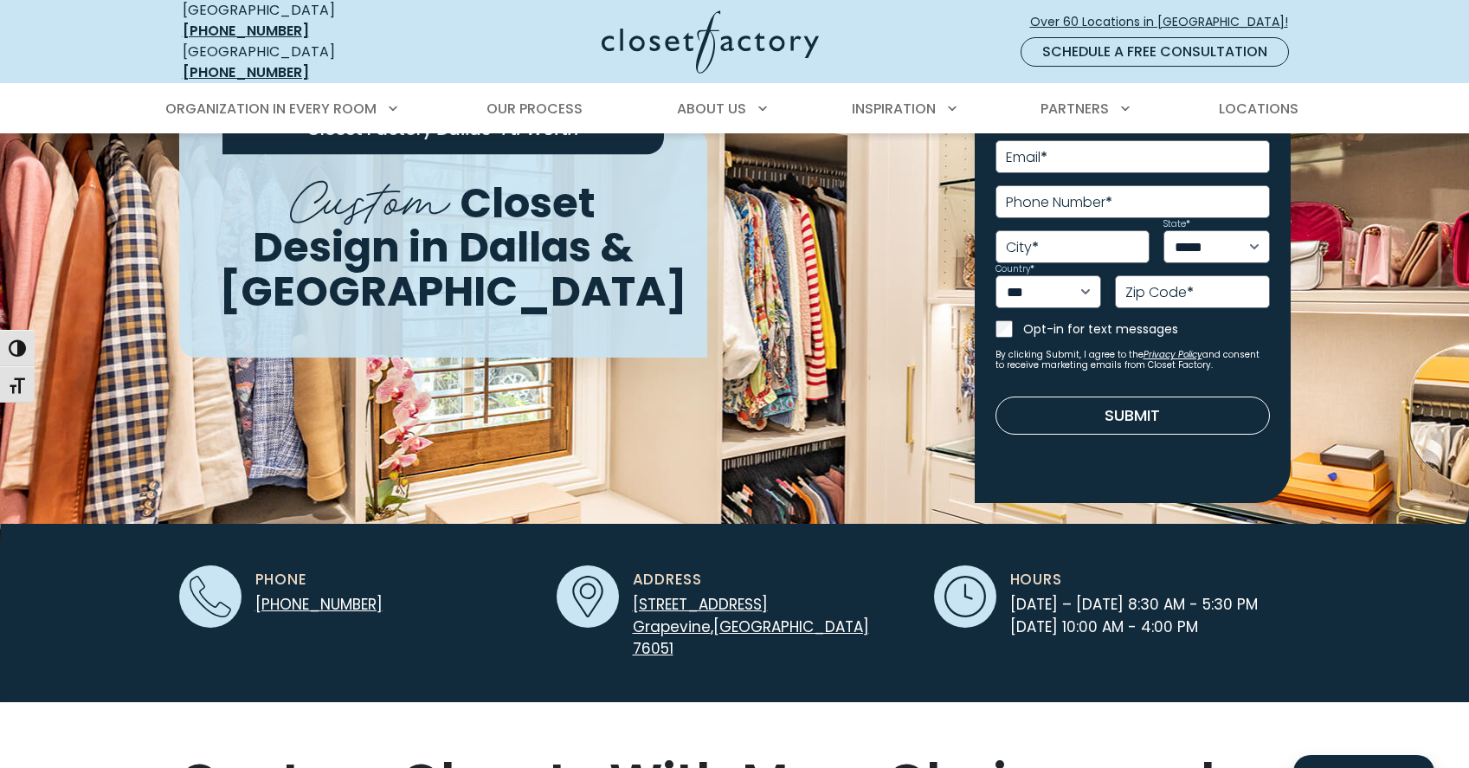
scroll to position [0, 0]
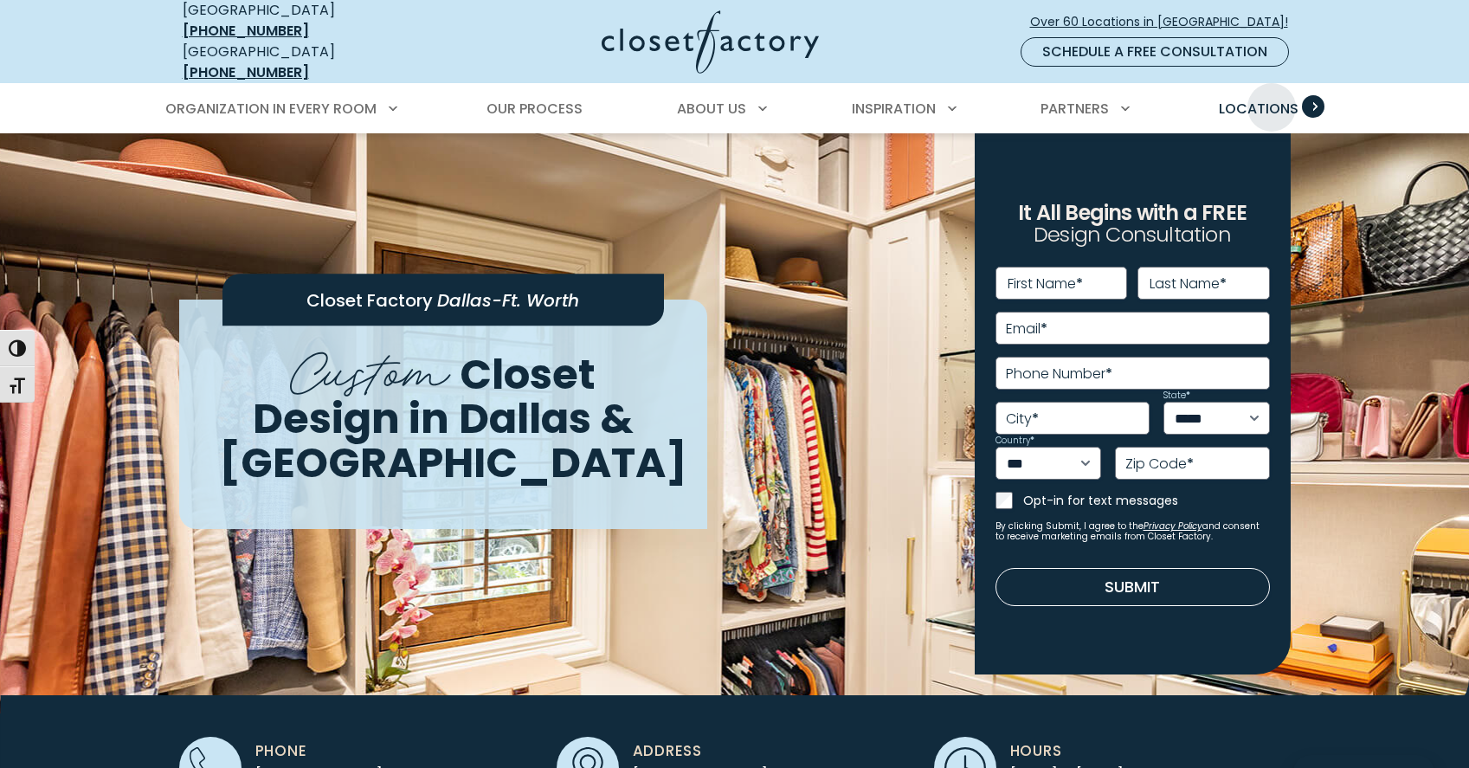
click at [1272, 99] on span "Locations" at bounding box center [1259, 109] width 80 height 20
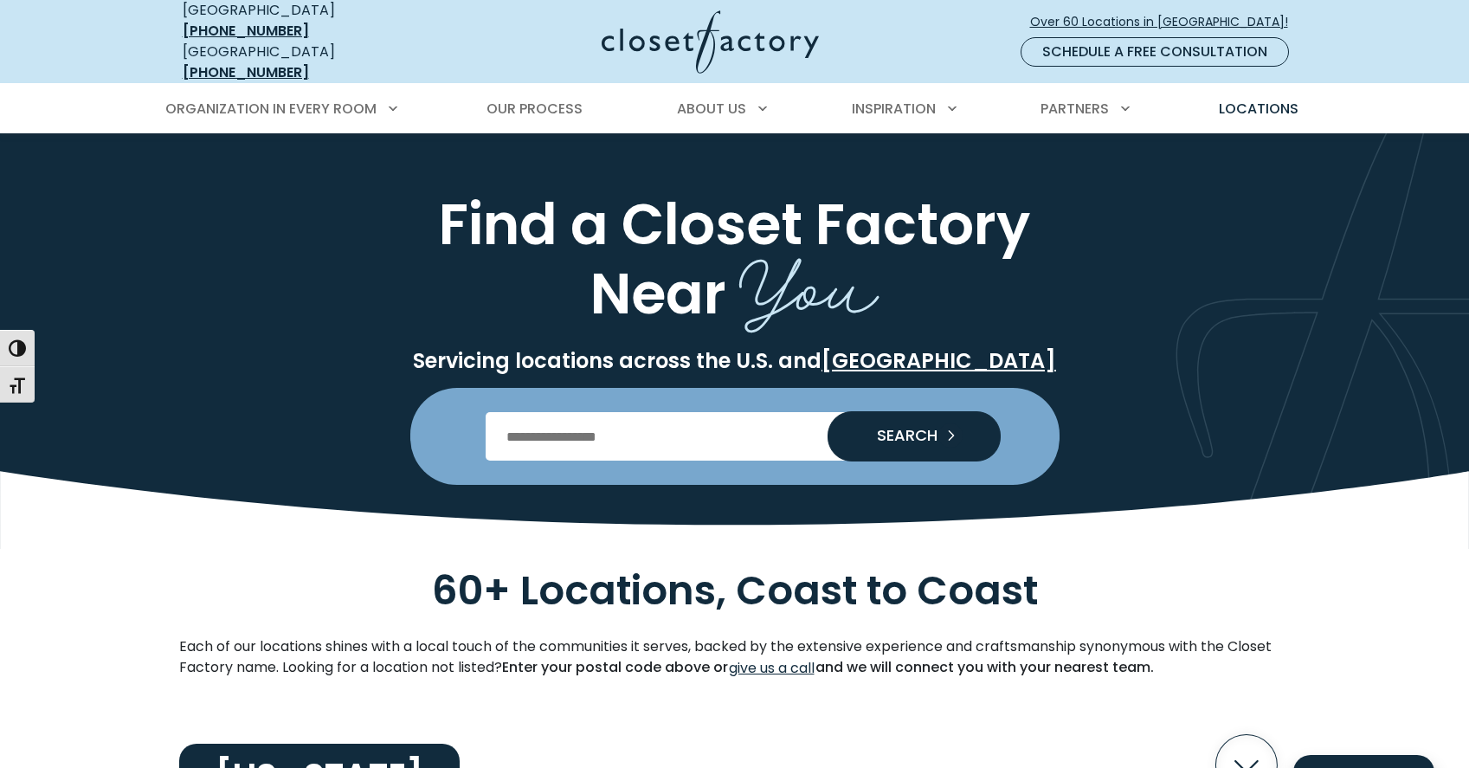
click at [524, 418] on input "Enter Postal Code" at bounding box center [735, 436] width 498 height 48
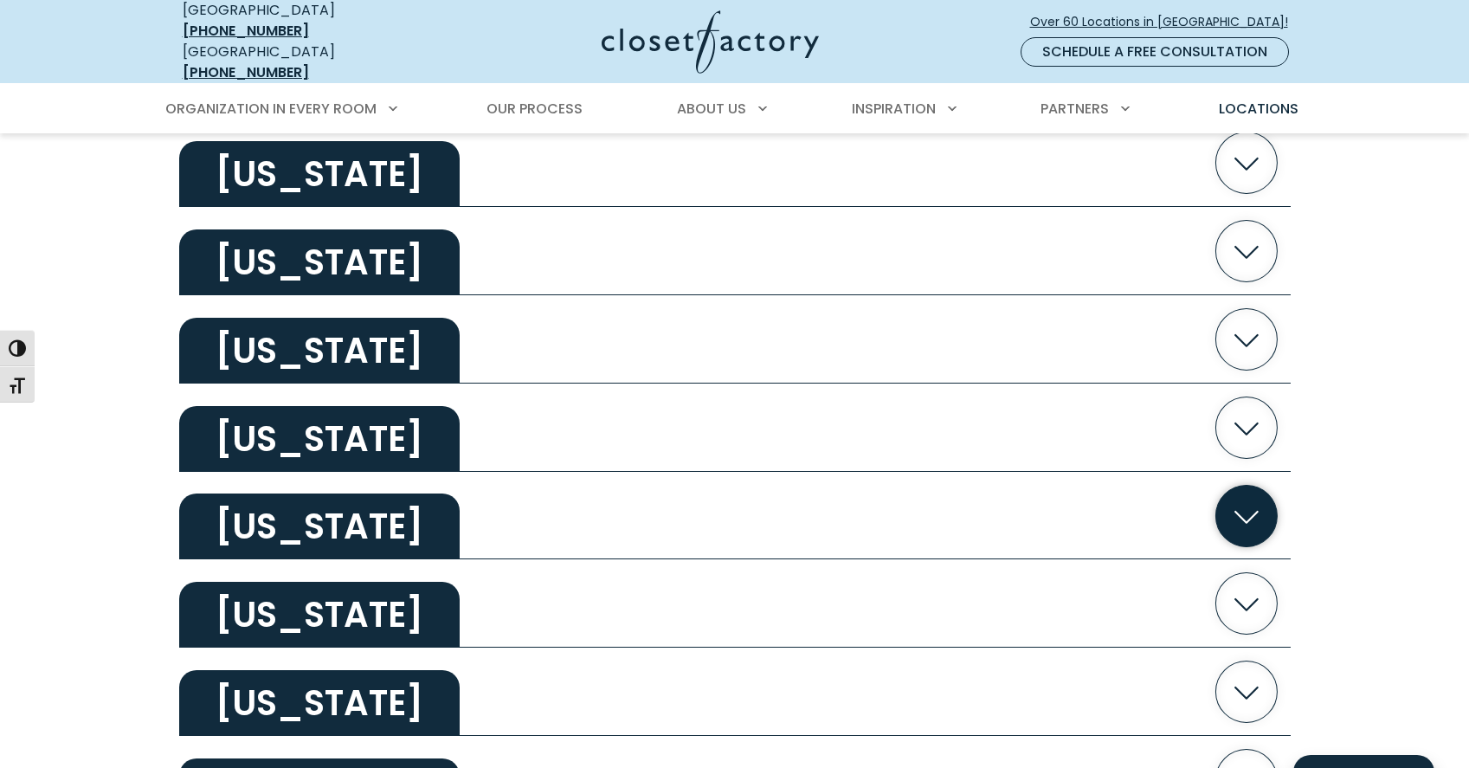
scroll to position [693, 0]
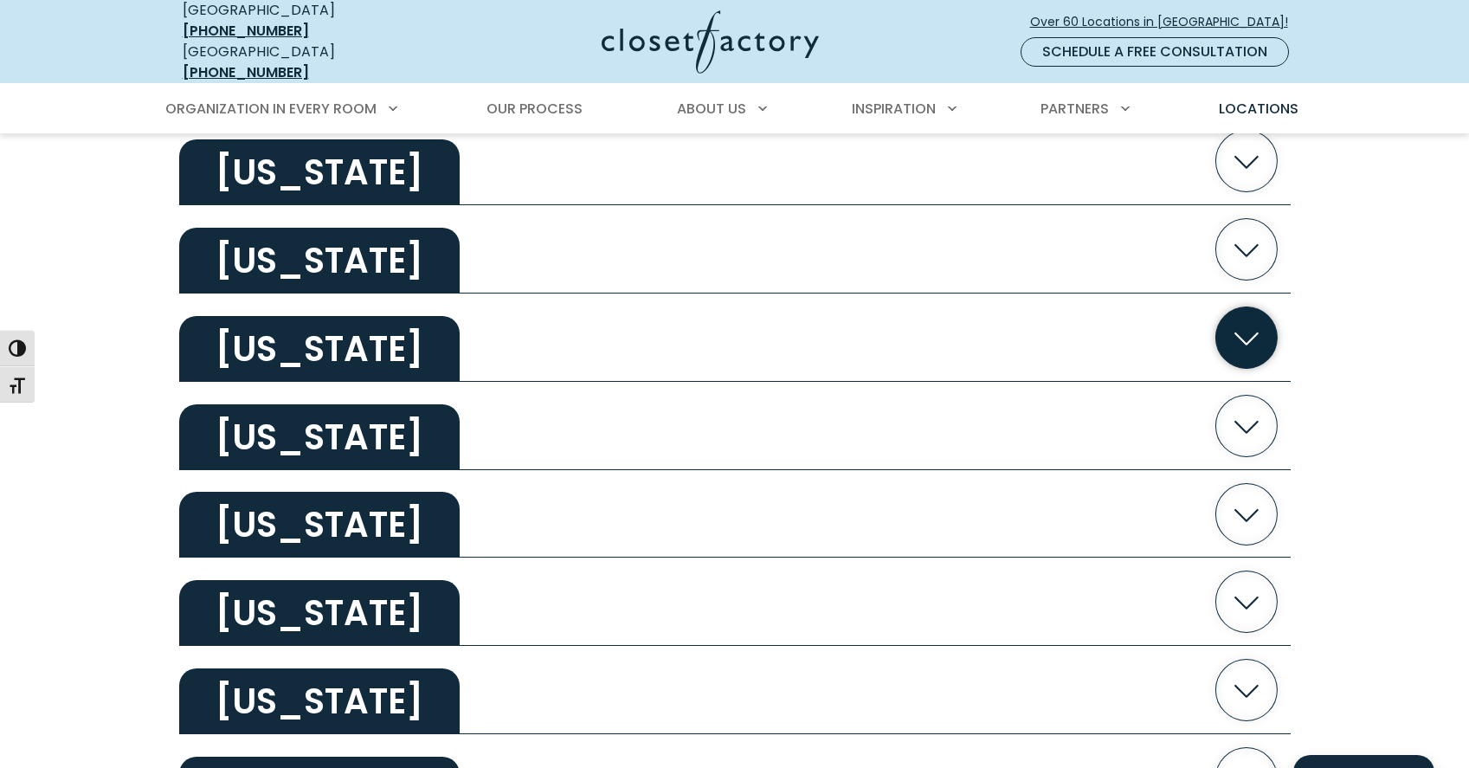
click at [1235, 331] on icon "button" at bounding box center [1245, 336] width 61 height 61
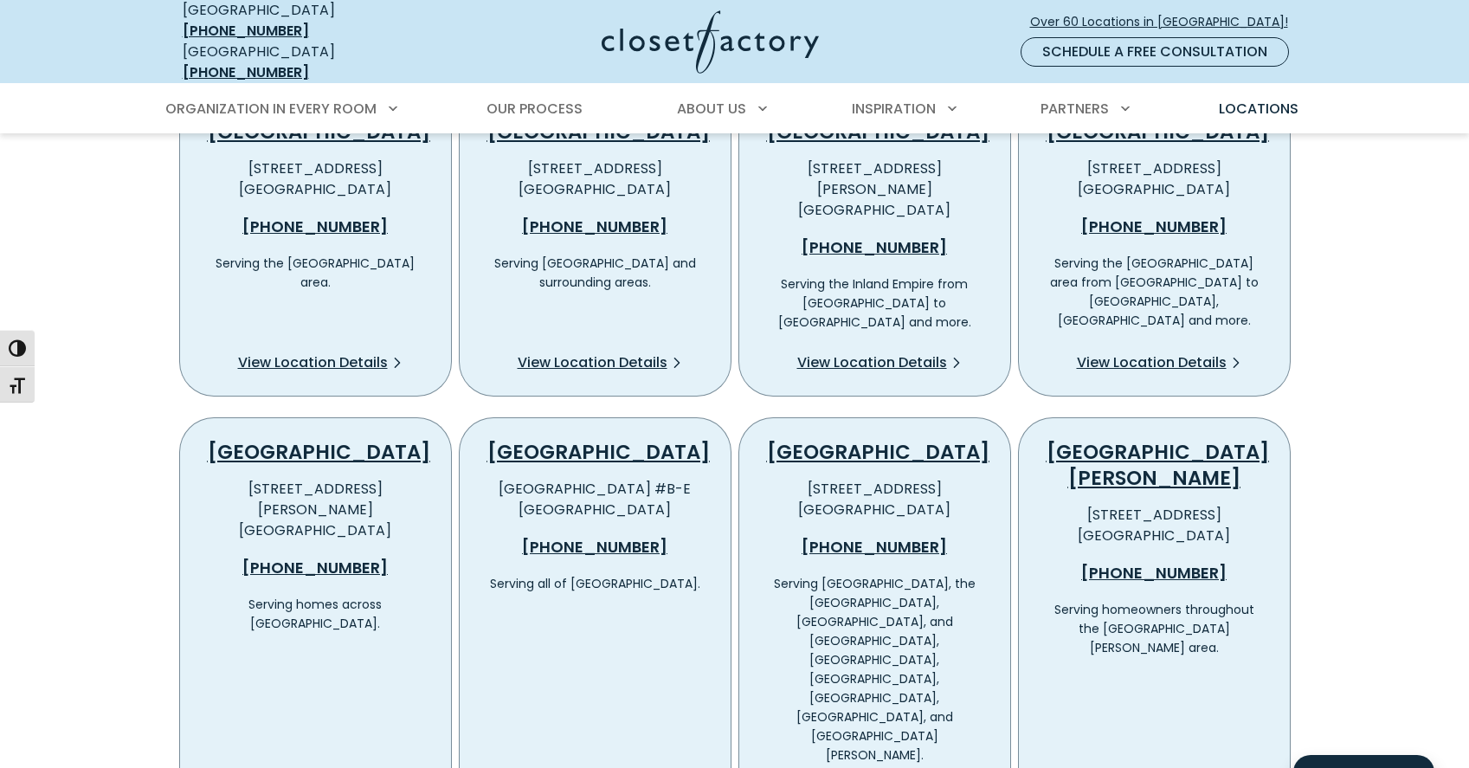
scroll to position [1039, 0]
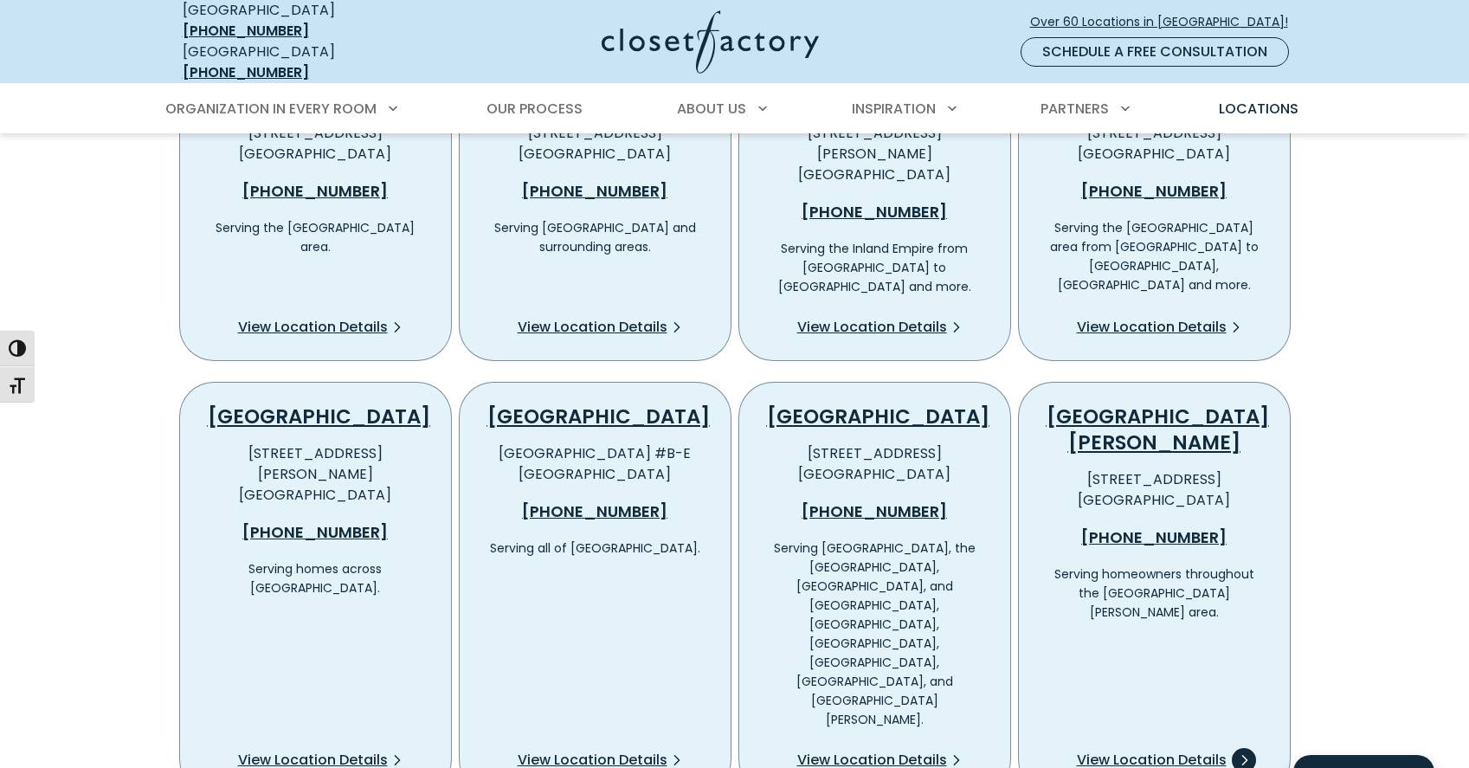
click at [1129, 750] on span "View Location Details" at bounding box center [1152, 760] width 150 height 21
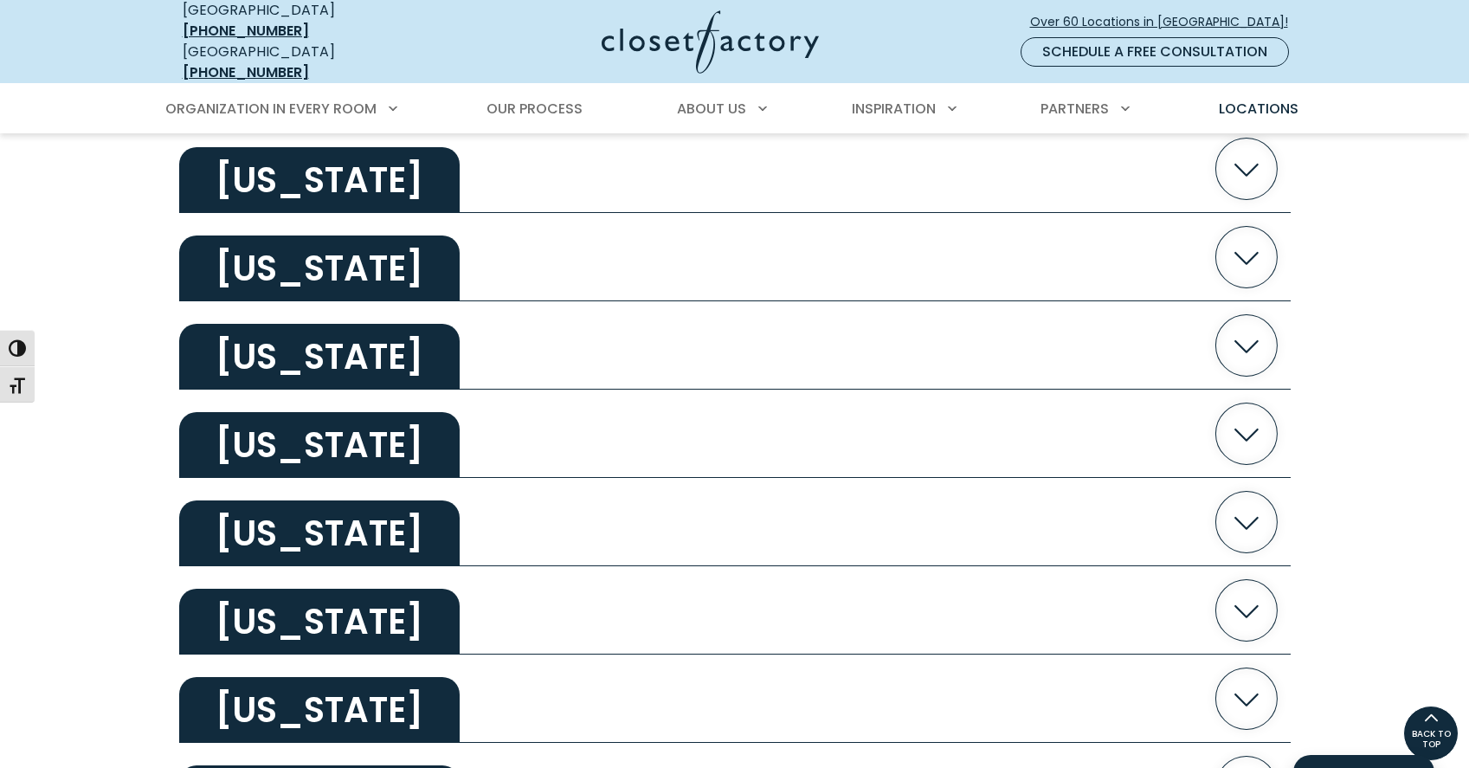
scroll to position [1117, 0]
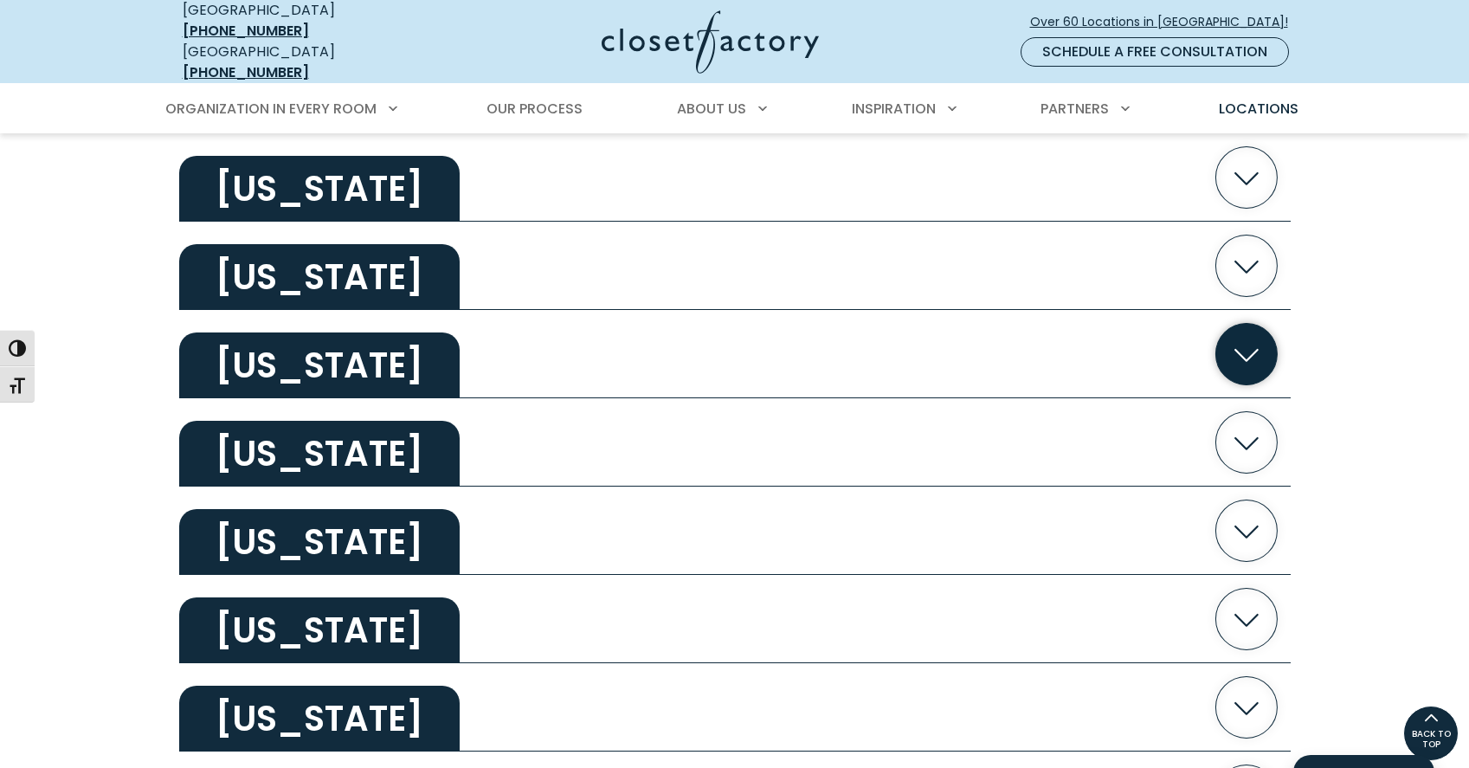
click at [1254, 338] on icon "button" at bounding box center [1245, 354] width 61 height 61
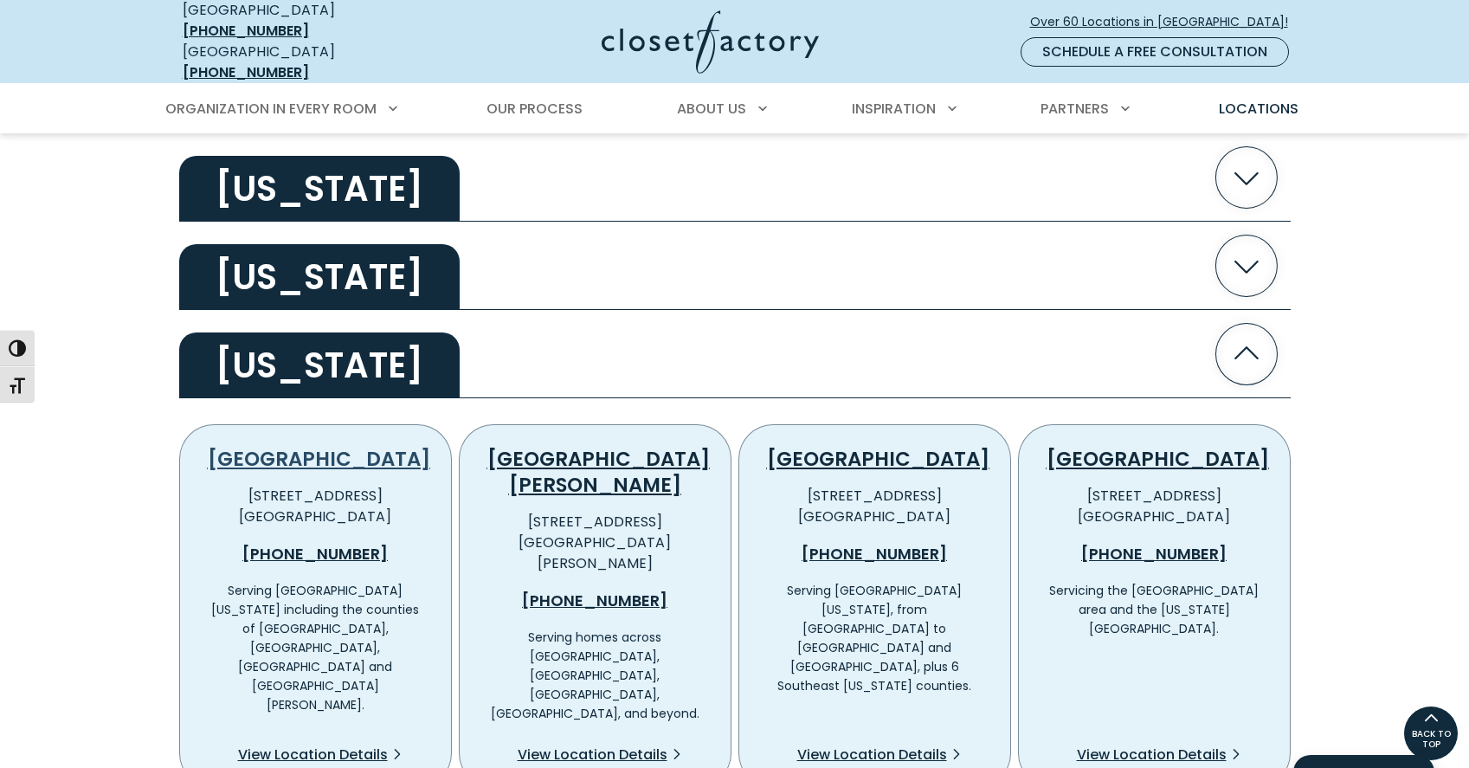
click at [312, 445] on link "Fort Lauderdale" at bounding box center [319, 459] width 222 height 28
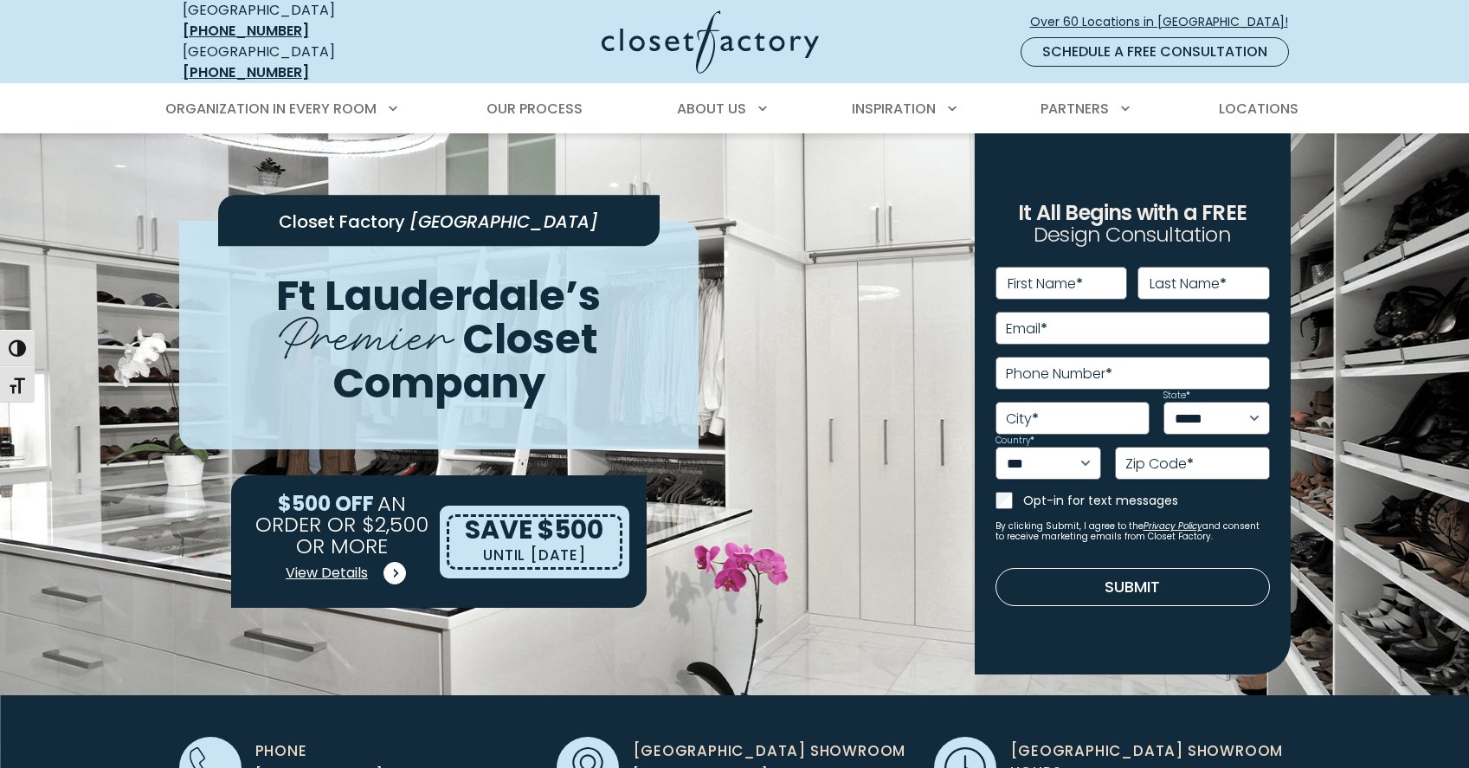
click at [348, 563] on span "View Details" at bounding box center [327, 573] width 82 height 21
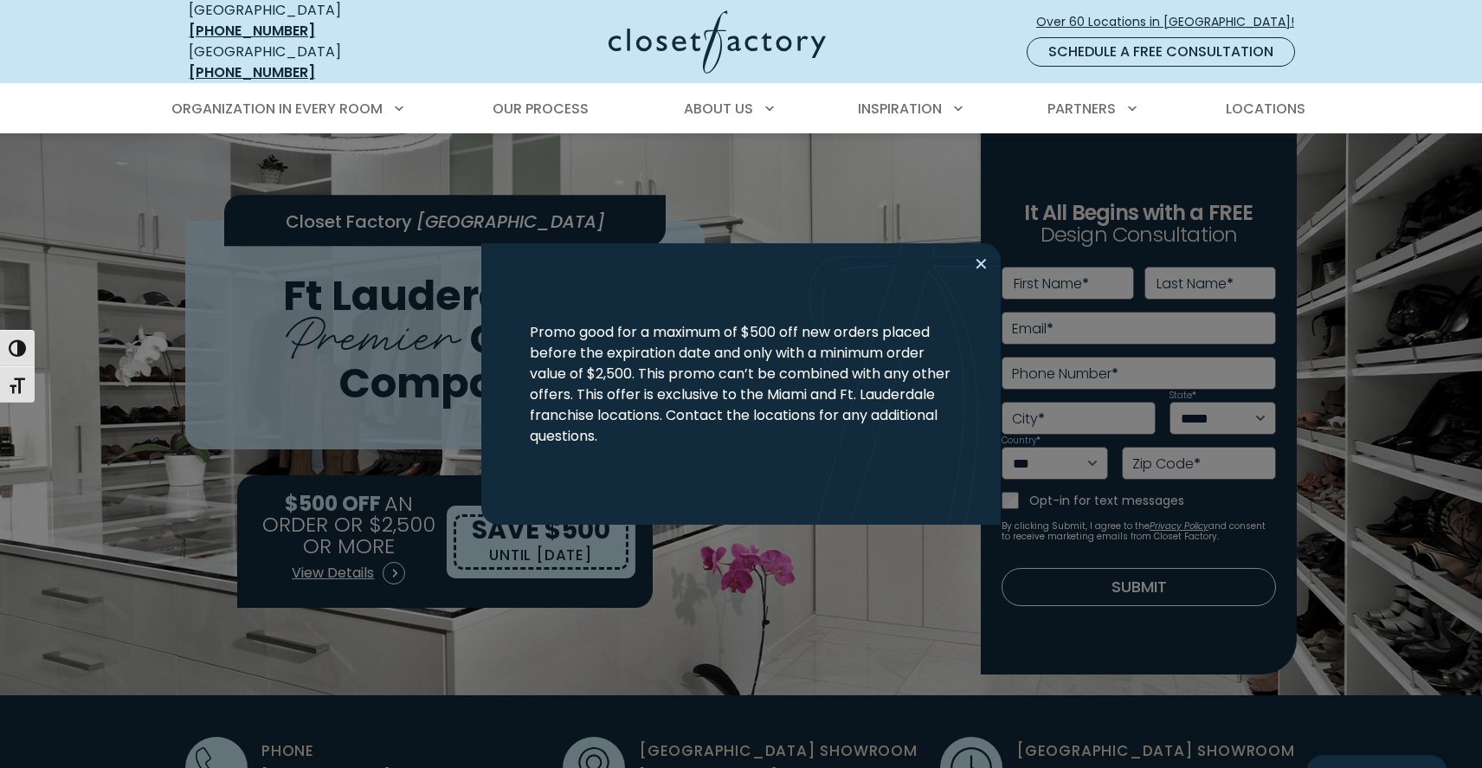
click at [985, 266] on button "Close modal" at bounding box center [981, 264] width 25 height 28
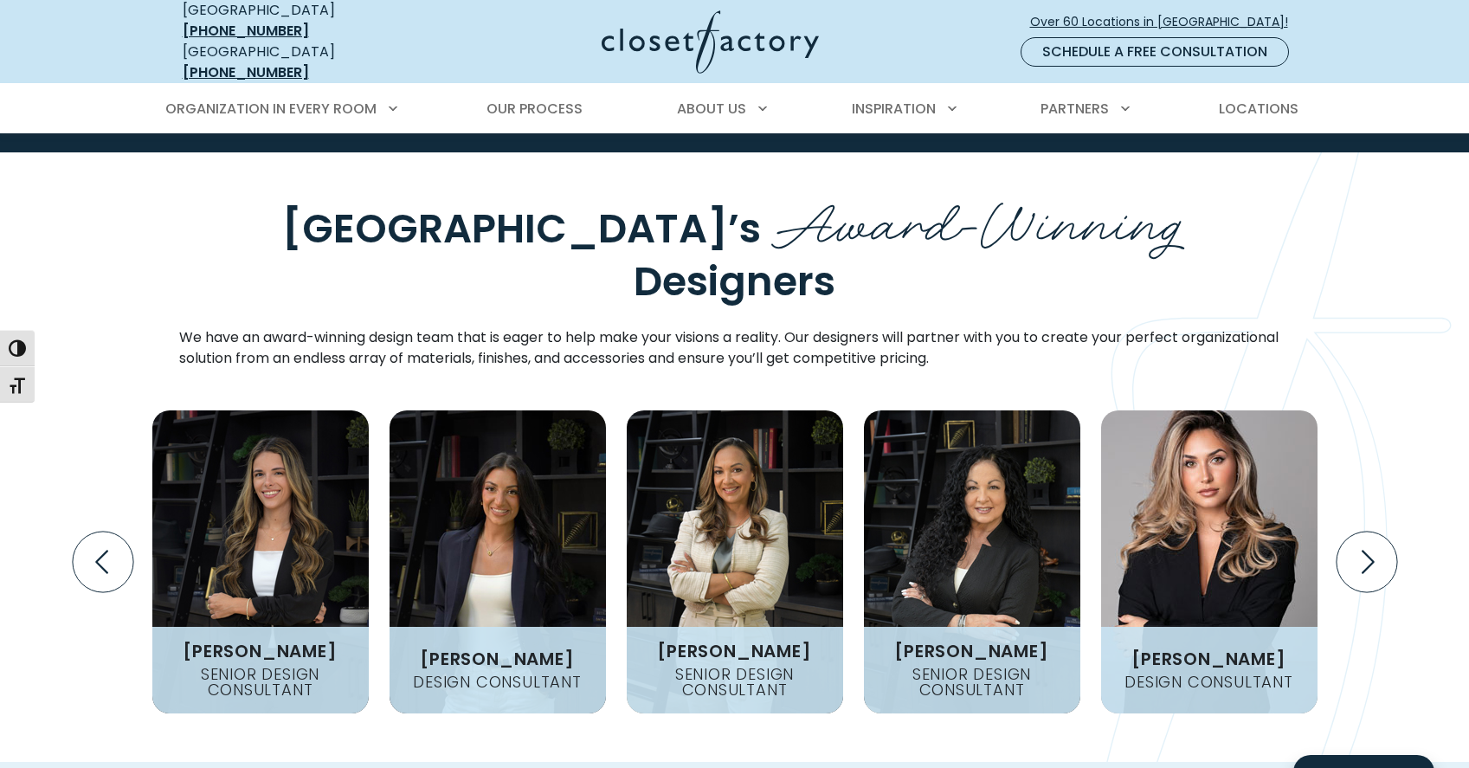
scroll to position [2164, 0]
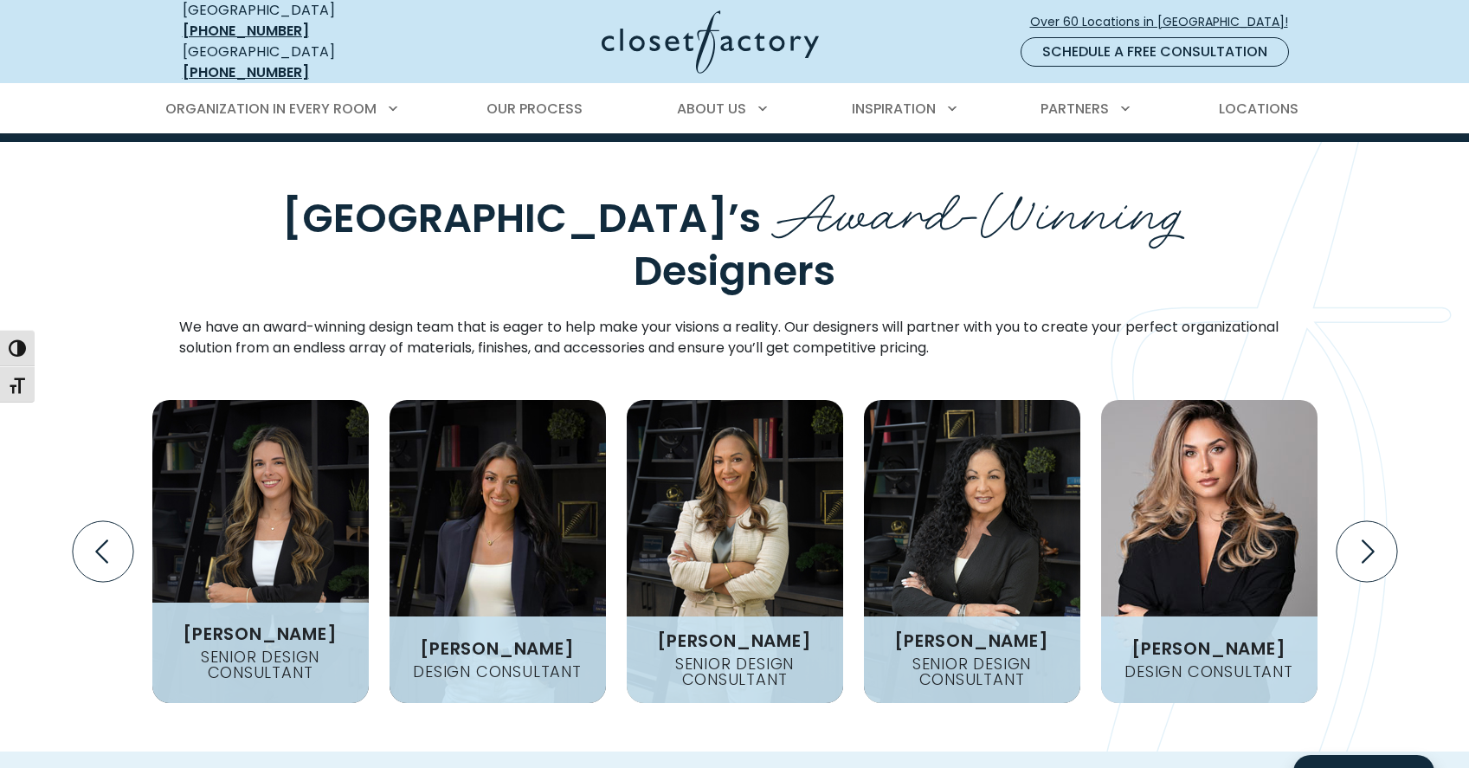
click at [288, 400] on img "Design Experts Gallery" at bounding box center [260, 551] width 216 height 303
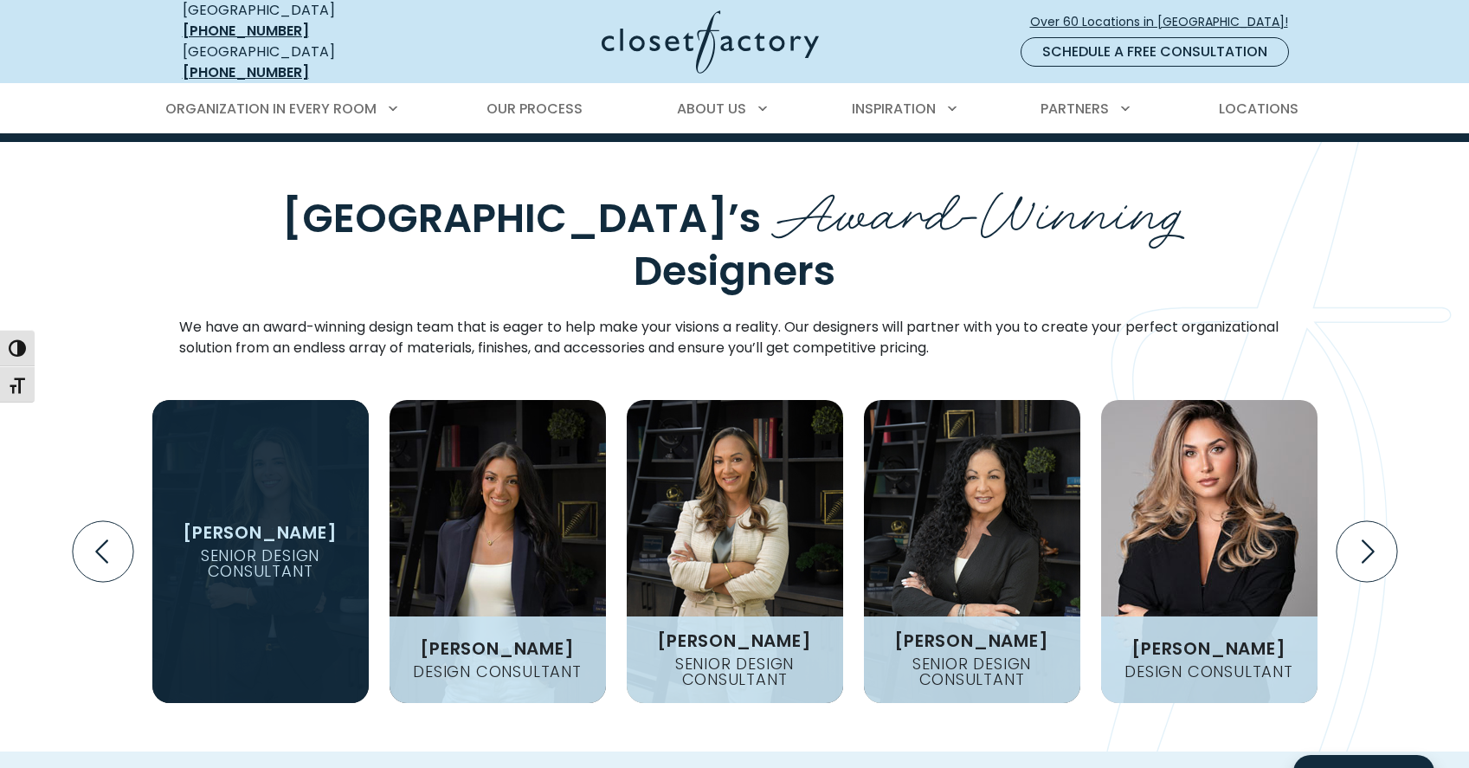
click at [230, 548] on h4 "Senior Design Consultant" at bounding box center [260, 563] width 216 height 31
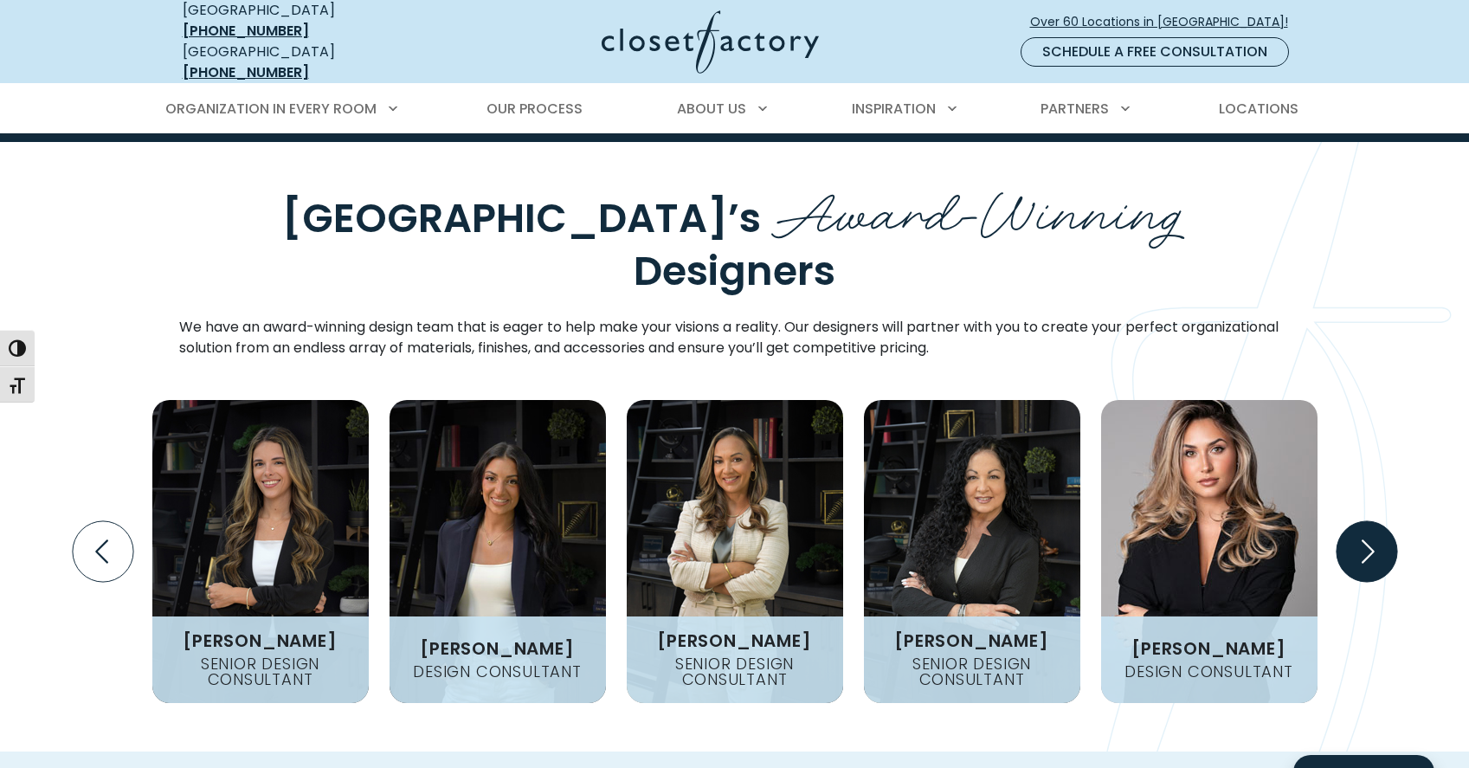
click at [1378, 521] on icon "Next slide" at bounding box center [1366, 551] width 61 height 61
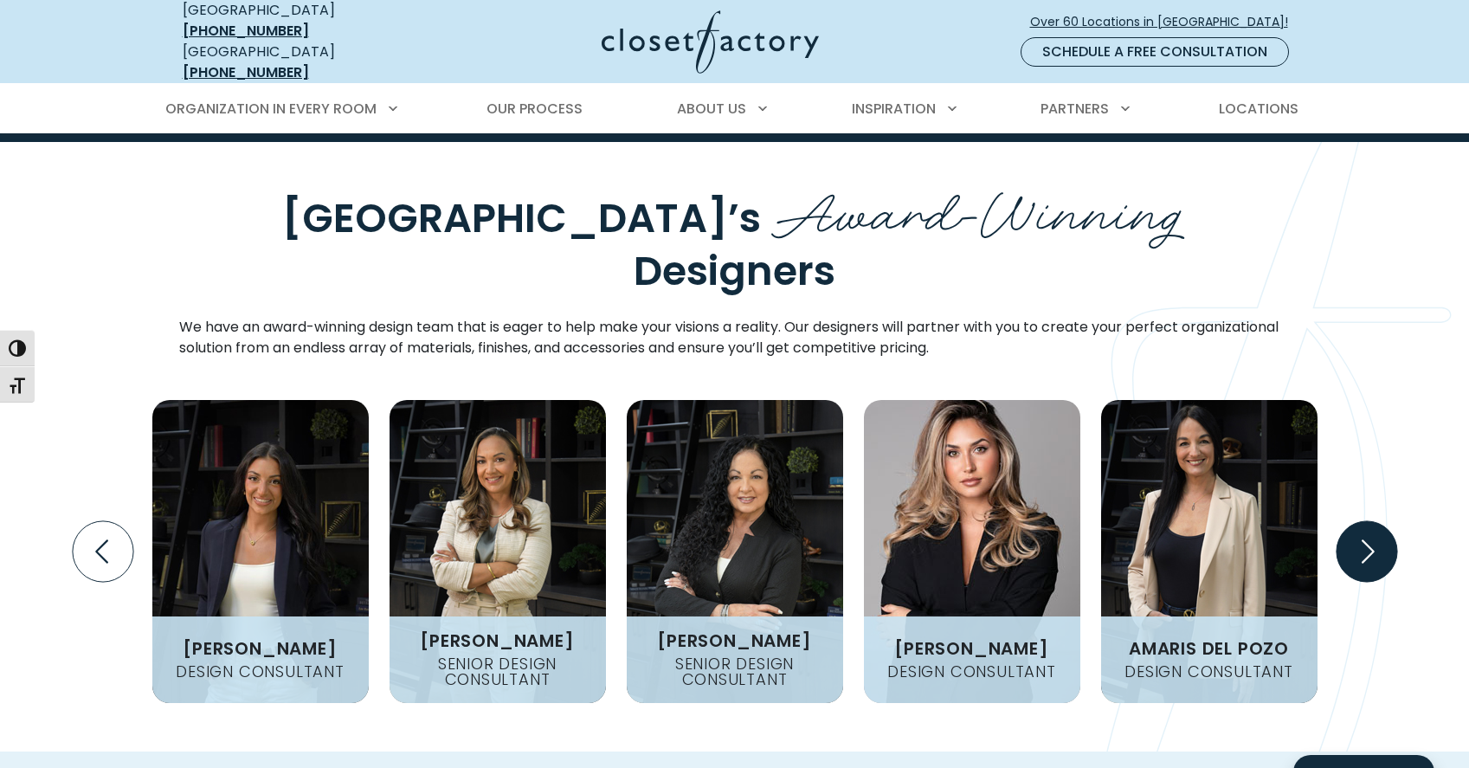
click at [1378, 521] on icon "Next slide" at bounding box center [1366, 551] width 61 height 61
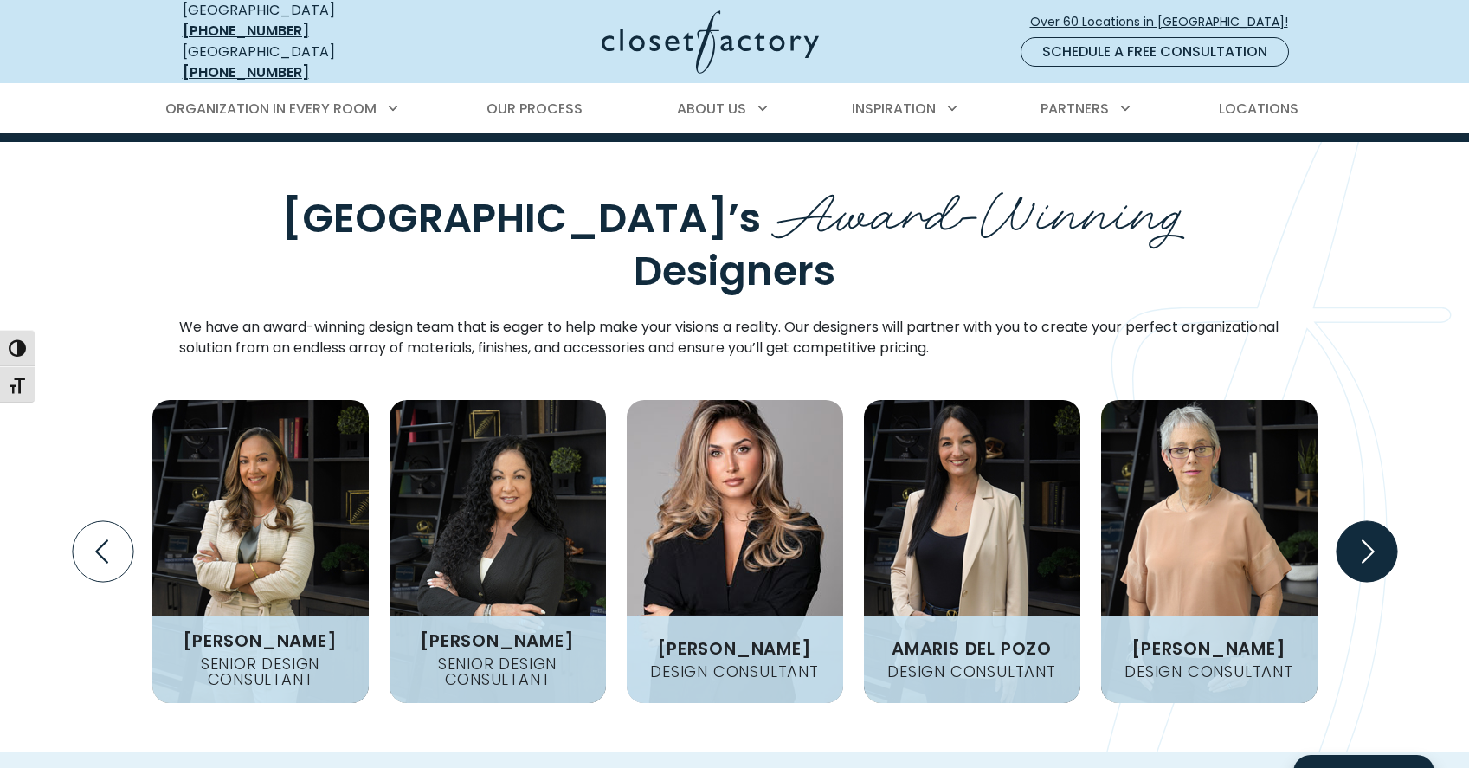
click at [1378, 521] on icon "Next slide" at bounding box center [1366, 551] width 61 height 61
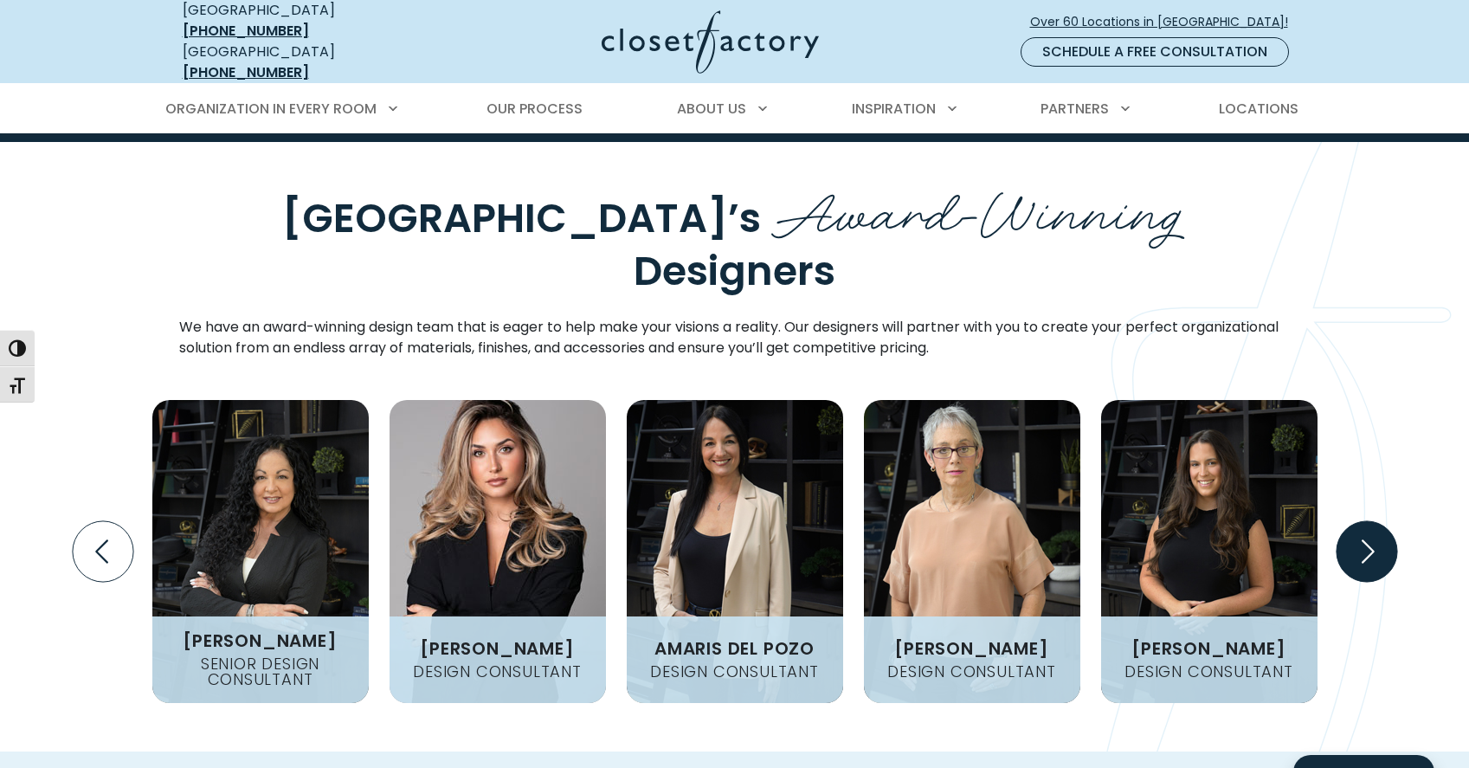
click at [1378, 521] on icon "Next slide" at bounding box center [1366, 551] width 61 height 61
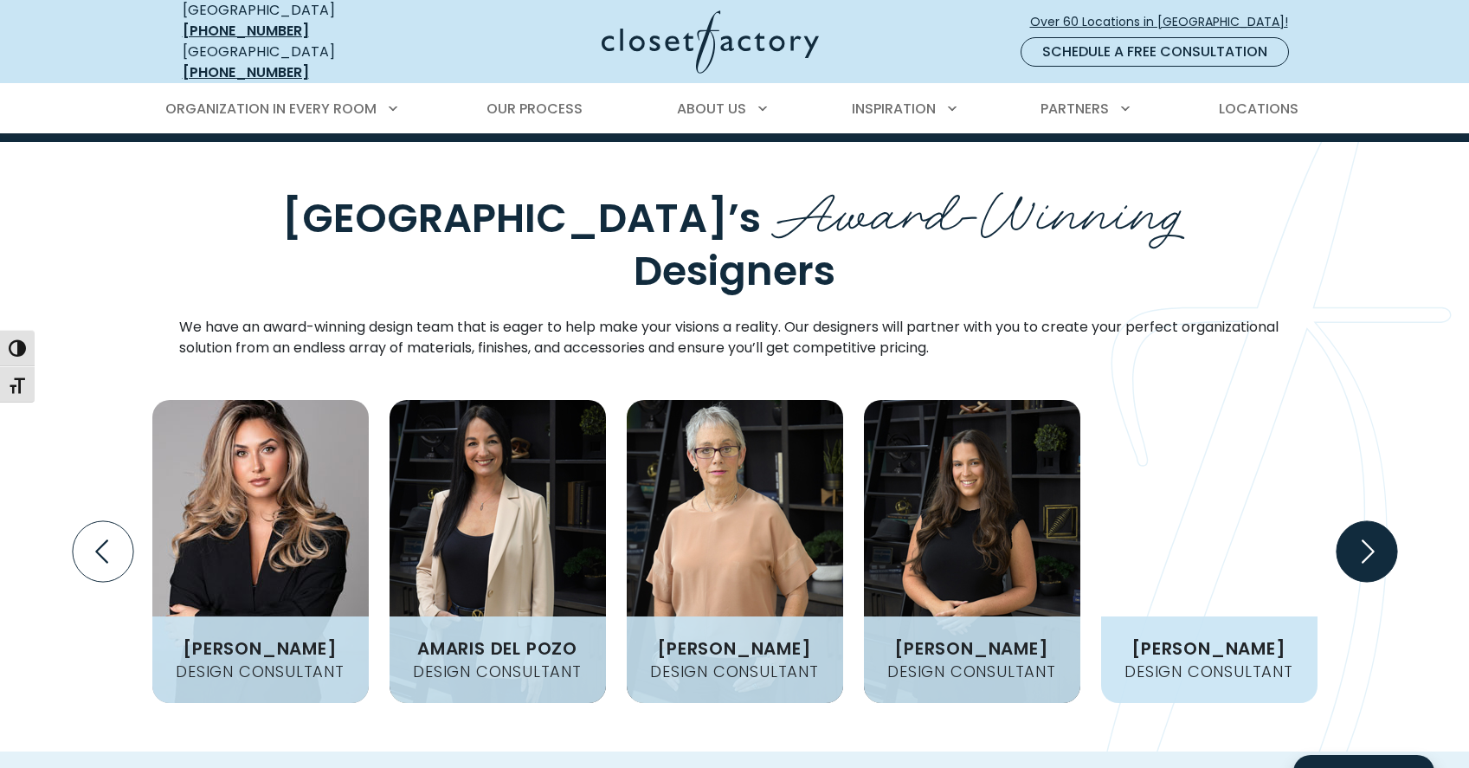
click at [1378, 521] on icon "Next slide" at bounding box center [1366, 551] width 61 height 61
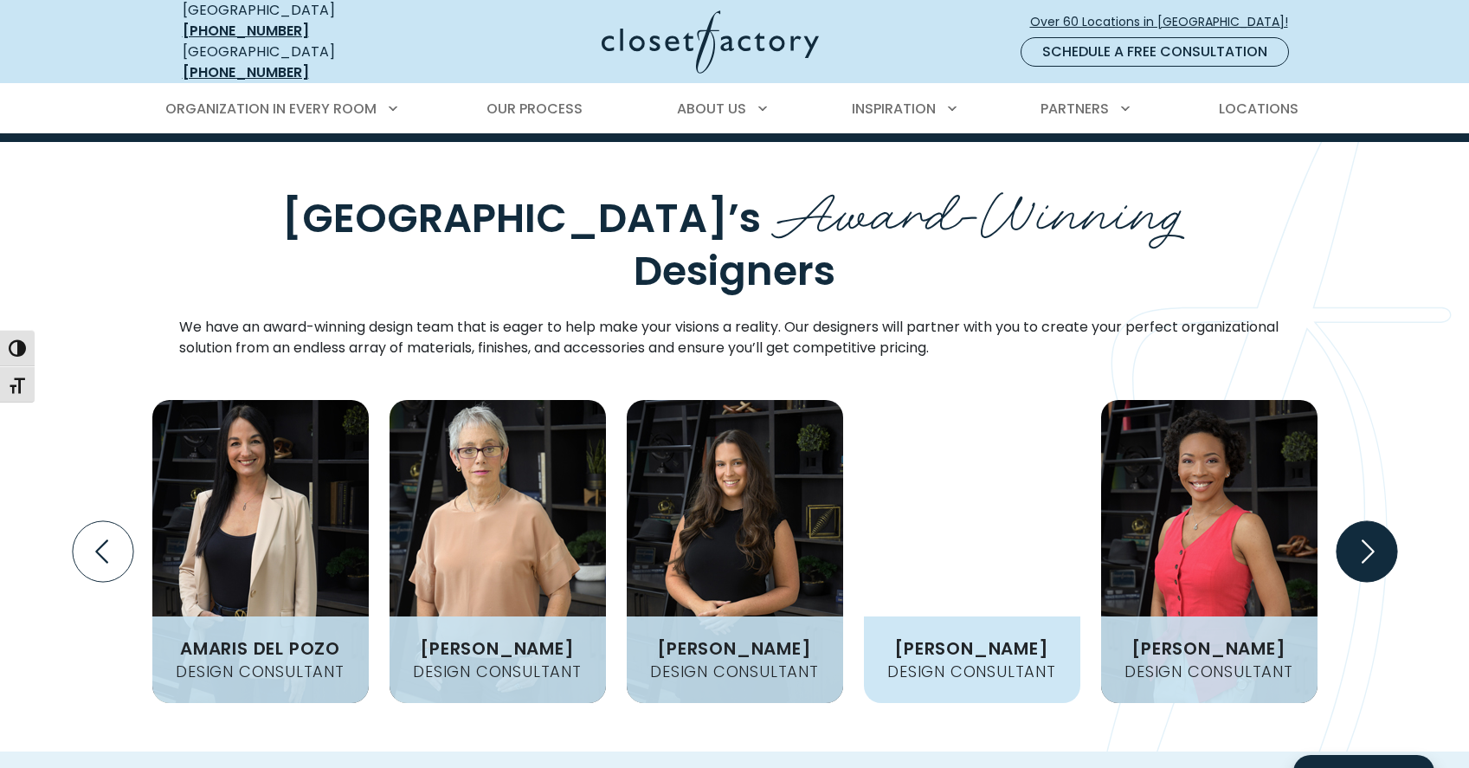
click at [1378, 521] on icon "Next slide" at bounding box center [1366, 551] width 61 height 61
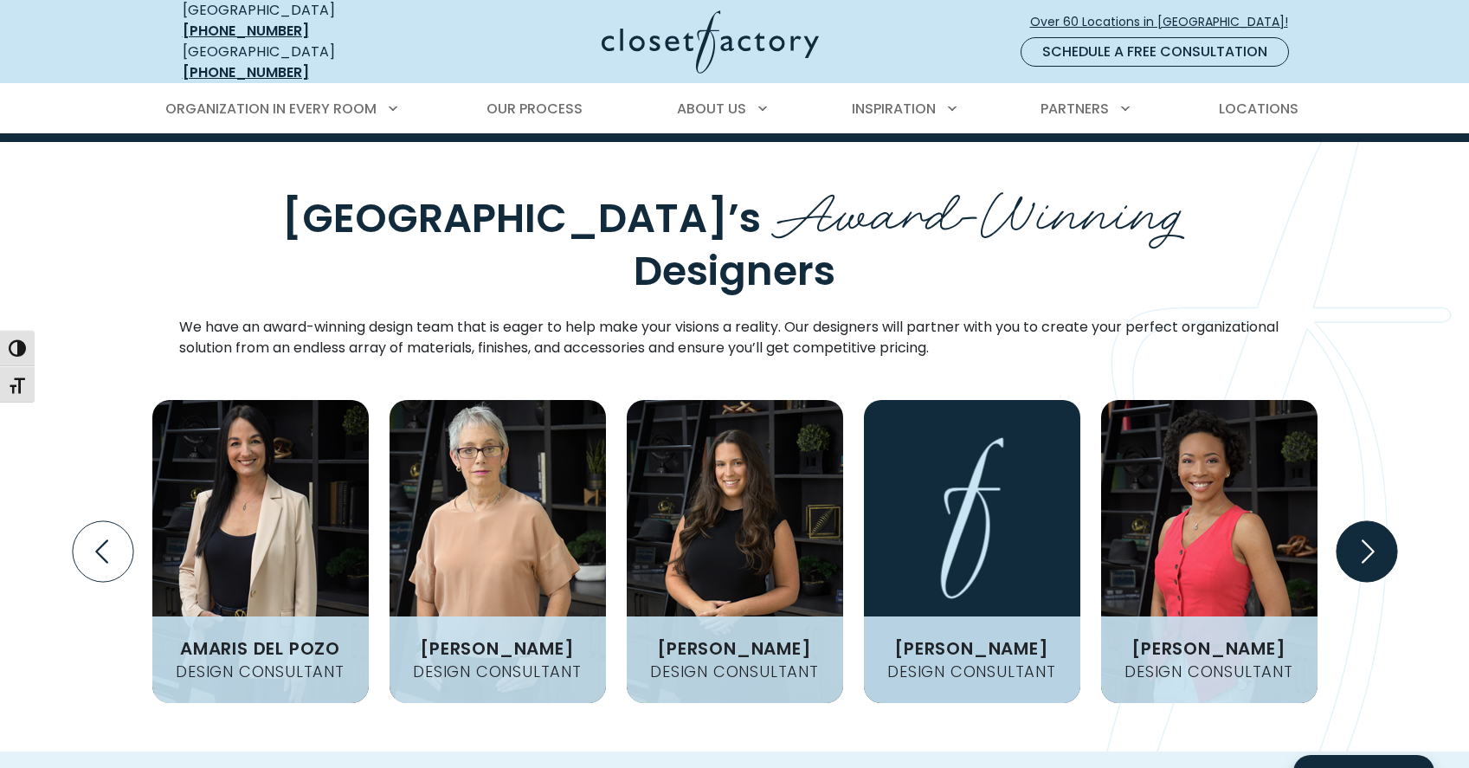
click at [1378, 521] on icon "Next slide" at bounding box center [1366, 551] width 61 height 61
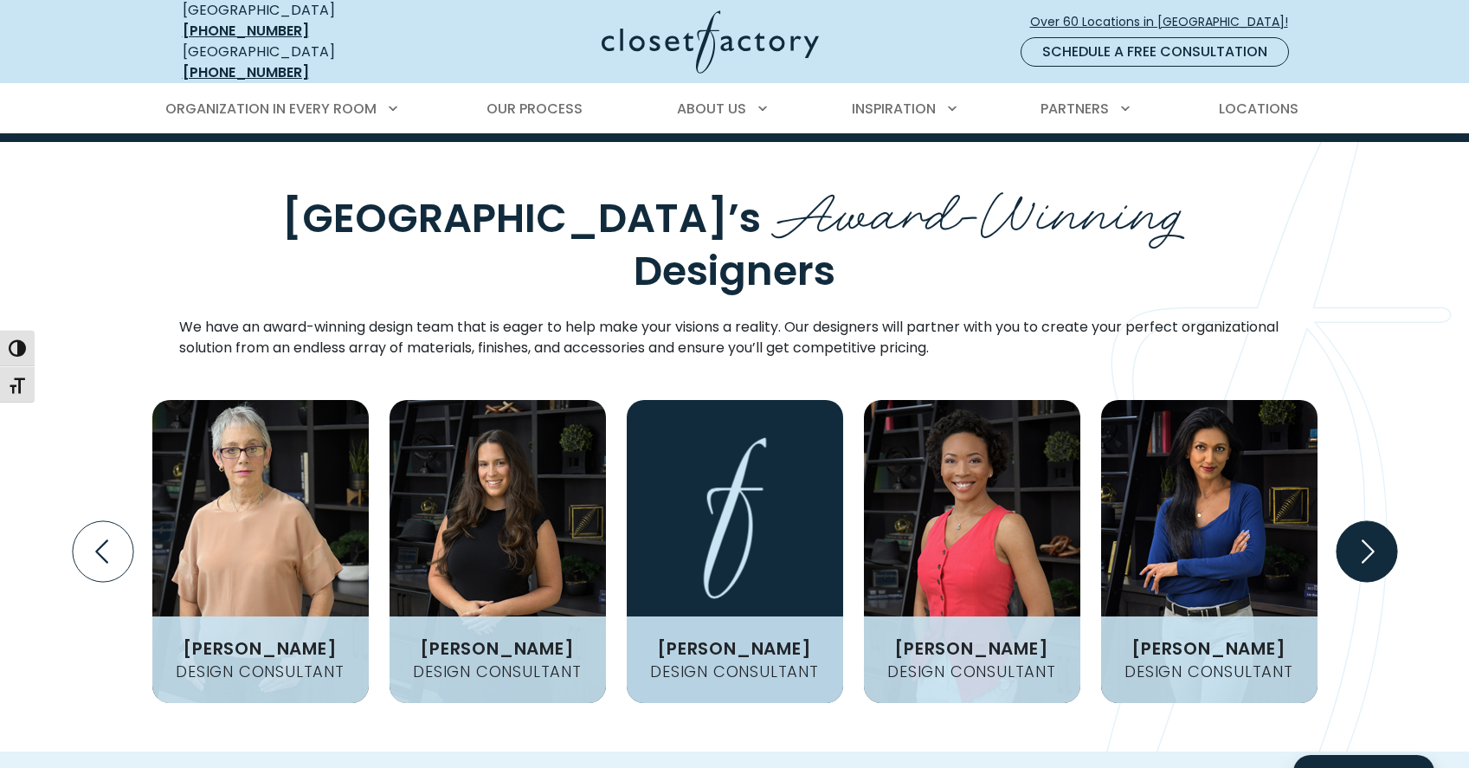
click at [1378, 521] on icon "Next slide" at bounding box center [1366, 551] width 61 height 61
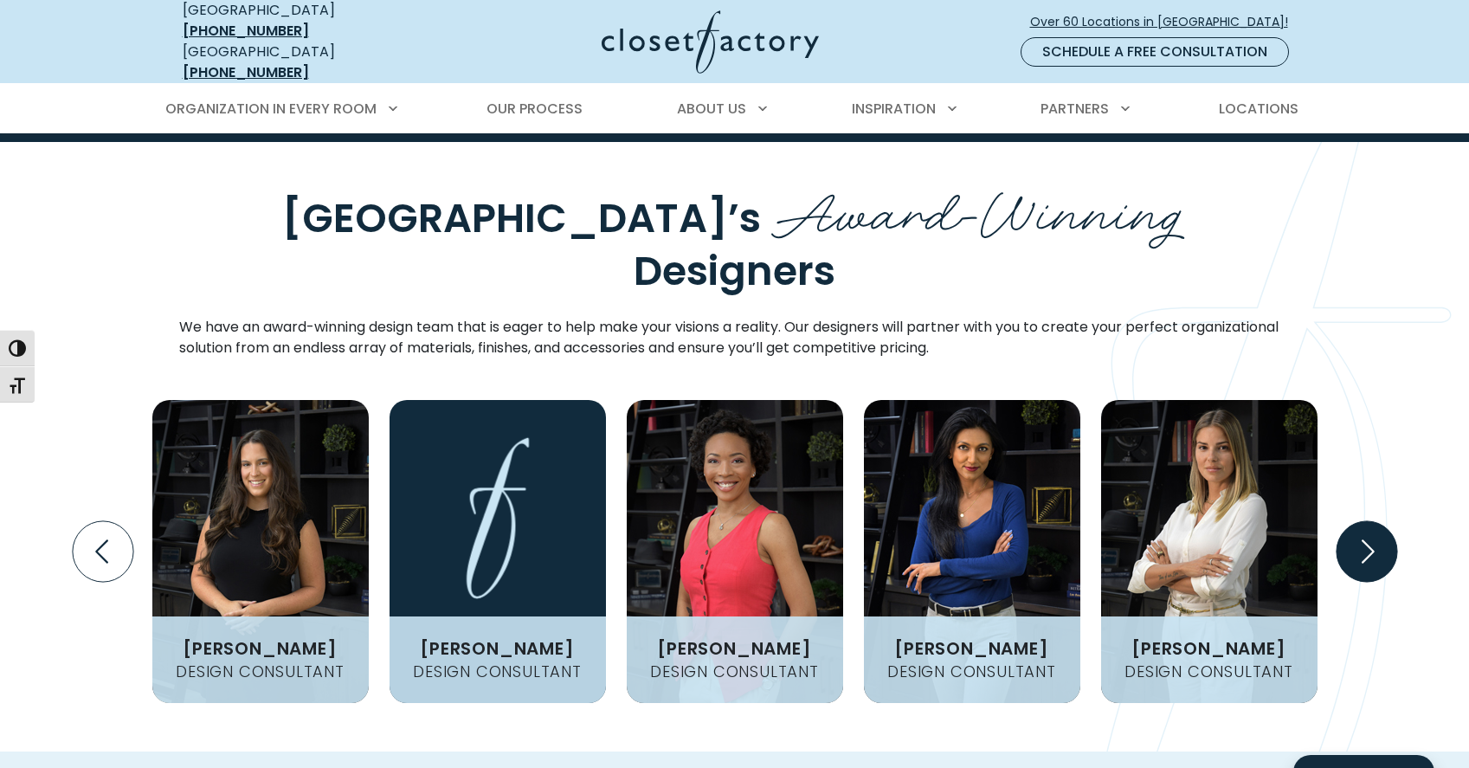
click at [1378, 521] on icon "Next slide" at bounding box center [1366, 551] width 61 height 61
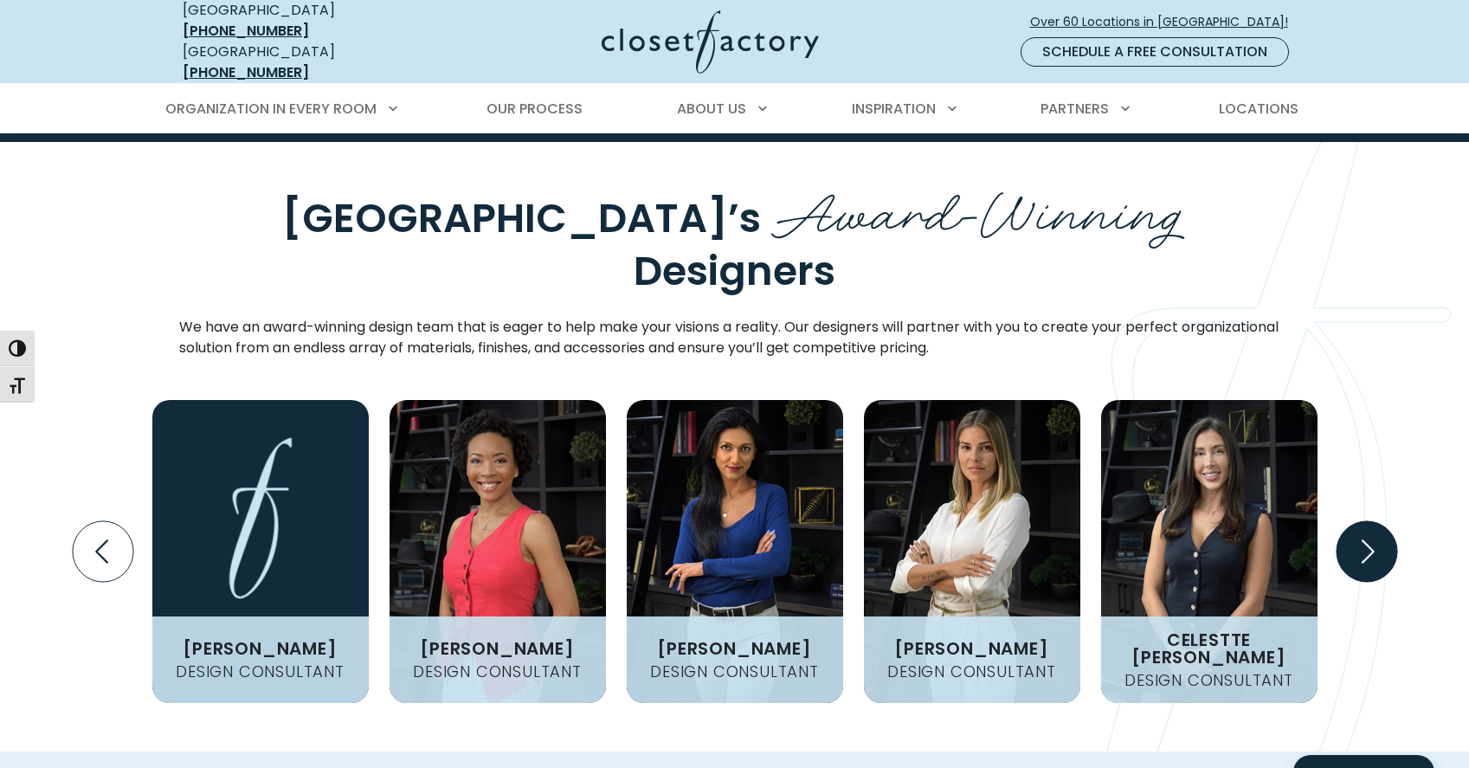
click at [1378, 521] on icon "Next slide" at bounding box center [1366, 551] width 61 height 61
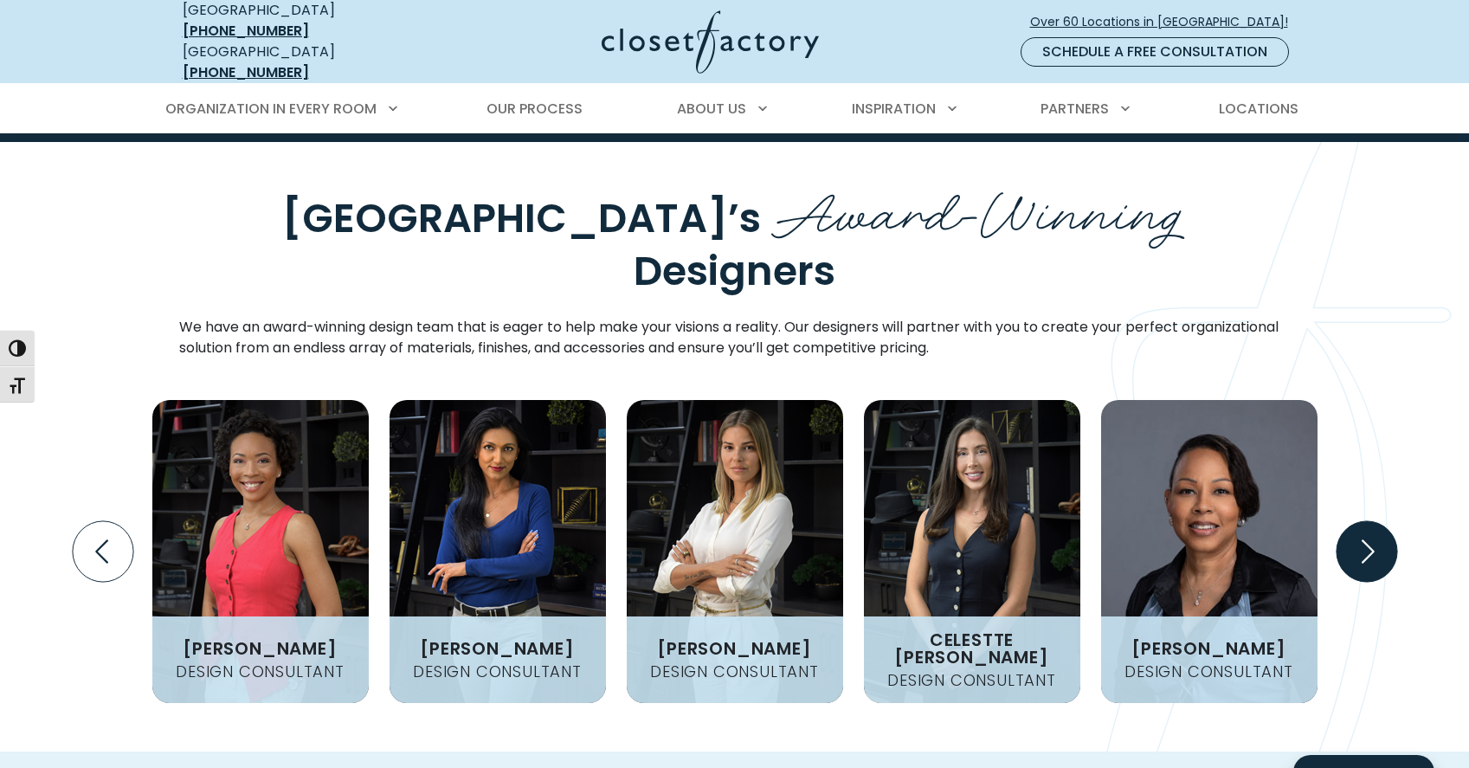
click at [1378, 521] on icon "Next slide" at bounding box center [1366, 551] width 61 height 61
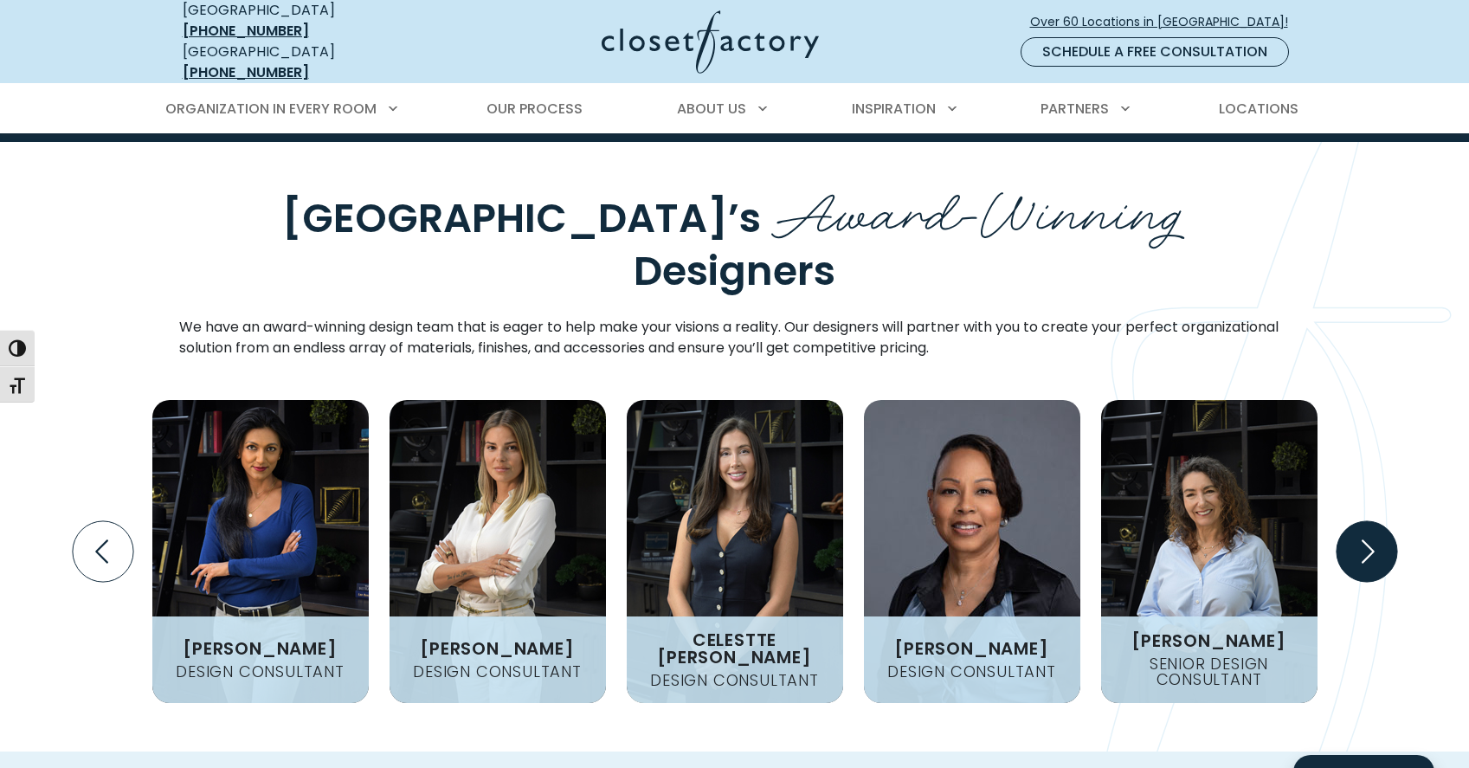
click at [1372, 521] on icon "Next slide" at bounding box center [1366, 551] width 61 height 61
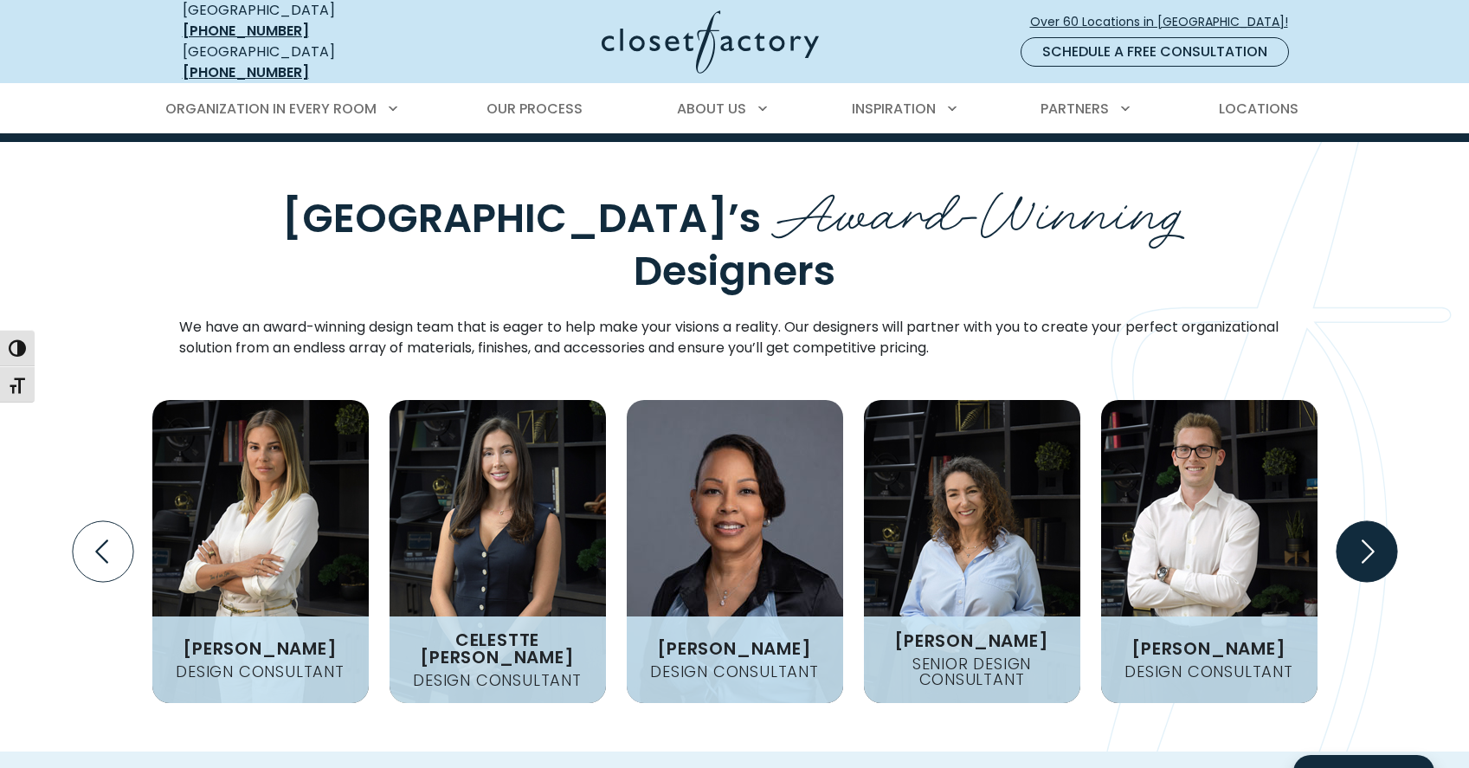
click at [1372, 521] on icon "Next slide" at bounding box center [1366, 551] width 61 height 61
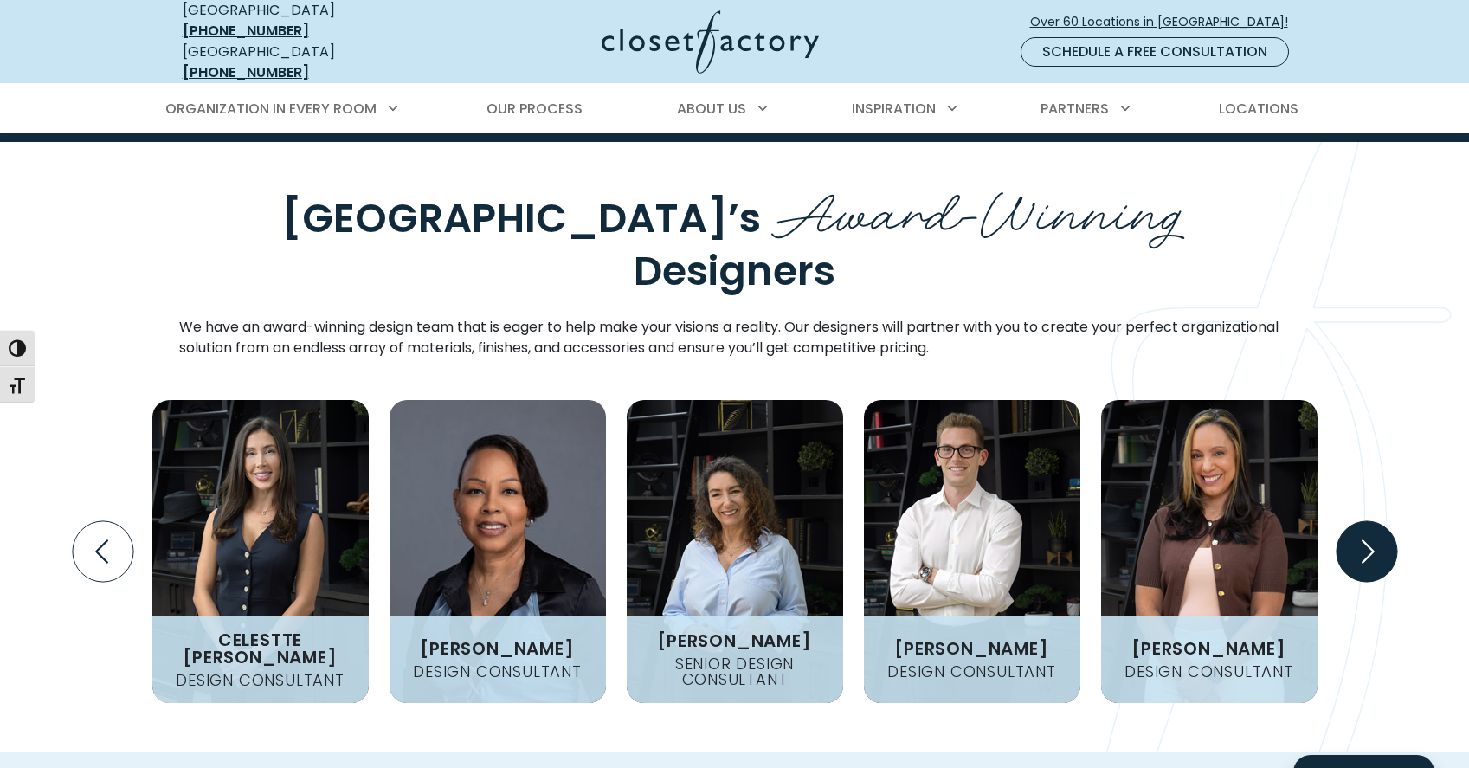
click at [1372, 521] on icon "Next slide" at bounding box center [1366, 551] width 61 height 61
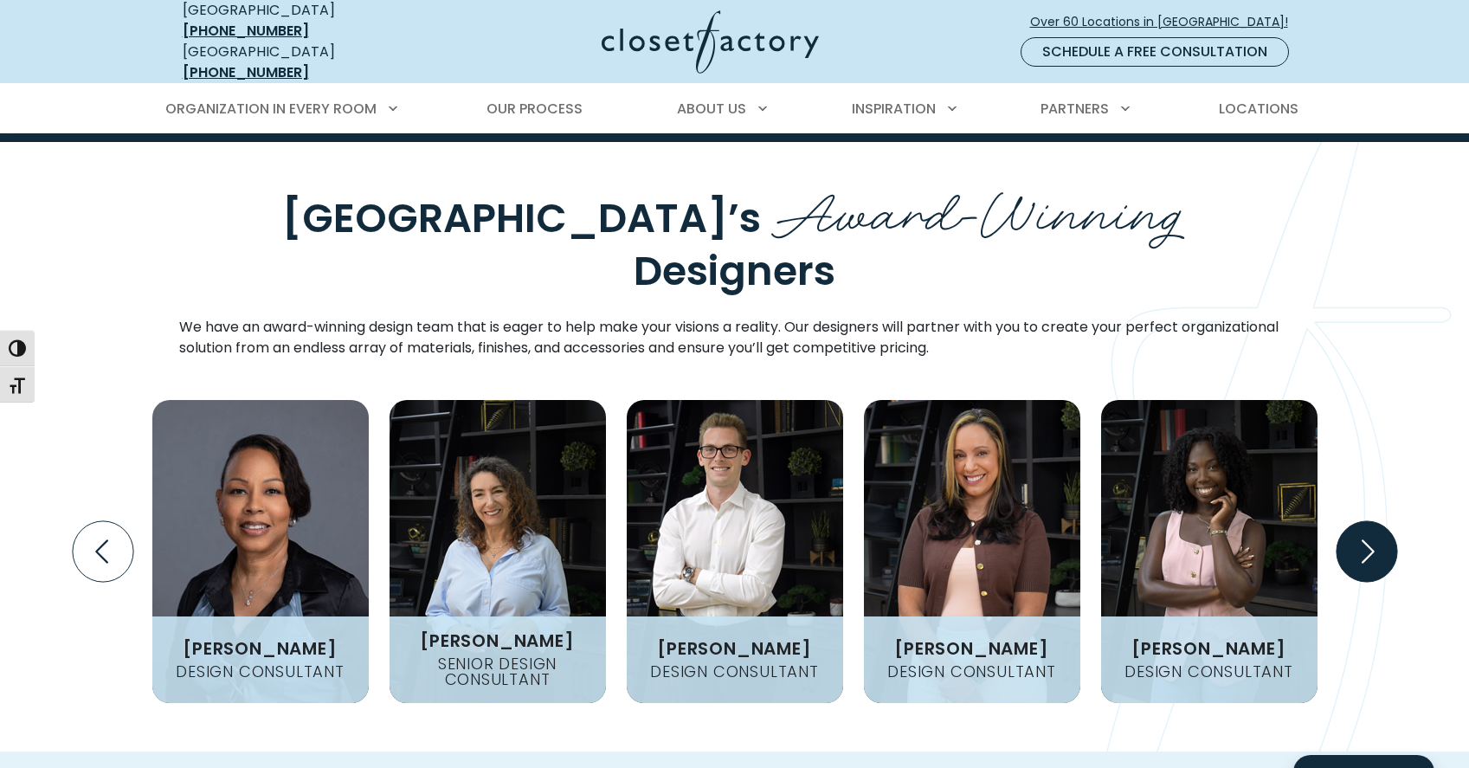
click at [1372, 521] on icon "Next slide" at bounding box center [1366, 551] width 61 height 61
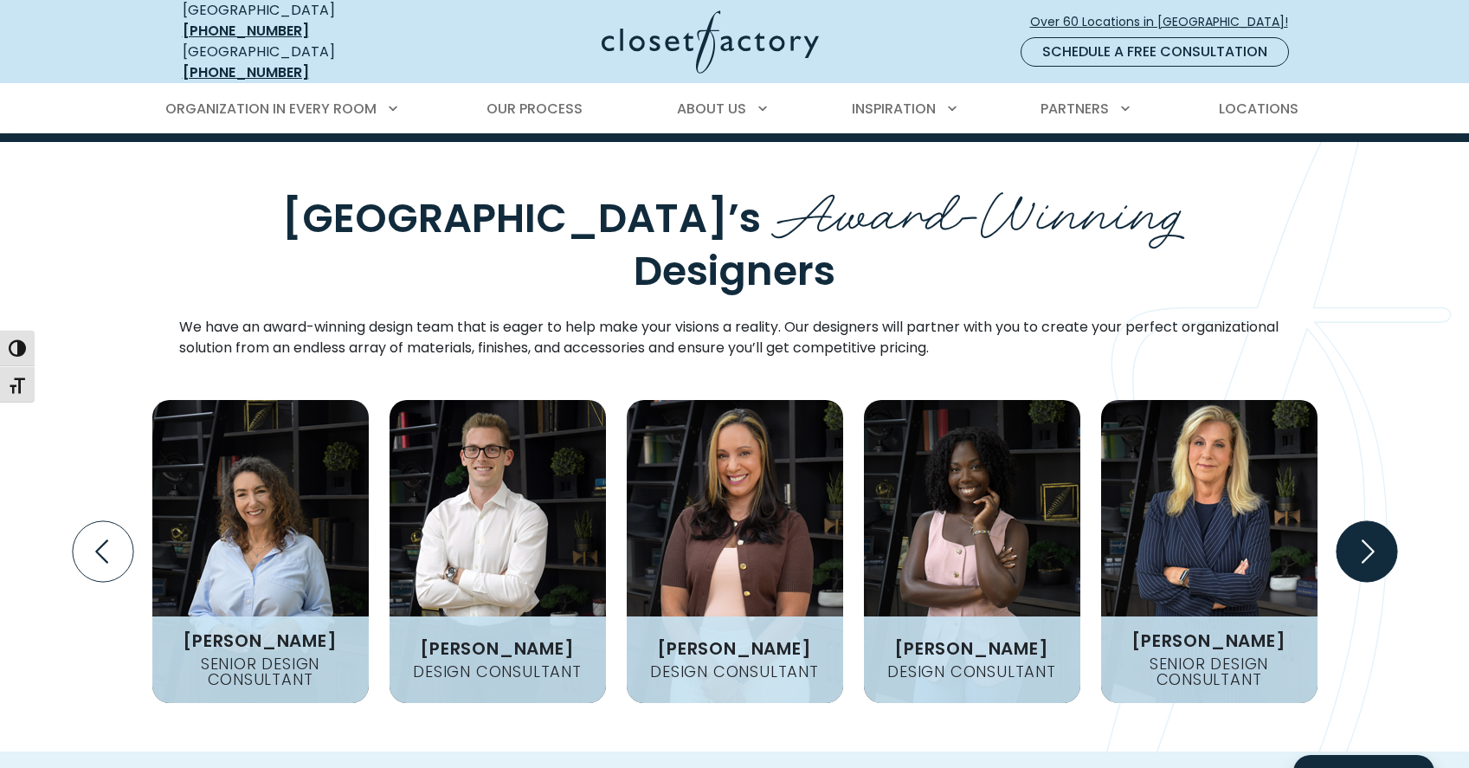
click at [1372, 521] on icon "Next slide" at bounding box center [1366, 551] width 61 height 61
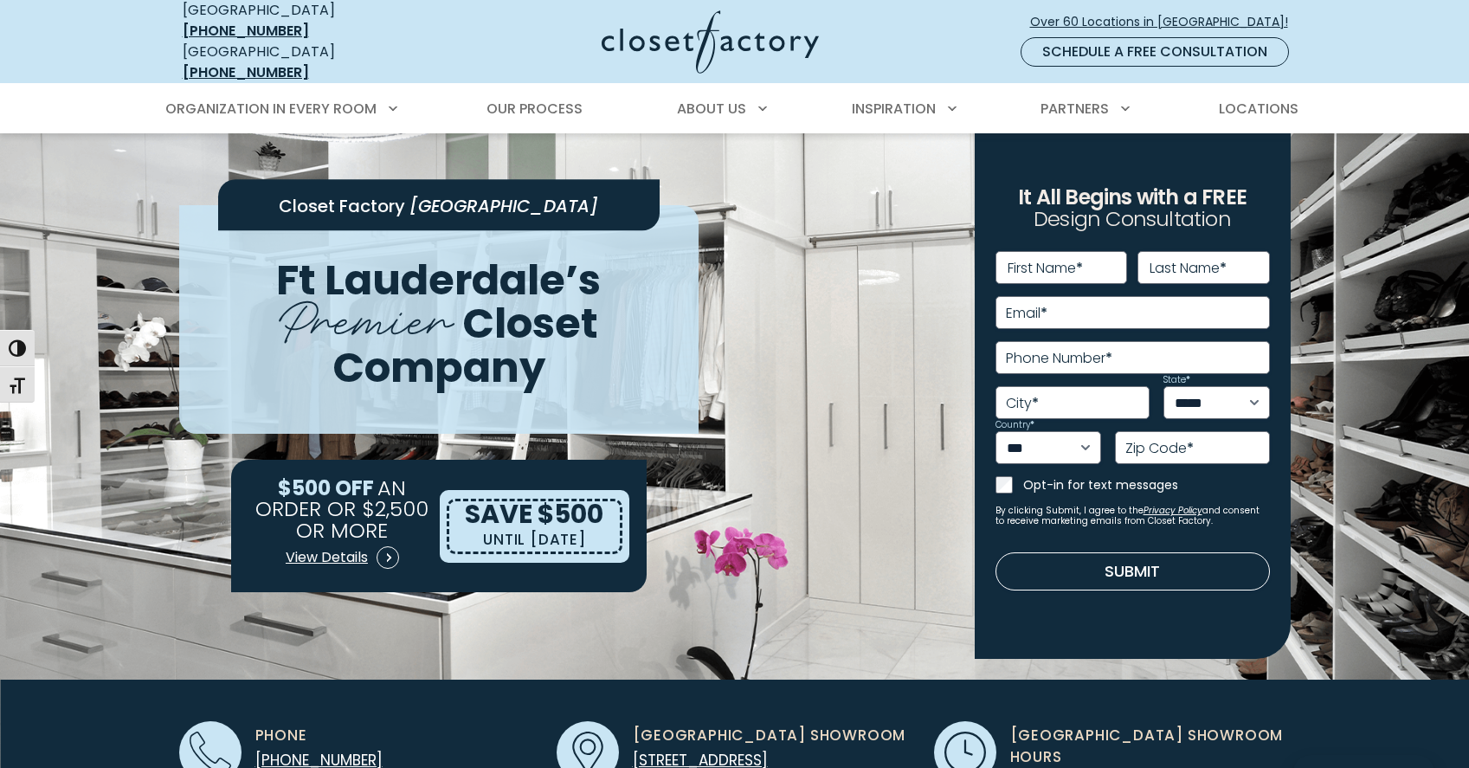
scroll to position [0, 0]
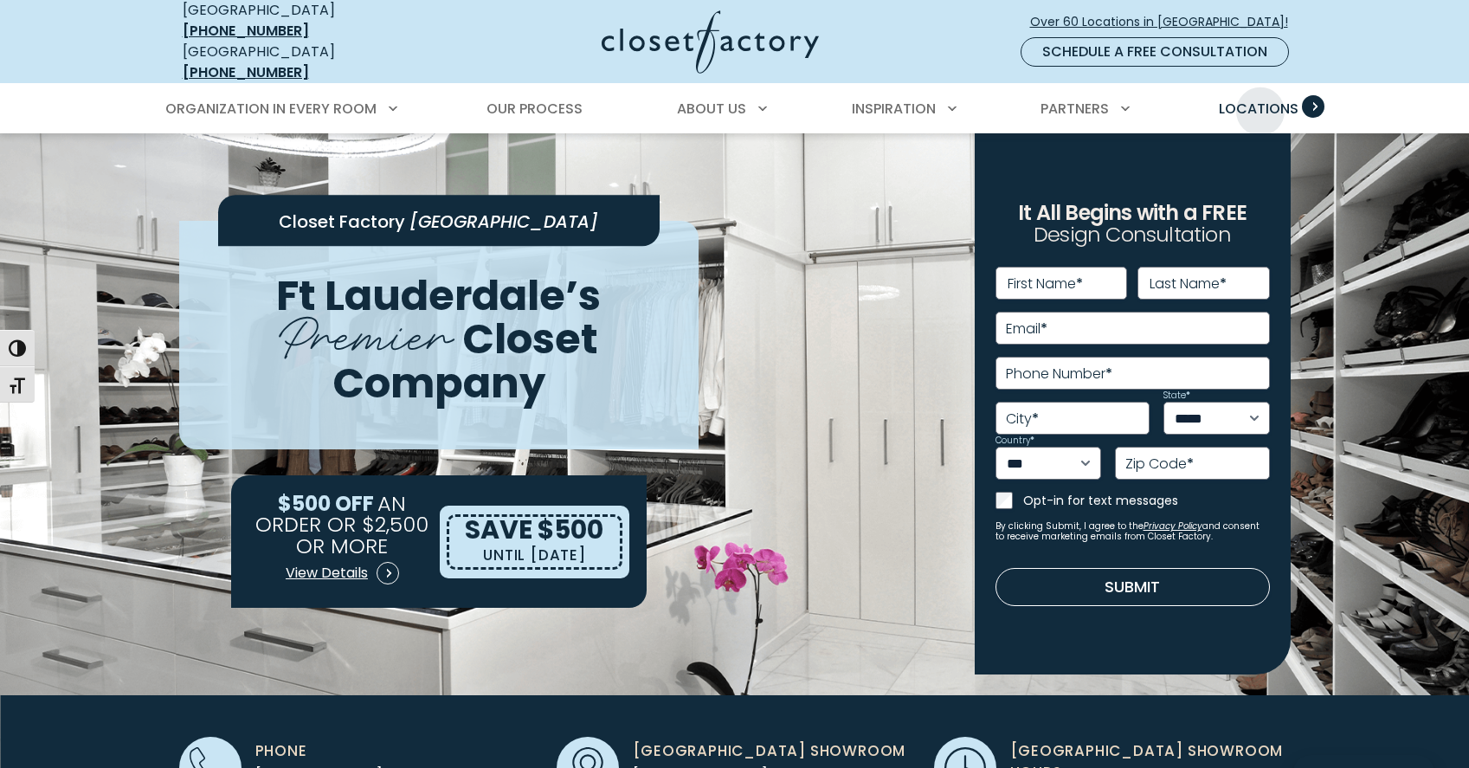
click at [1260, 99] on span "Locations" at bounding box center [1259, 109] width 80 height 20
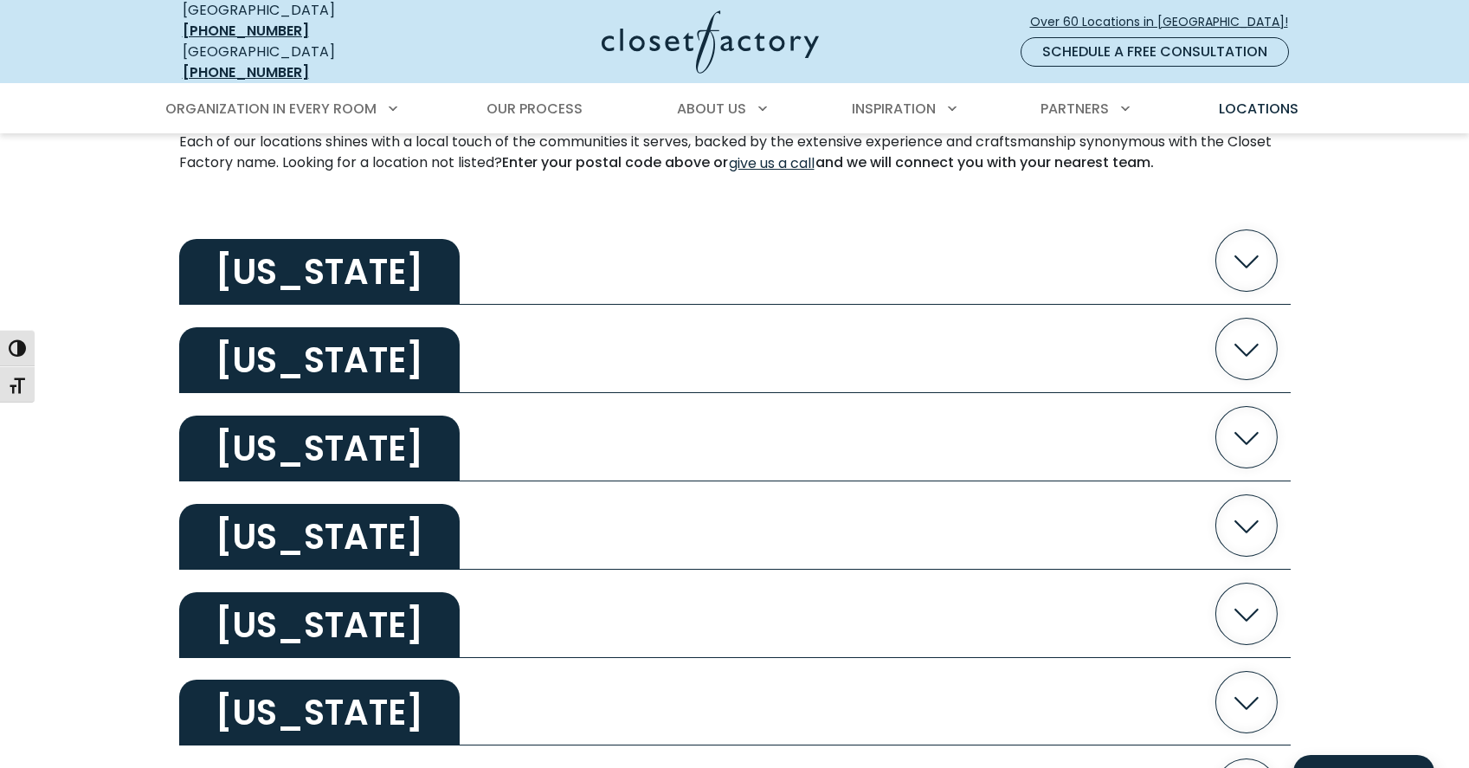
scroll to position [779, 0]
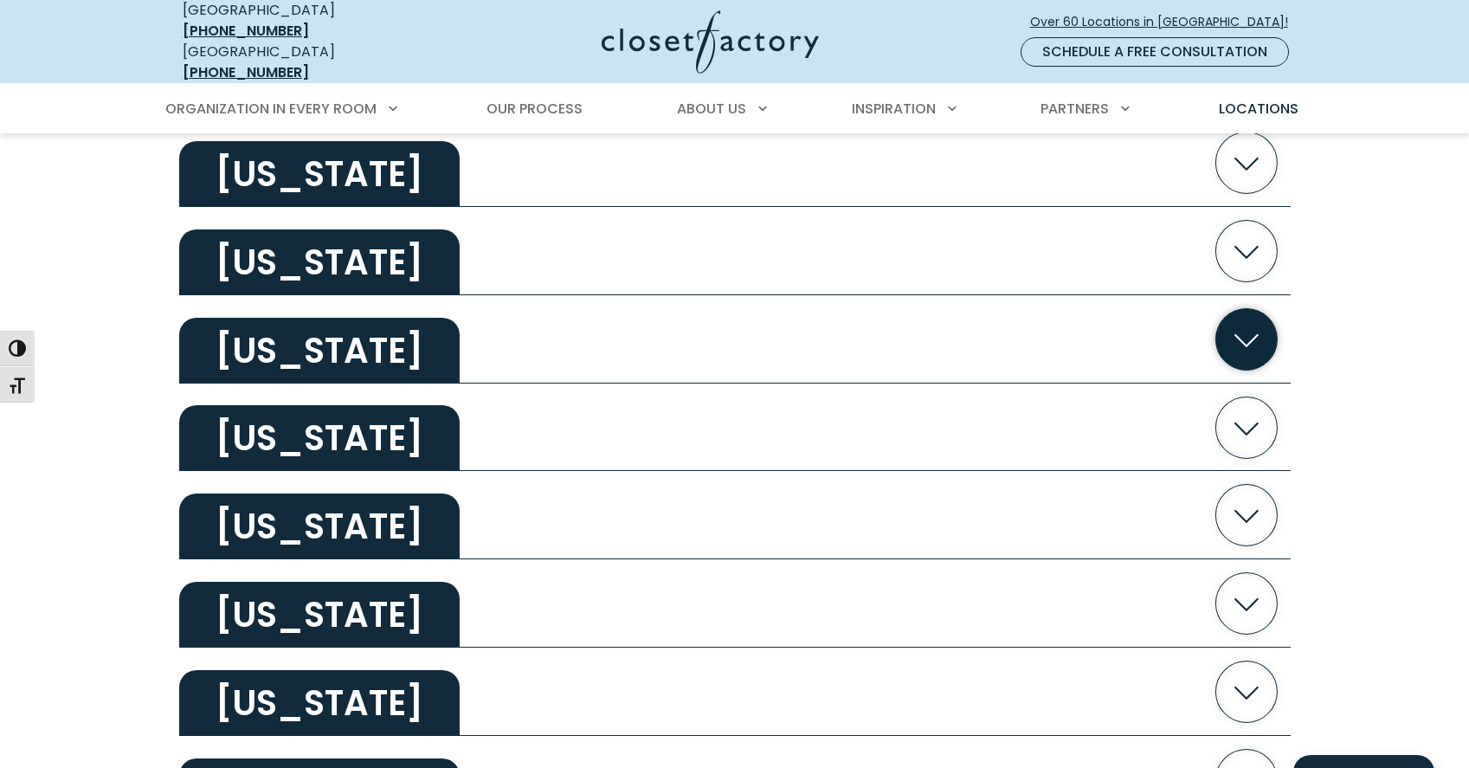
click at [1244, 321] on icon "button" at bounding box center [1245, 338] width 61 height 61
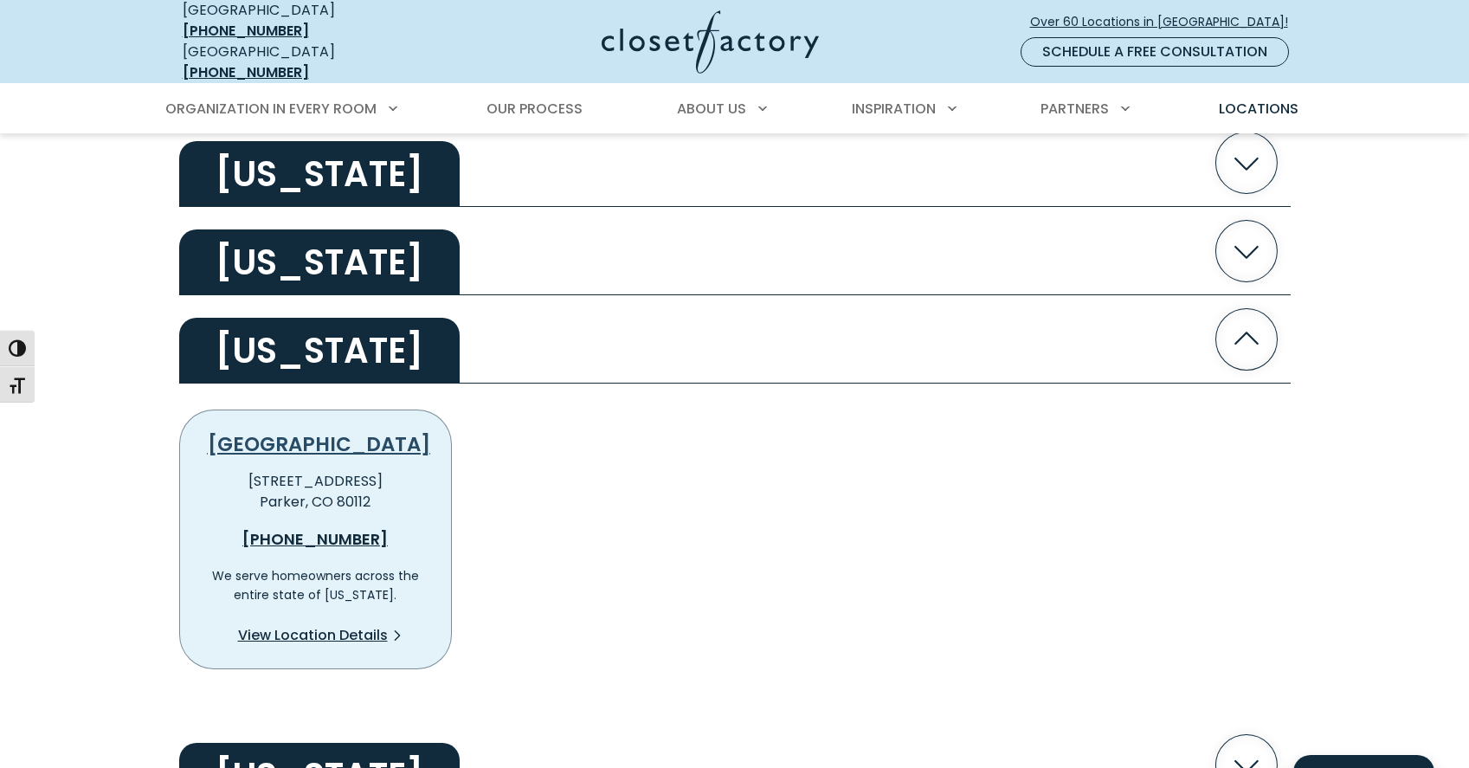
click at [309, 430] on link "[GEOGRAPHIC_DATA]" at bounding box center [319, 444] width 222 height 28
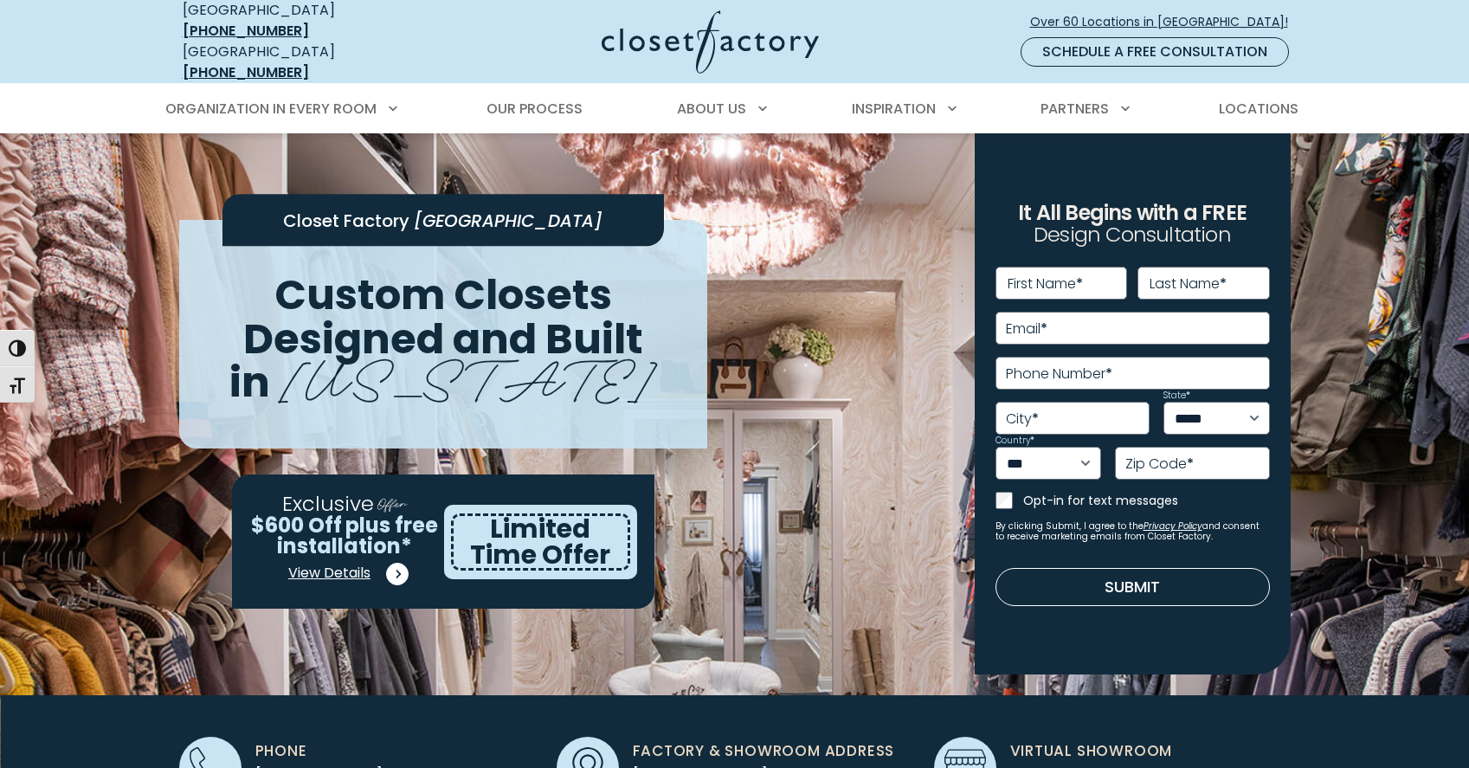
click at [335, 563] on span "View Details" at bounding box center [329, 573] width 82 height 21
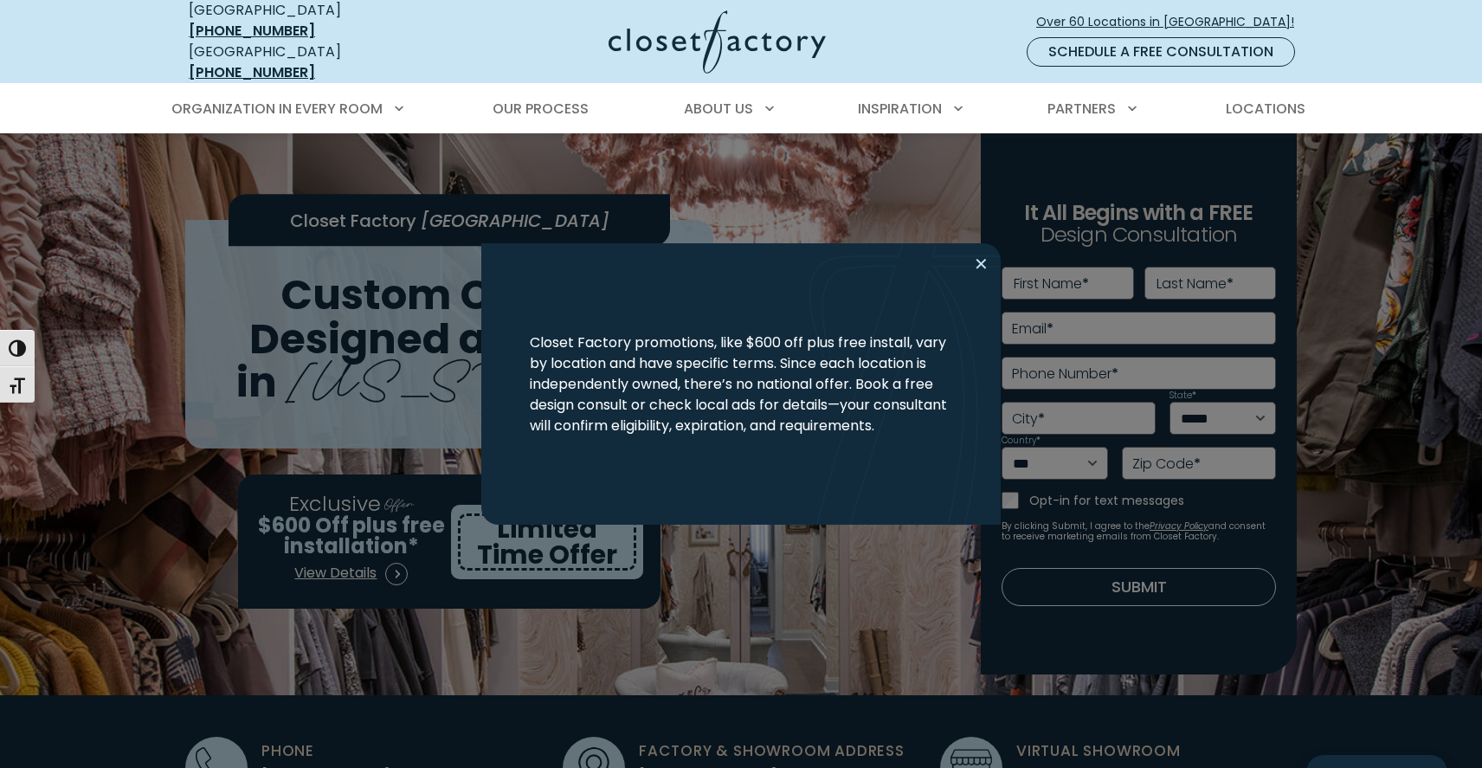
click at [977, 265] on button "Close modal" at bounding box center [981, 264] width 25 height 28
